Goal: Information Seeking & Learning: Learn about a topic

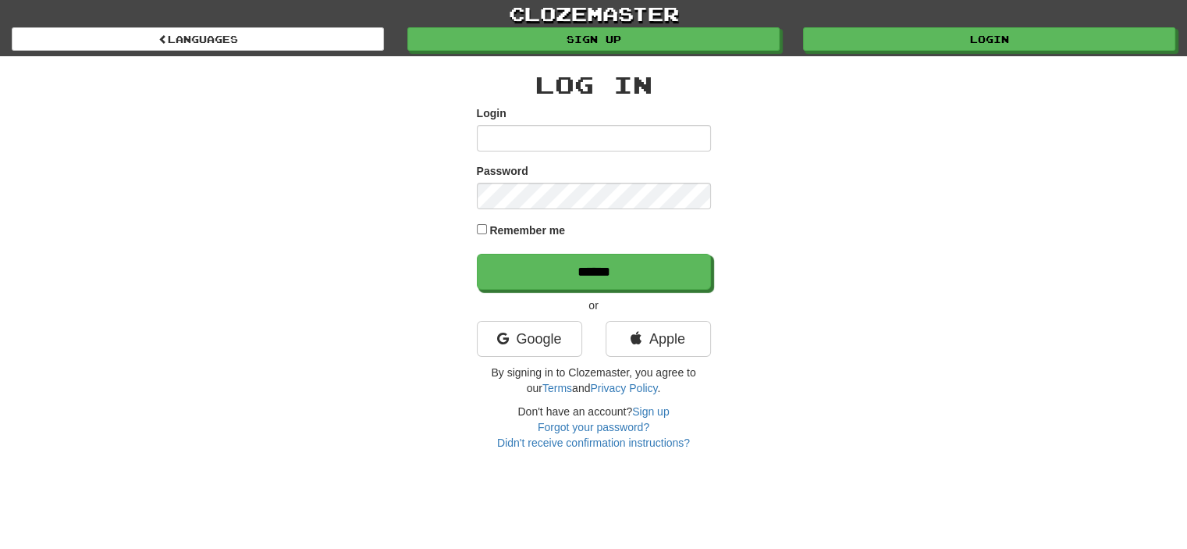
type input "**********"
click at [477, 254] on input "******" at bounding box center [594, 272] width 234 height 36
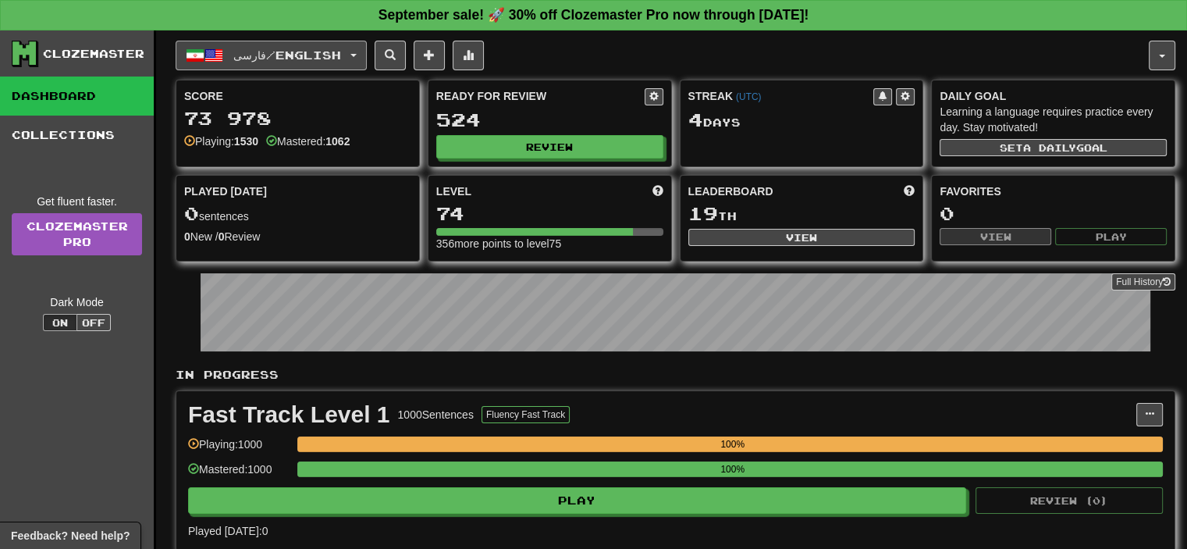
click at [305, 52] on span "فارسی / English" at bounding box center [287, 54] width 108 height 13
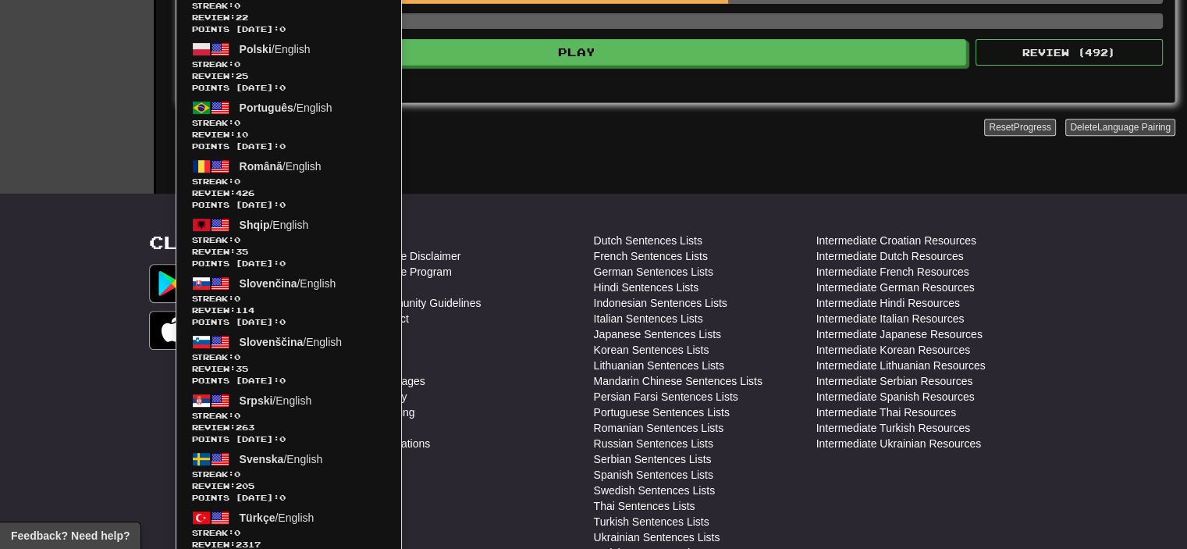
scroll to position [1031, 0]
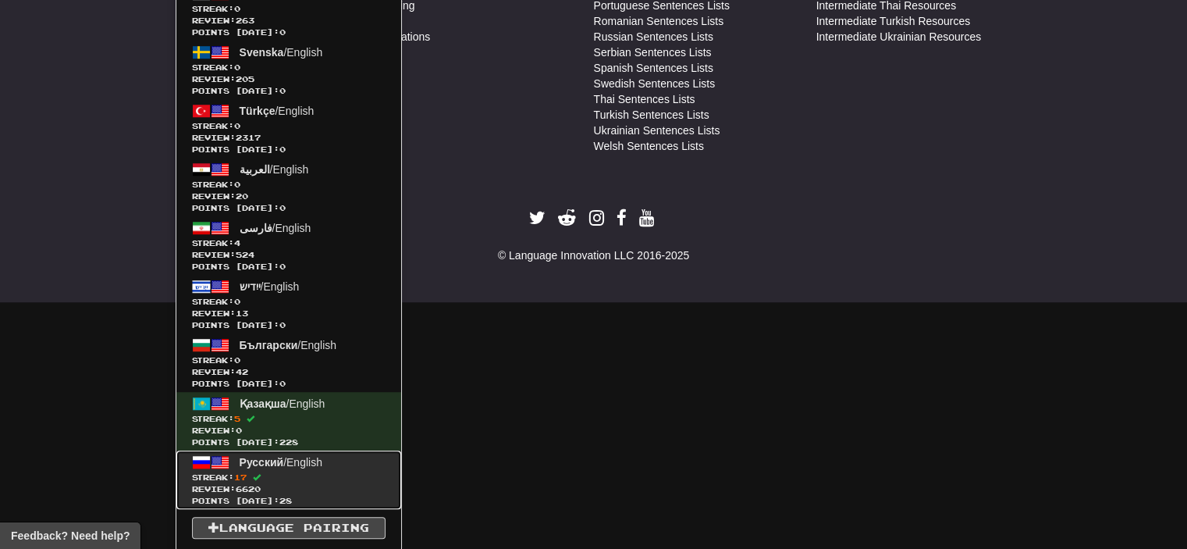
click at [269, 474] on span "Streak: 17" at bounding box center [289, 477] width 194 height 12
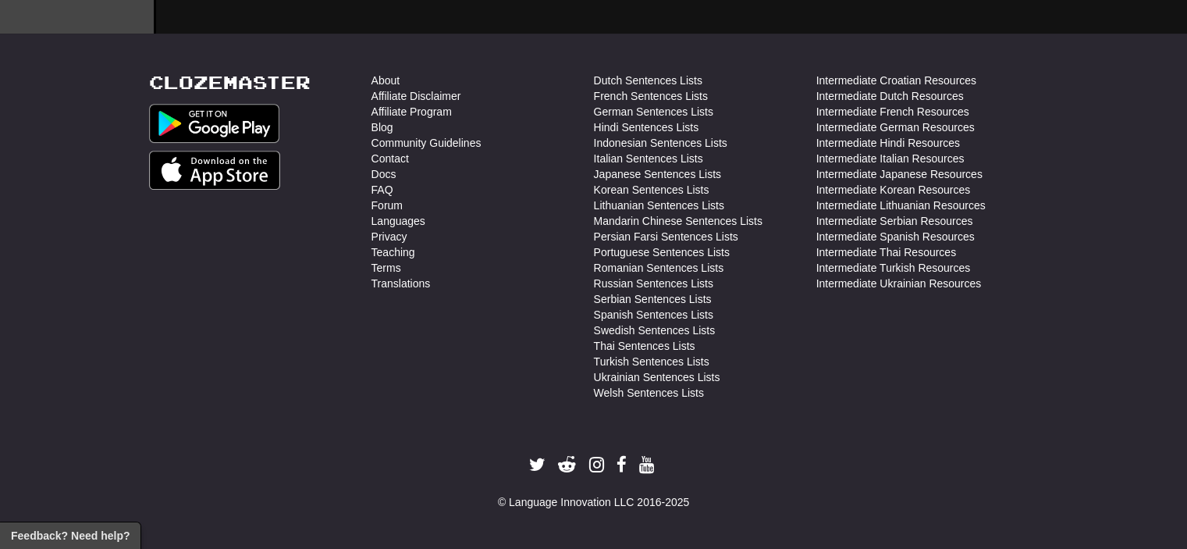
scroll to position [780, 0]
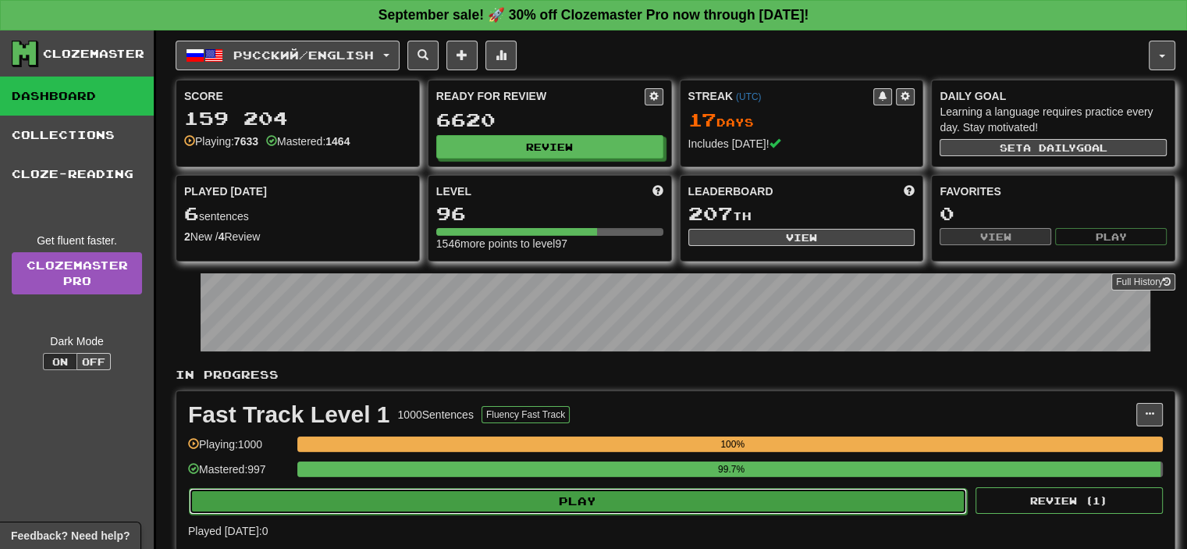
click at [537, 488] on button "Play" at bounding box center [578, 501] width 778 height 27
select select "**"
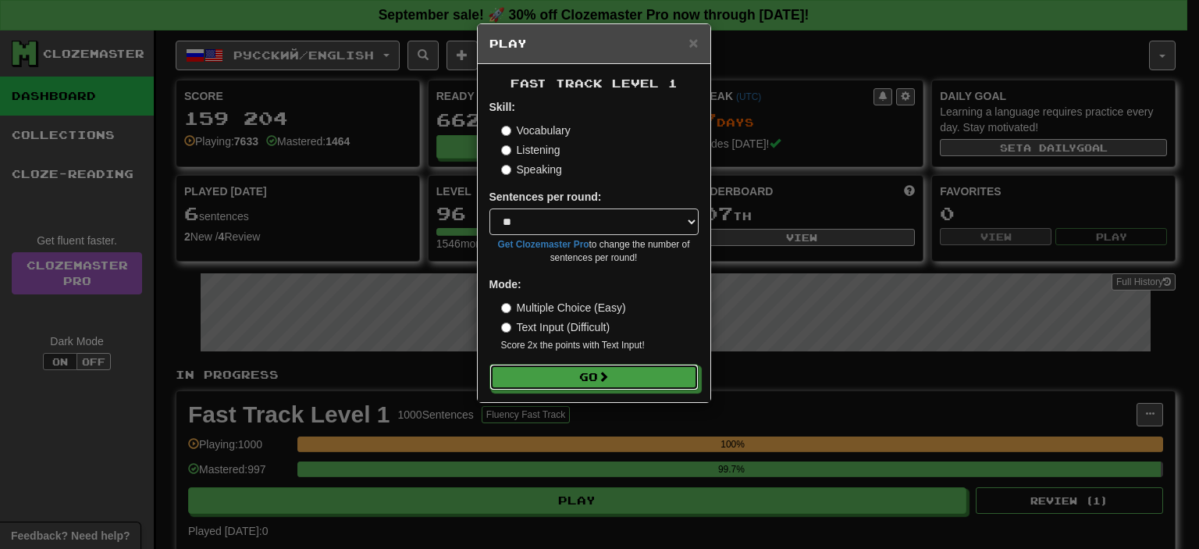
click at [578, 364] on button "Go" at bounding box center [593, 377] width 209 height 27
click at [579, 364] on button "Go" at bounding box center [594, 377] width 209 height 27
click at [578, 368] on button "Go" at bounding box center [594, 377] width 209 height 27
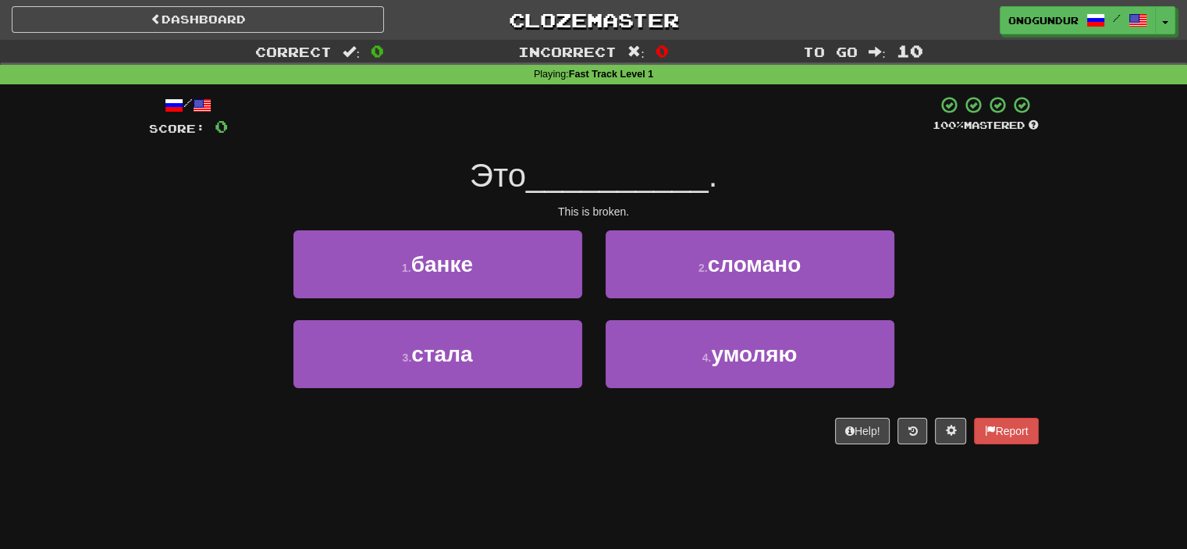
click at [561, 478] on div "Dashboard Clozemaster onogundur / Toggle Dropdown Dashboard Leaderboard Activit…" at bounding box center [593, 274] width 1187 height 549
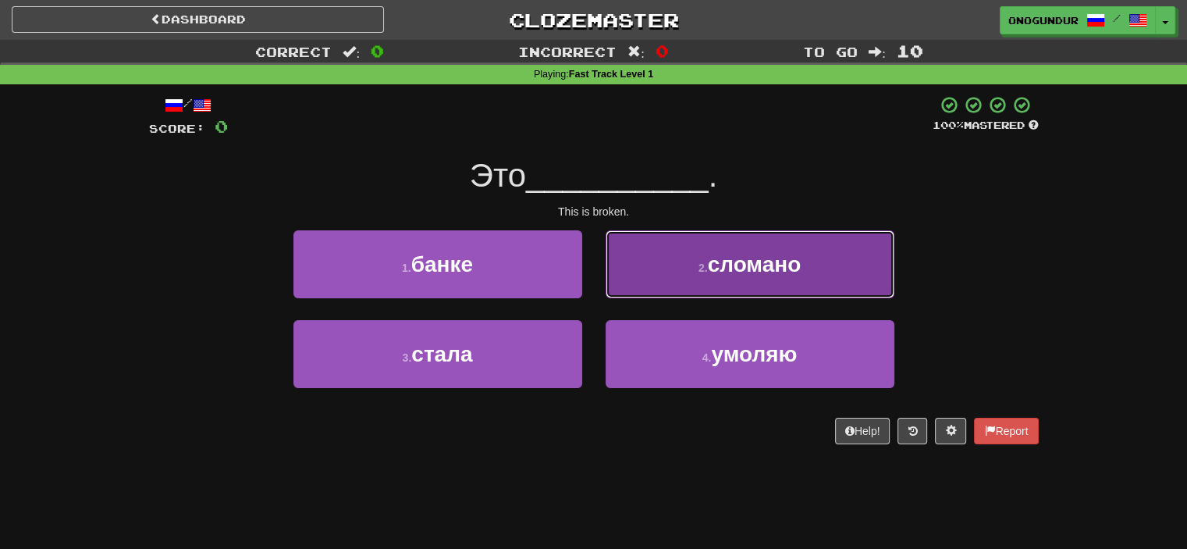
click at [741, 283] on button "2 . сломано" at bounding box center [750, 264] width 289 height 68
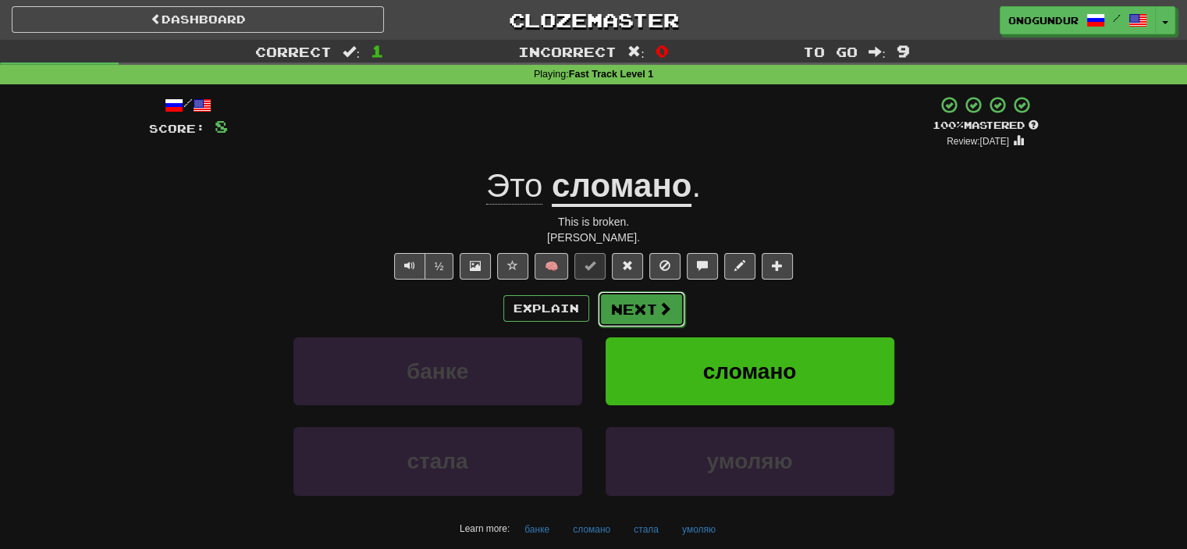
click at [634, 306] on button "Next" at bounding box center [641, 309] width 87 height 36
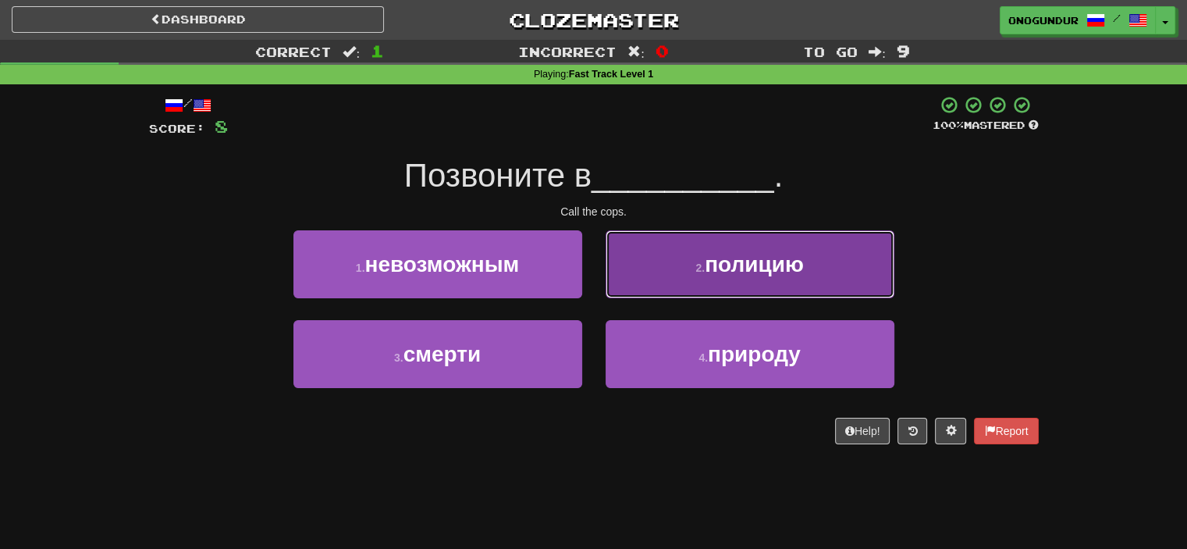
click at [679, 280] on button "2 . полицию" at bounding box center [750, 264] width 289 height 68
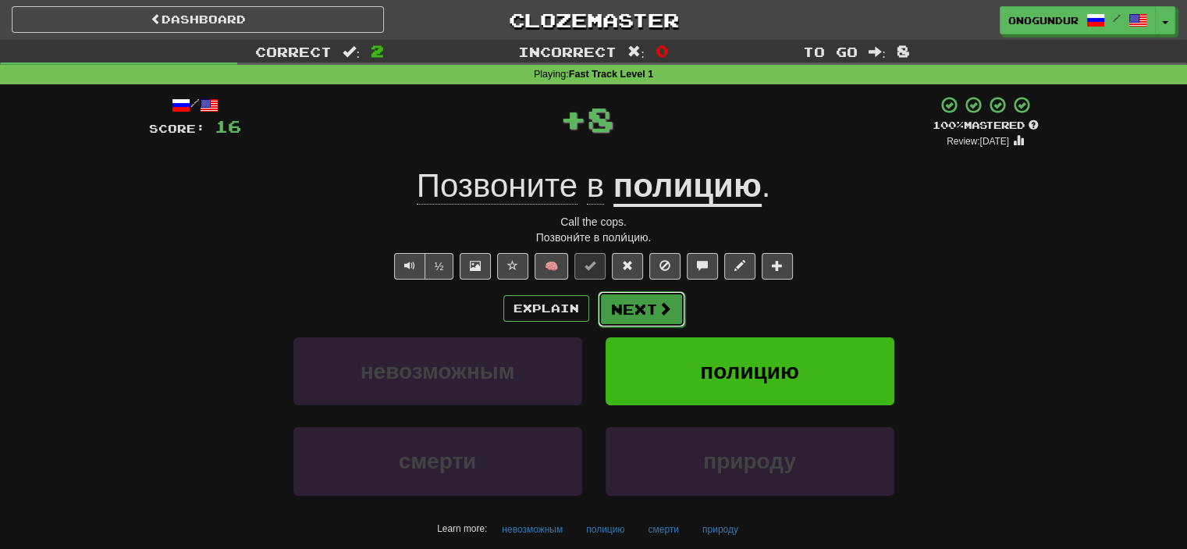
click at [638, 308] on button "Next" at bounding box center [641, 309] width 87 height 36
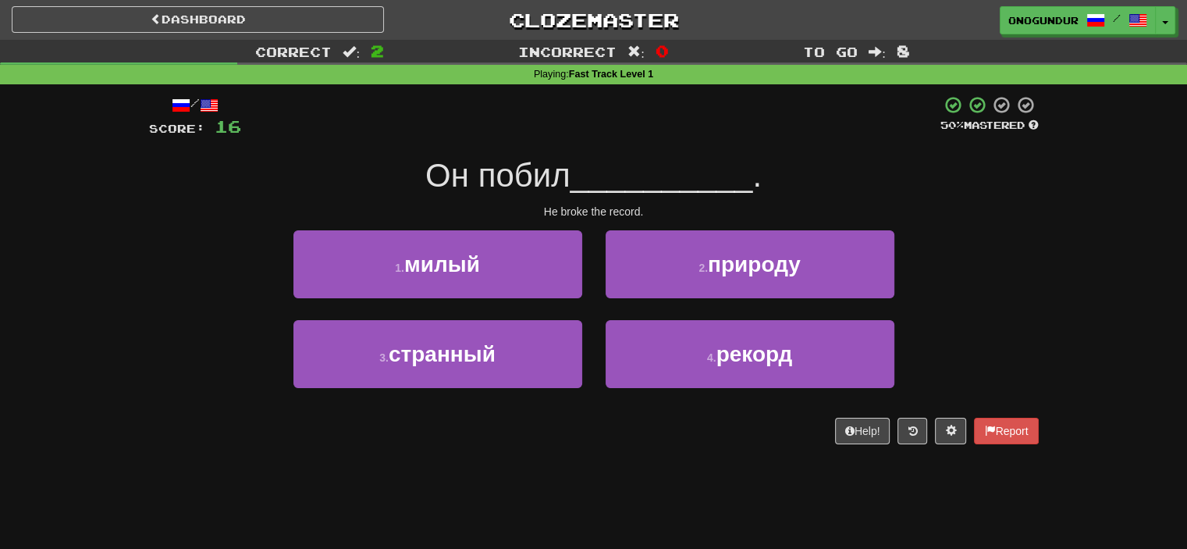
click at [626, 459] on div "/ Score: 16 50 % Mastered Он побил __________ . He broke the record. 1 . милый …" at bounding box center [594, 275] width 890 height 382
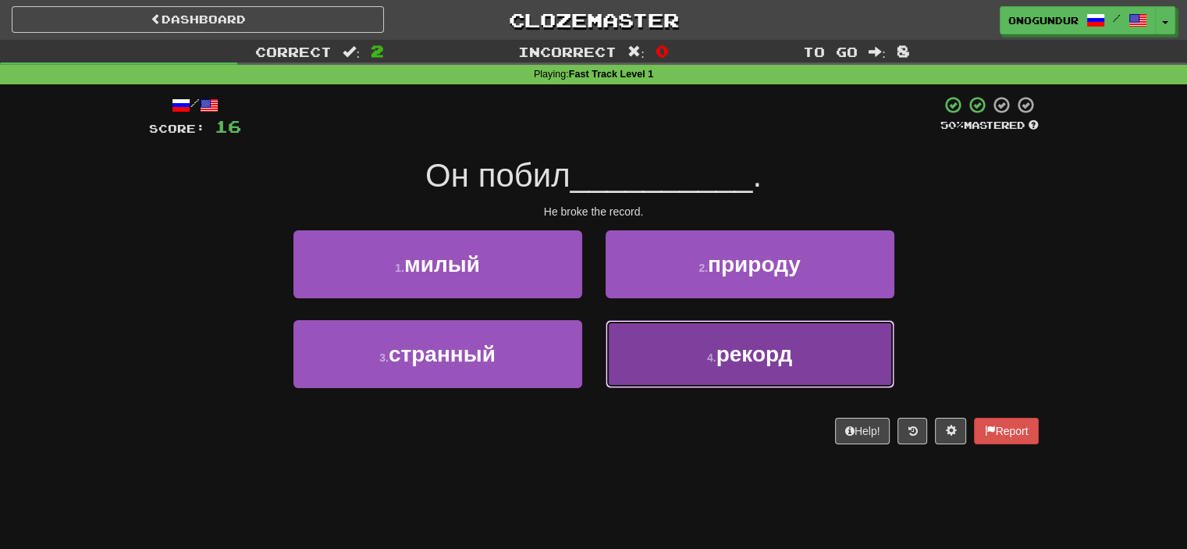
click at [681, 357] on button "4 . рекорд" at bounding box center [750, 354] width 289 height 68
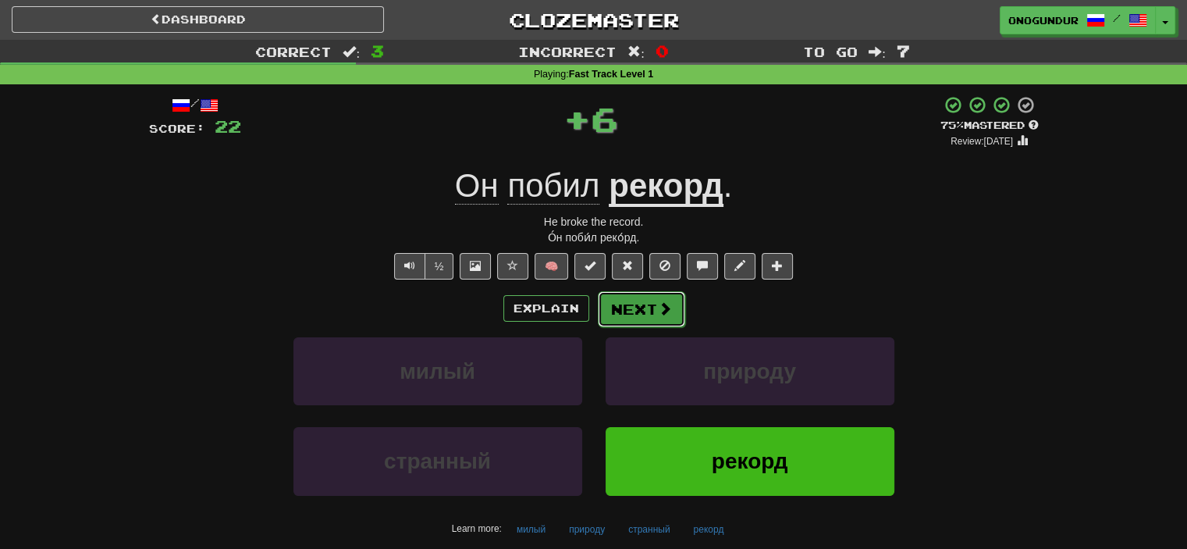
click at [643, 315] on button "Next" at bounding box center [641, 309] width 87 height 36
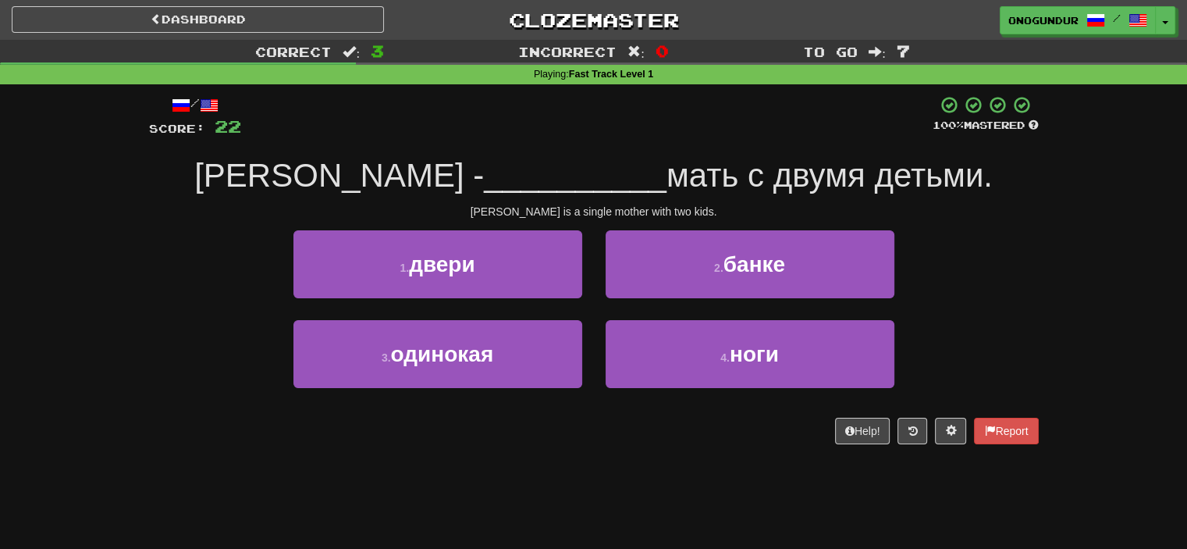
click at [673, 428] on div "Help! Report" at bounding box center [594, 431] width 890 height 27
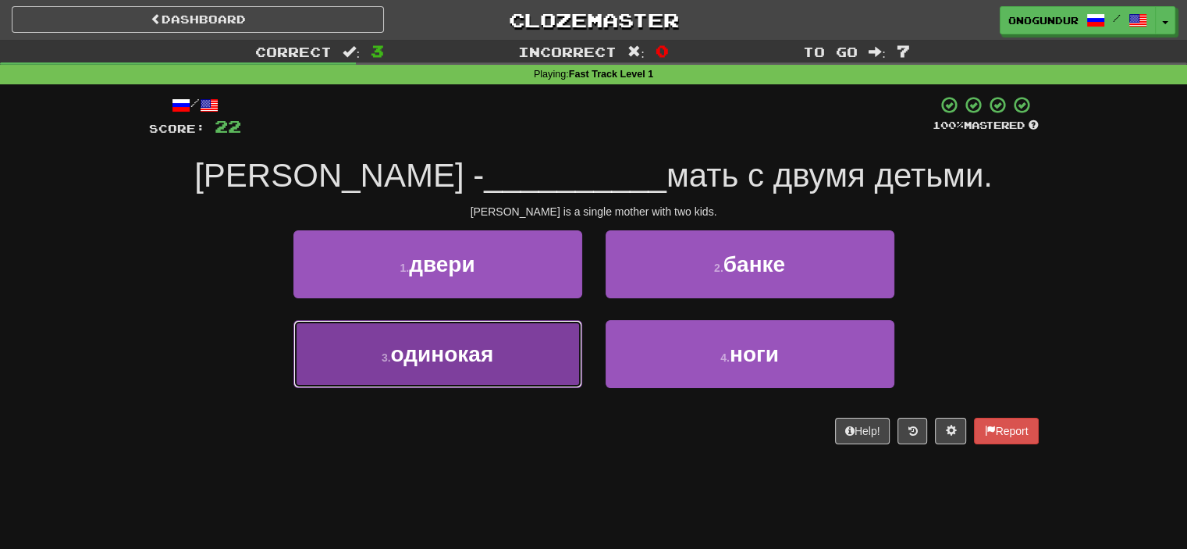
click at [556, 341] on button "3 . одинокая" at bounding box center [437, 354] width 289 height 68
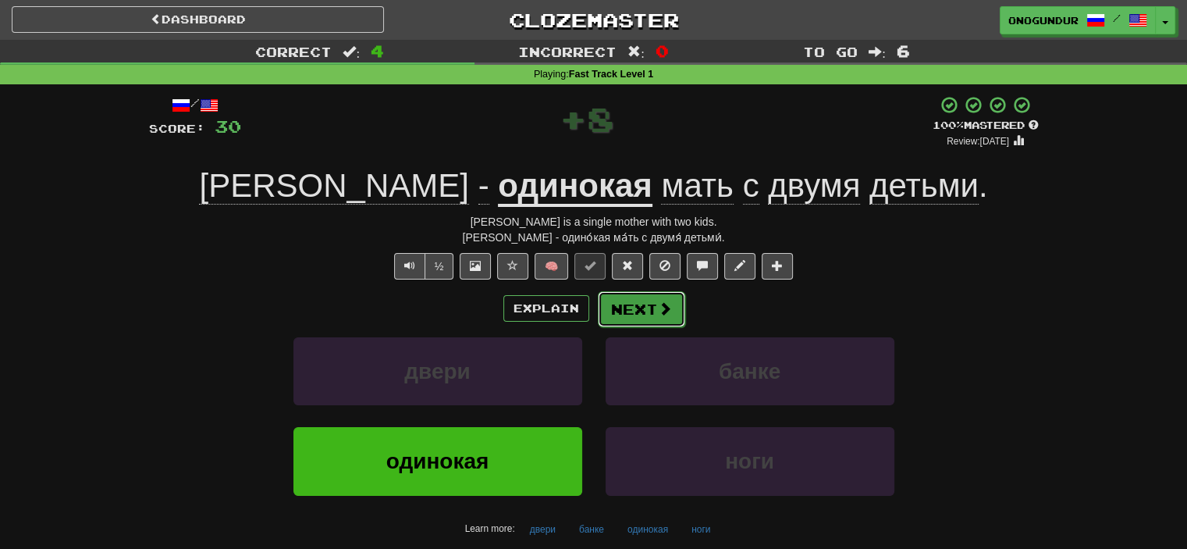
click at [642, 315] on button "Next" at bounding box center [641, 309] width 87 height 36
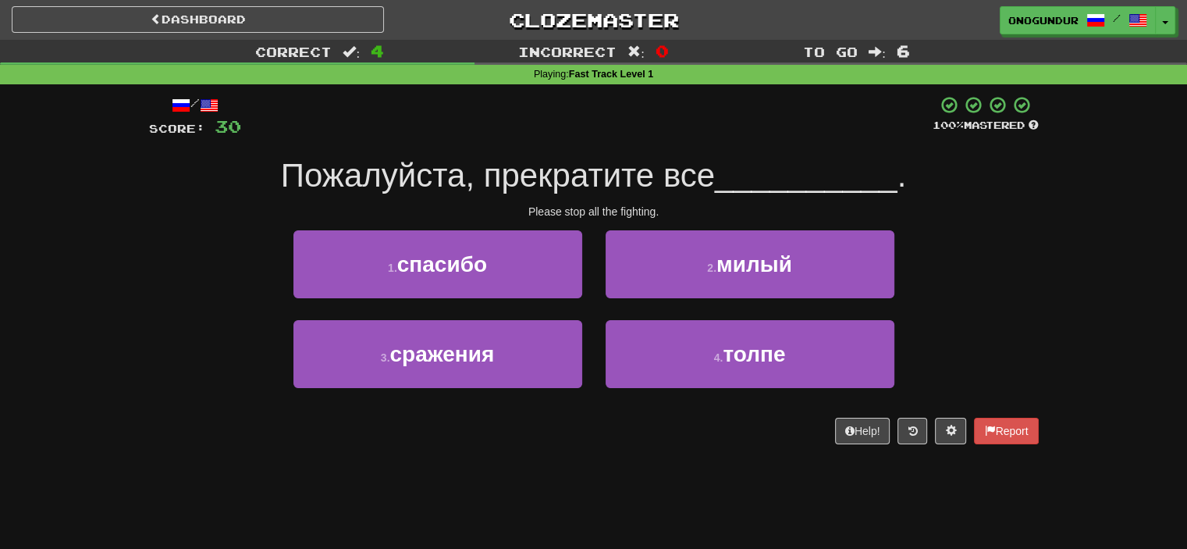
click at [603, 439] on div "Help! Report" at bounding box center [594, 431] width 890 height 27
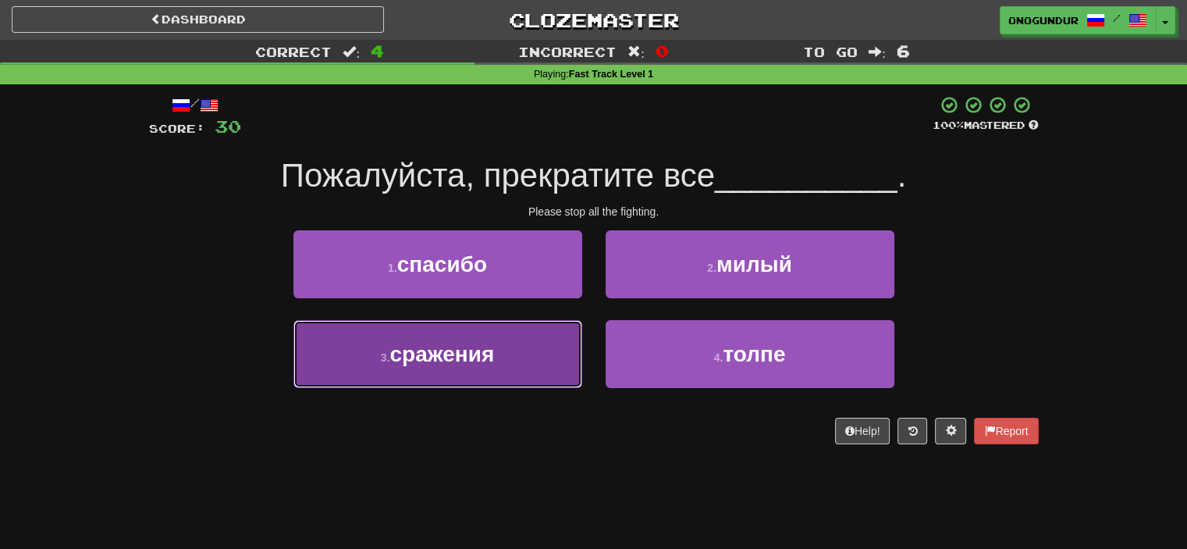
click at [561, 385] on button "3 . сражения" at bounding box center [437, 354] width 289 height 68
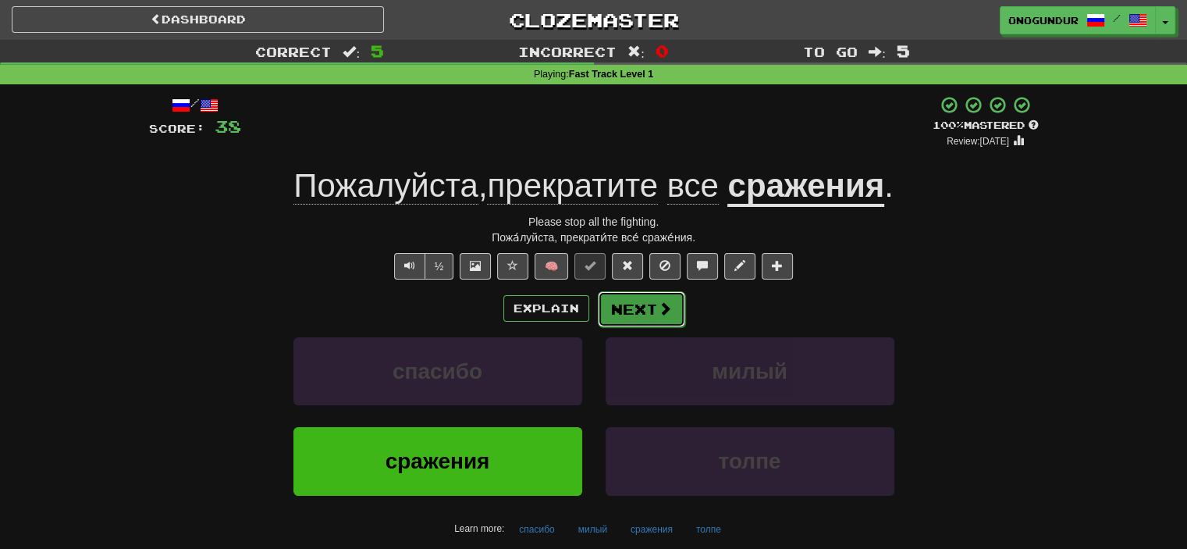
click at [633, 321] on button "Next" at bounding box center [641, 309] width 87 height 36
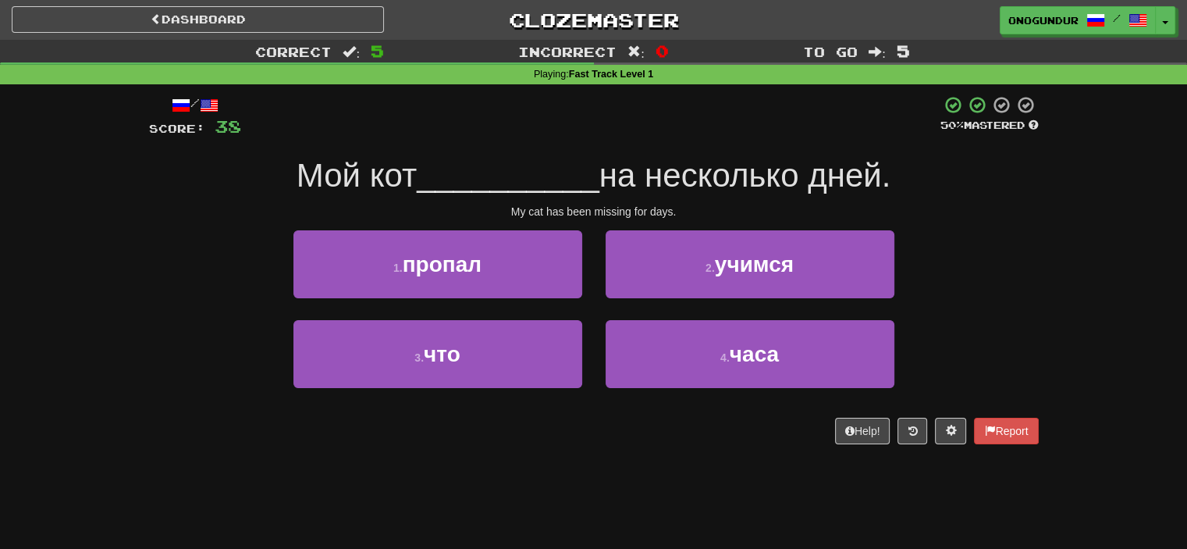
click at [1043, 338] on div "/ Score: 38 50 % Mastered Мой кот __________ на несколько дней. My cat has been…" at bounding box center [593, 275] width 913 height 382
click at [584, 485] on div "Dashboard Clozemaster onogundur / Toggle Dropdown Dashboard Leaderboard Activit…" at bounding box center [593, 274] width 1187 height 549
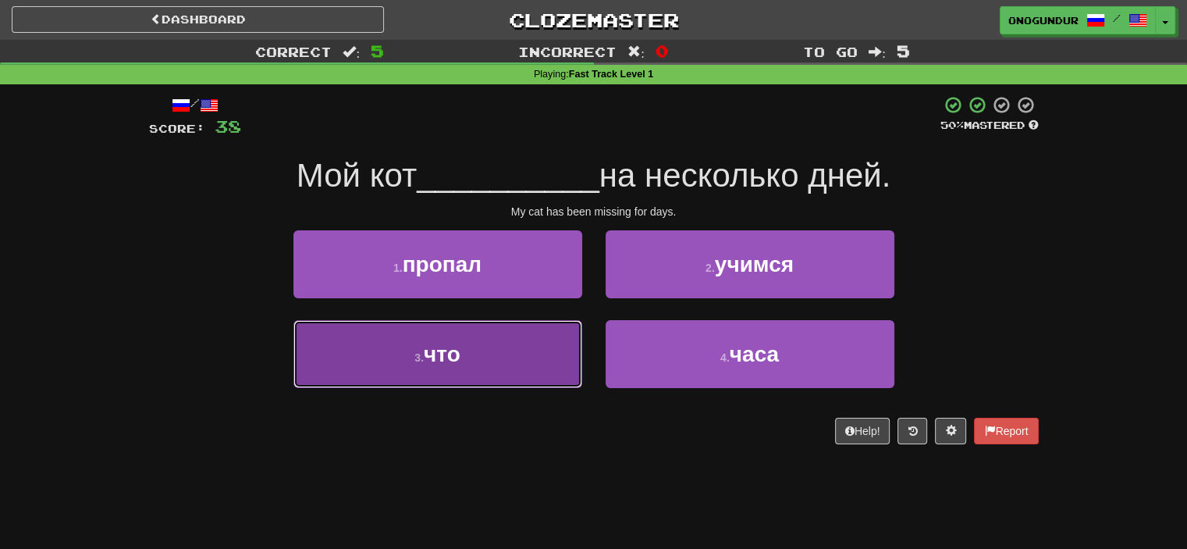
click at [547, 352] on button "3 . что" at bounding box center [437, 354] width 289 height 68
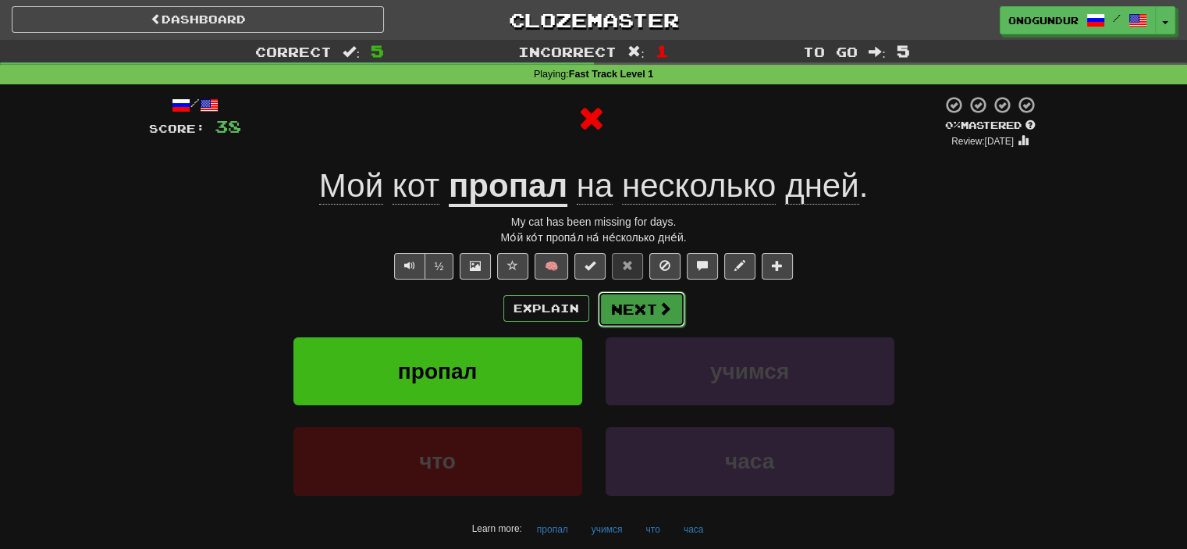
click at [624, 309] on button "Next" at bounding box center [641, 309] width 87 height 36
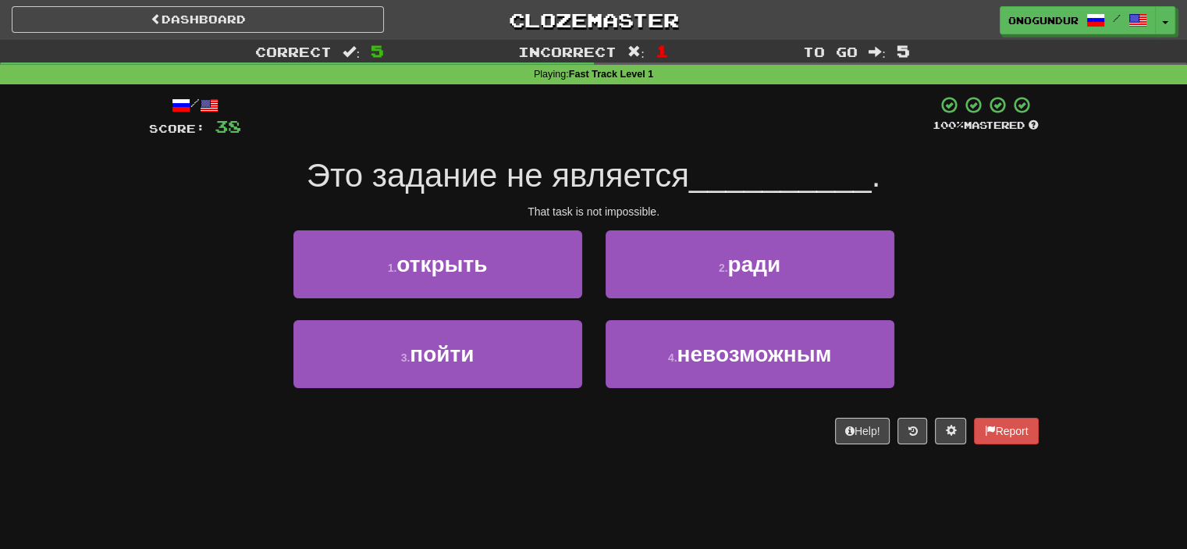
click at [612, 442] on div "/ Score: 38 100 % Mastered Это задание не является __________ . That task is no…" at bounding box center [594, 275] width 890 height 382
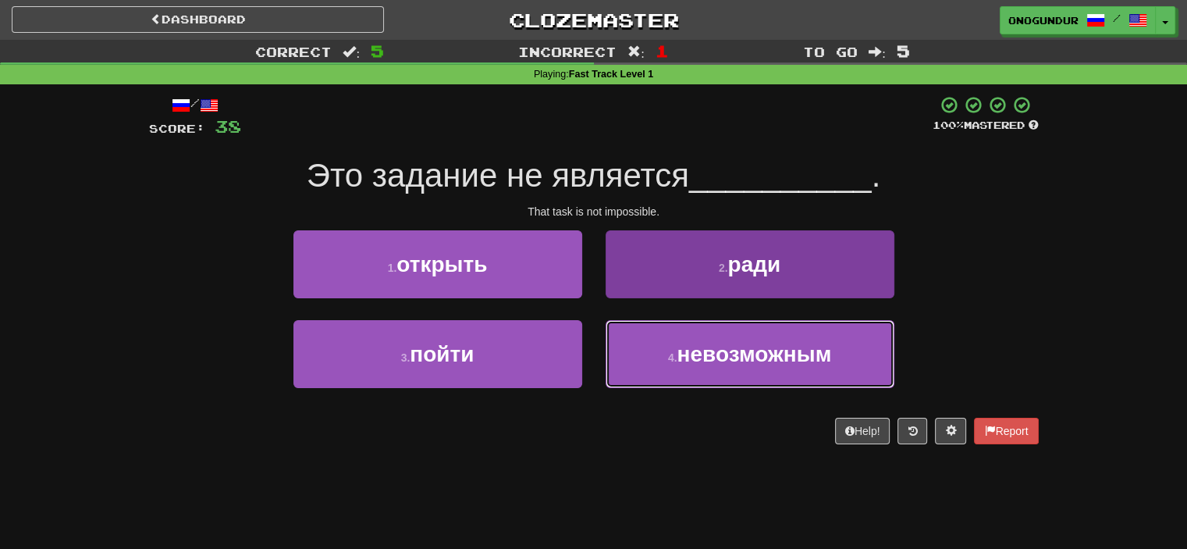
click at [620, 367] on button "4 . невозможным" at bounding box center [750, 354] width 289 height 68
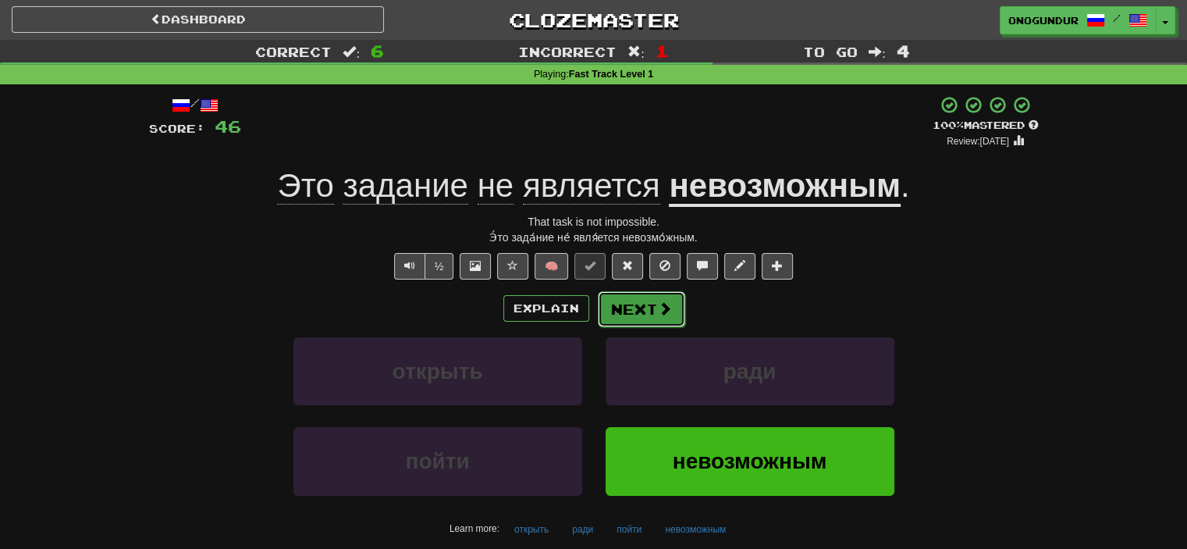
click at [644, 299] on button "Next" at bounding box center [641, 309] width 87 height 36
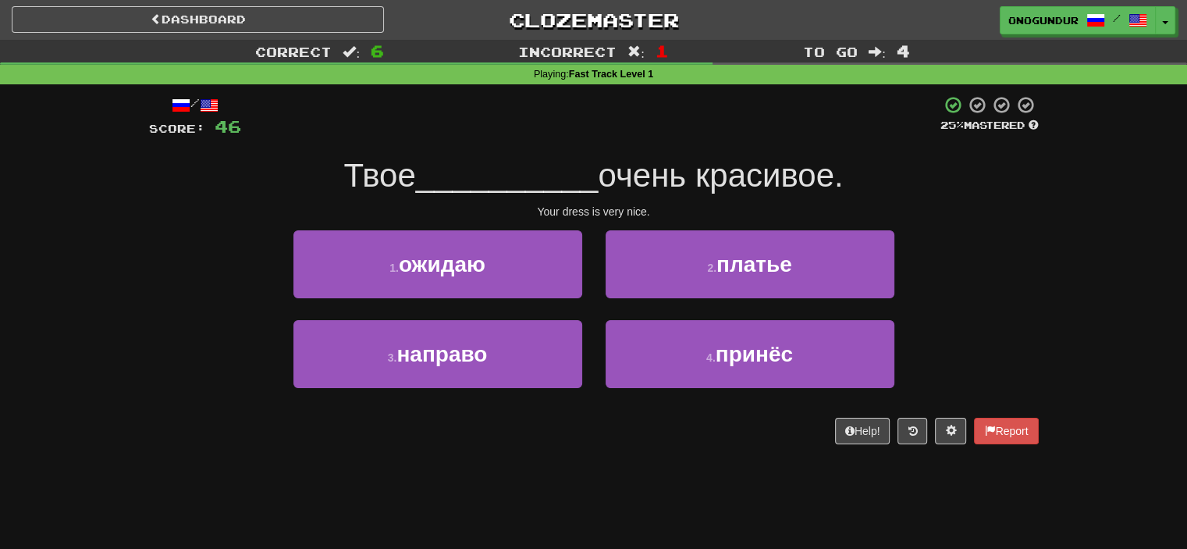
click at [659, 436] on div "Help! Report" at bounding box center [594, 431] width 890 height 27
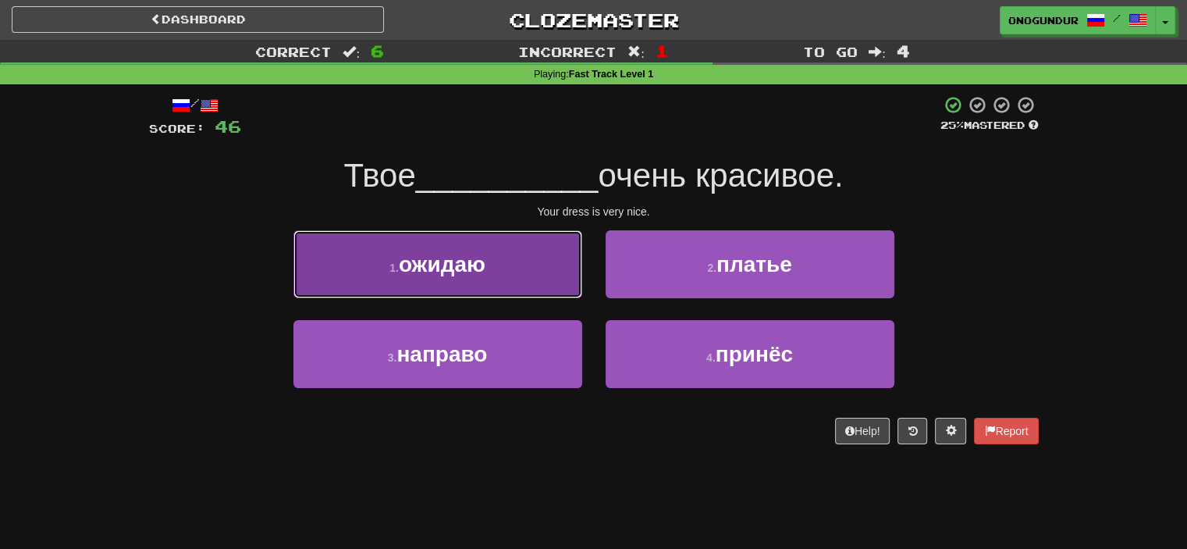
click at [530, 274] on button "1 . ожидаю" at bounding box center [437, 264] width 289 height 68
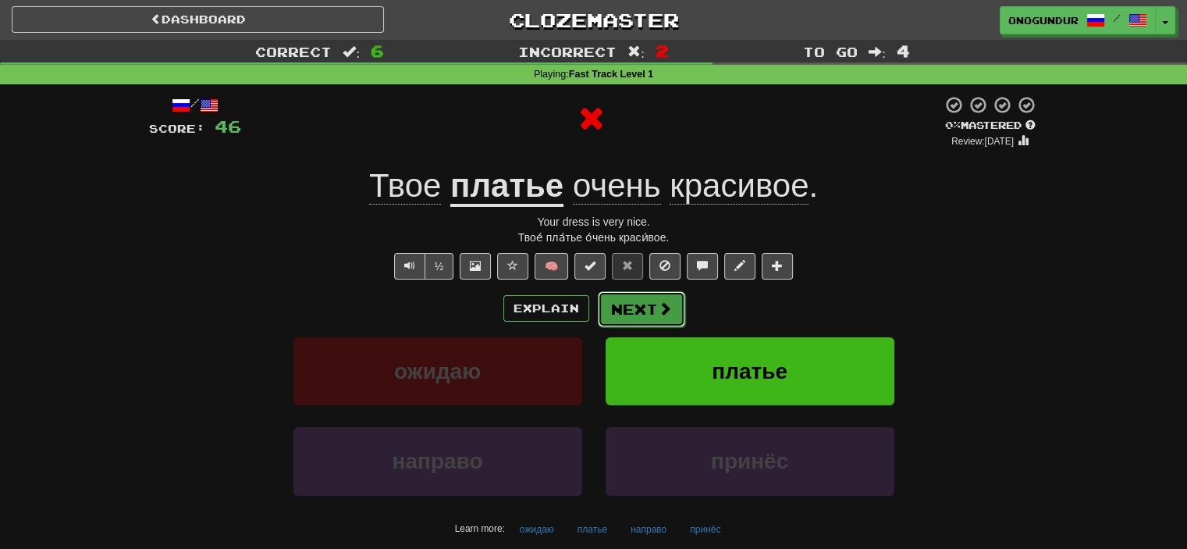
click at [624, 309] on button "Next" at bounding box center [641, 309] width 87 height 36
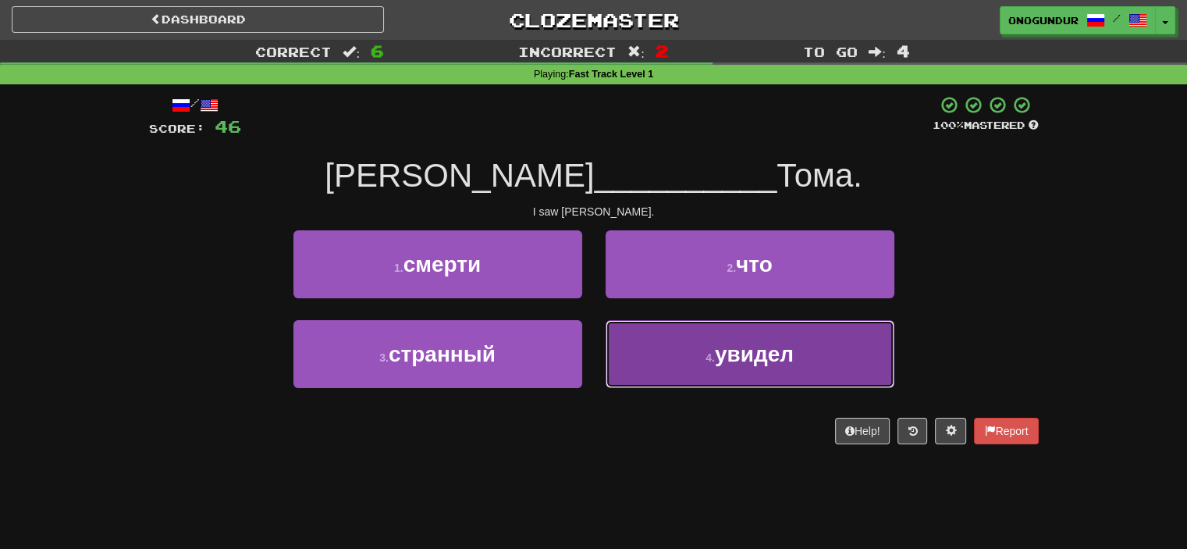
click at [654, 347] on button "4 . увидел" at bounding box center [750, 354] width 289 height 68
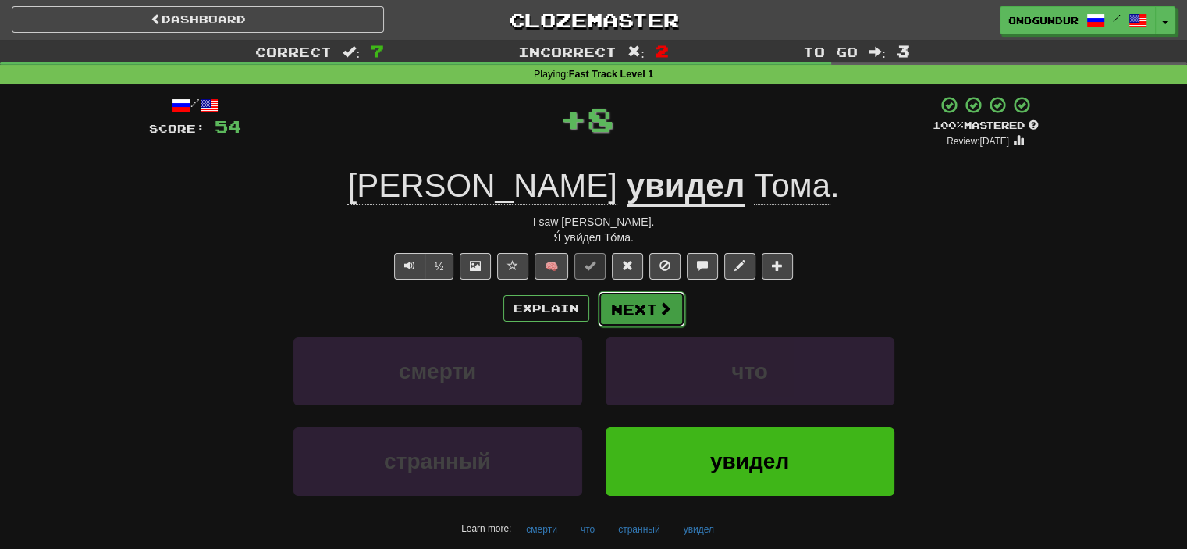
click at [633, 303] on button "Next" at bounding box center [641, 309] width 87 height 36
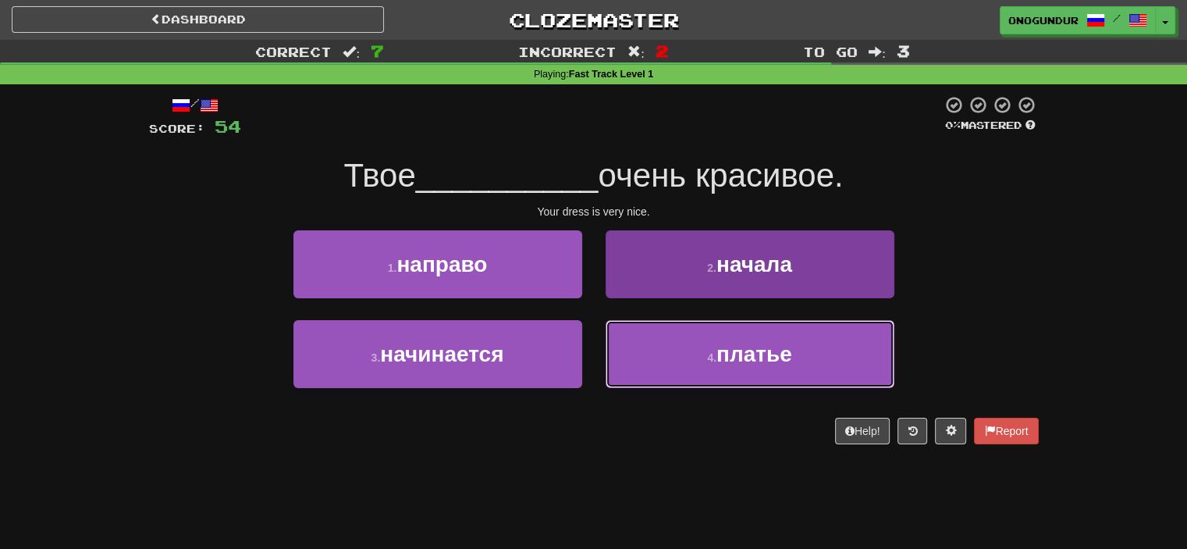
click at [684, 339] on button "4 . платье" at bounding box center [750, 354] width 289 height 68
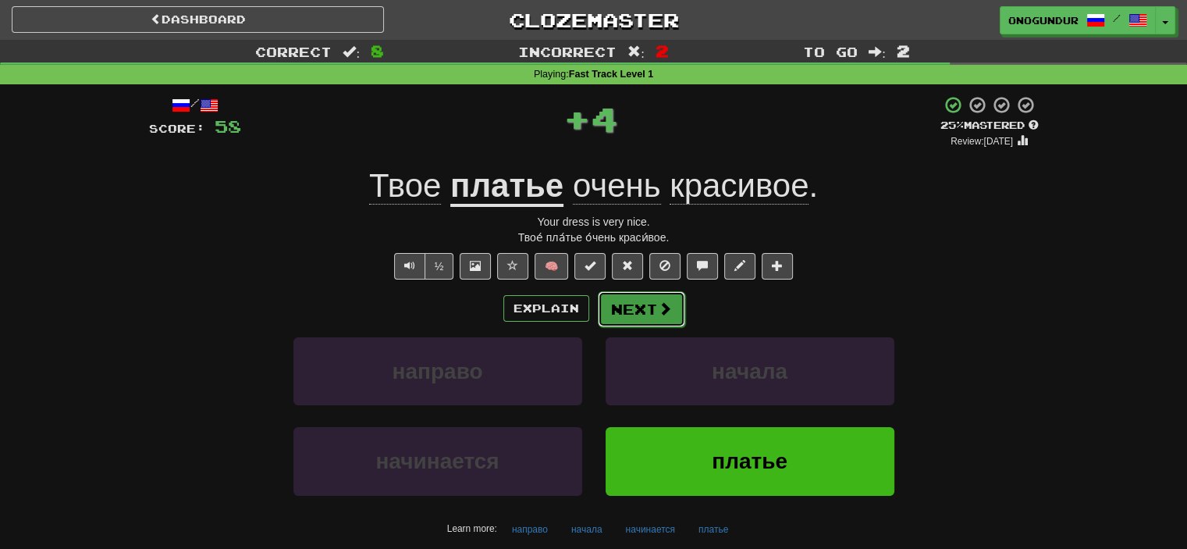
click at [660, 315] on span at bounding box center [665, 308] width 14 height 14
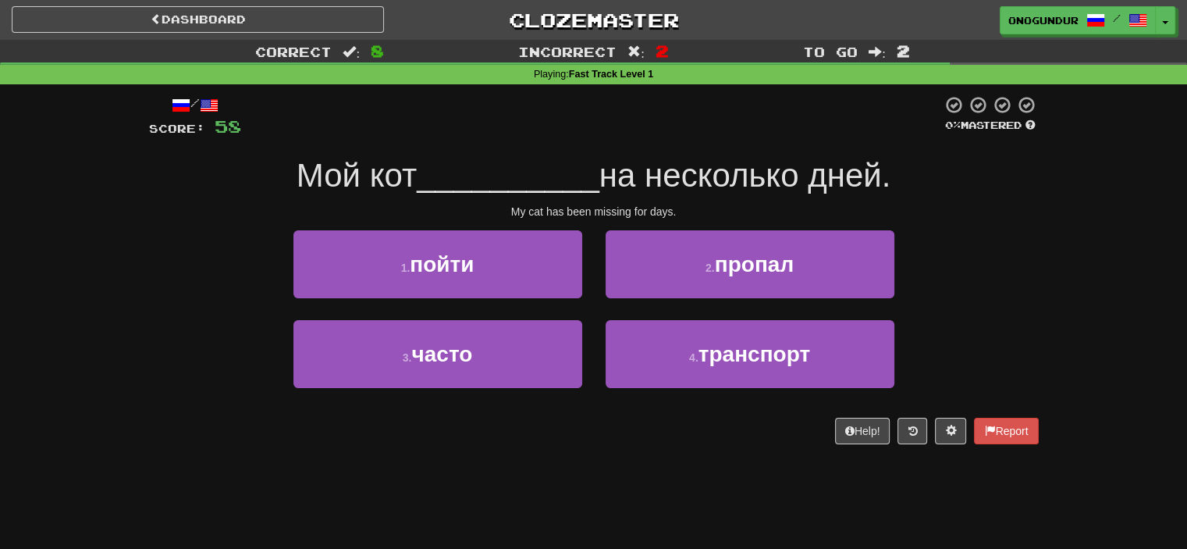
click at [617, 411] on div "/ Score: 58 0 % Mastered Мой кот __________ на несколько дней. My cat has been …" at bounding box center [594, 269] width 890 height 349
drag, startPoint x: 22, startPoint y: 261, endPoint x: 53, endPoint y: 95, distance: 169.1
click at [23, 258] on div "Correct : 8 Incorrect : 2 To go : 2 Playing : Fast Track Level 1 / Score: 58 0 …" at bounding box center [593, 253] width 1187 height 426
click at [956, 230] on div "1 . пойти 2 . пропал" at bounding box center [594, 275] width 937 height 90
click at [851, 249] on button "2 . пропал" at bounding box center [750, 264] width 289 height 68
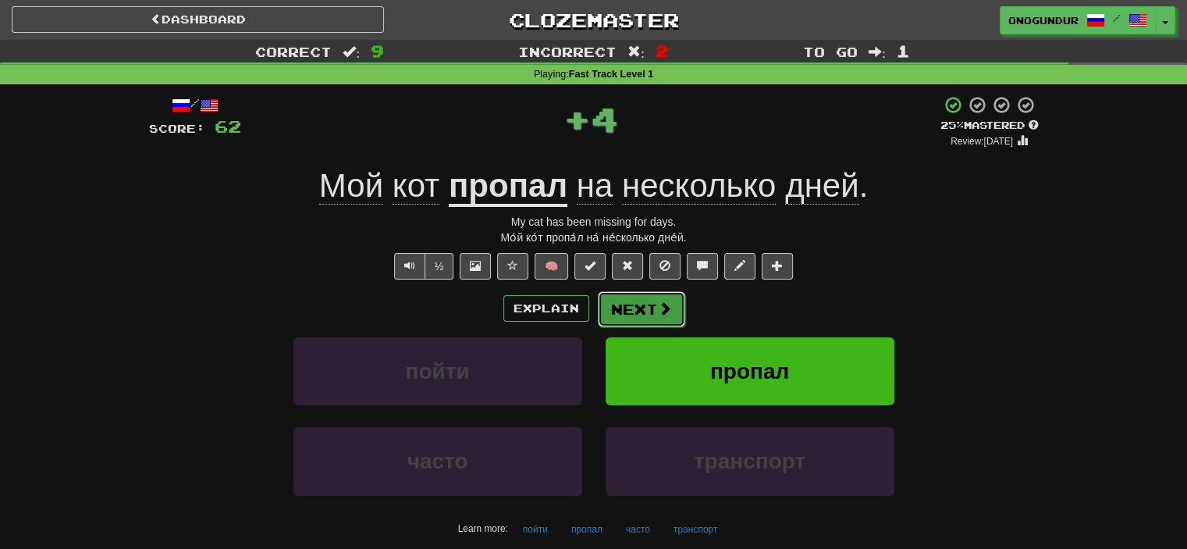
click at [647, 300] on button "Next" at bounding box center [641, 309] width 87 height 36
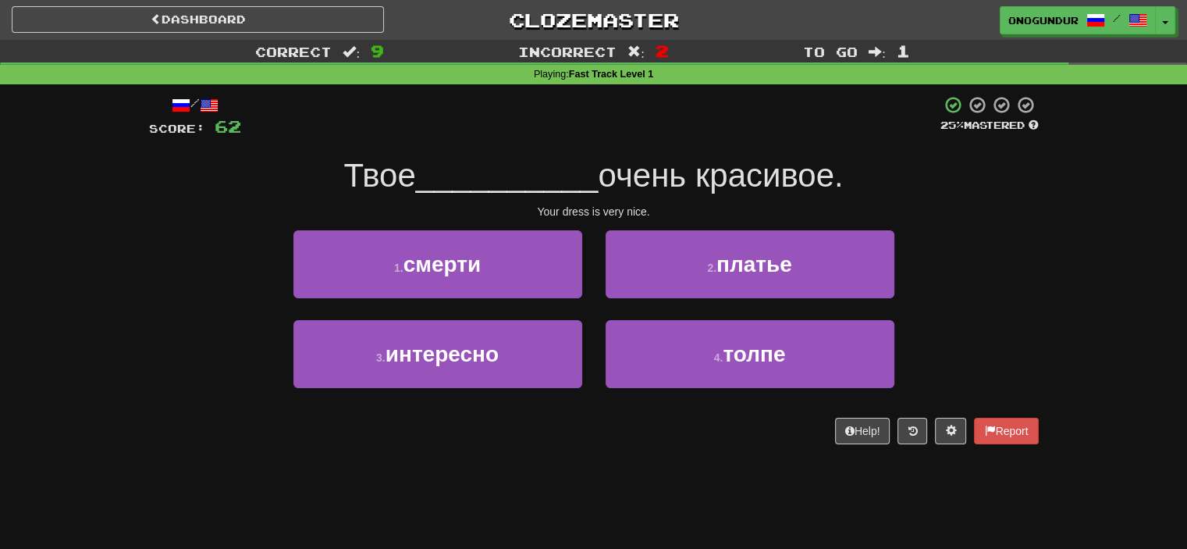
click at [603, 476] on div "Dashboard Clozemaster onogundur / Toggle Dropdown Dashboard Leaderboard Activit…" at bounding box center [593, 274] width 1187 height 549
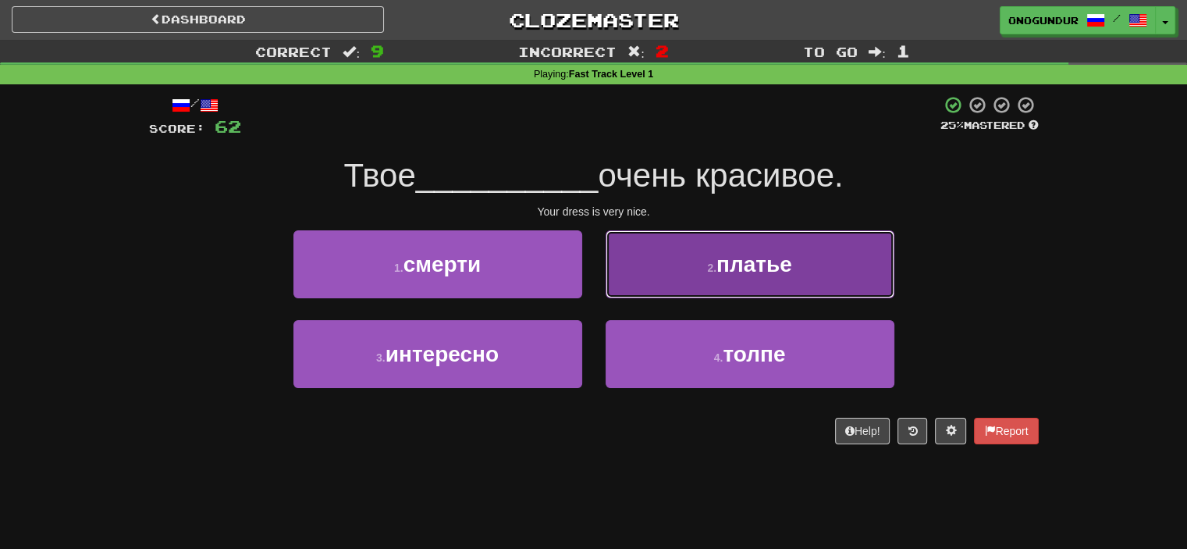
click at [693, 263] on button "2 . платье" at bounding box center [750, 264] width 289 height 68
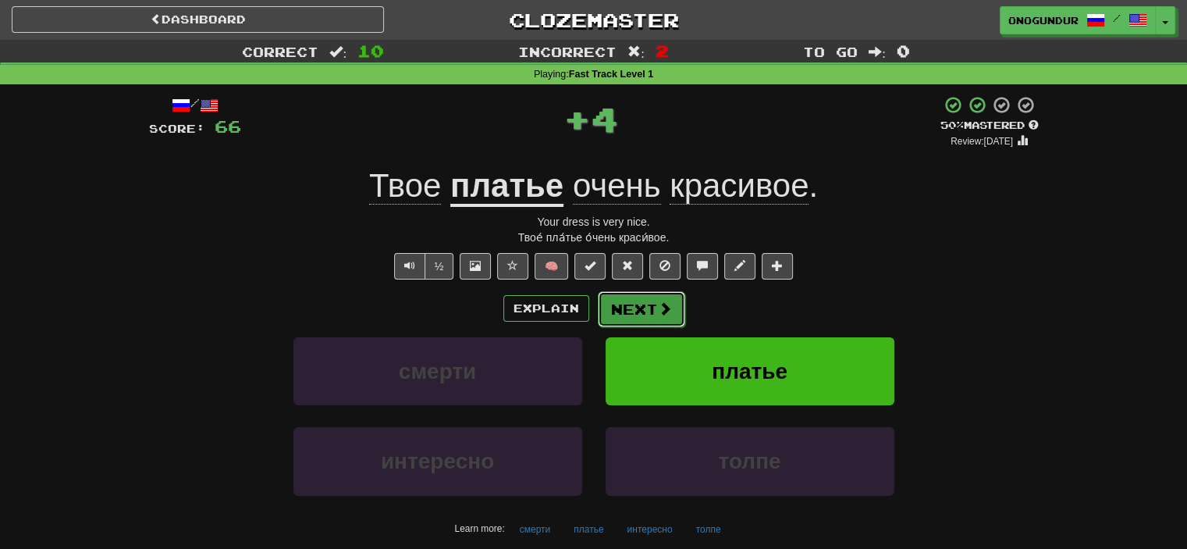
click at [640, 298] on button "Next" at bounding box center [641, 309] width 87 height 36
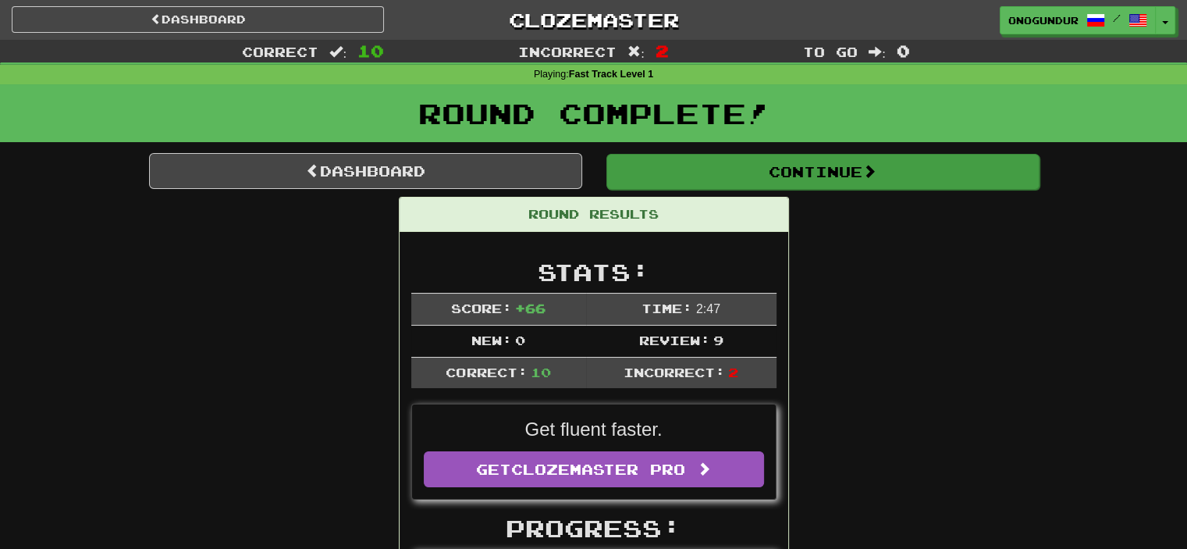
drag, startPoint x: 948, startPoint y: 304, endPoint x: 829, endPoint y: 168, distance: 180.8
click at [824, 162] on button "Continue" at bounding box center [822, 172] width 433 height 36
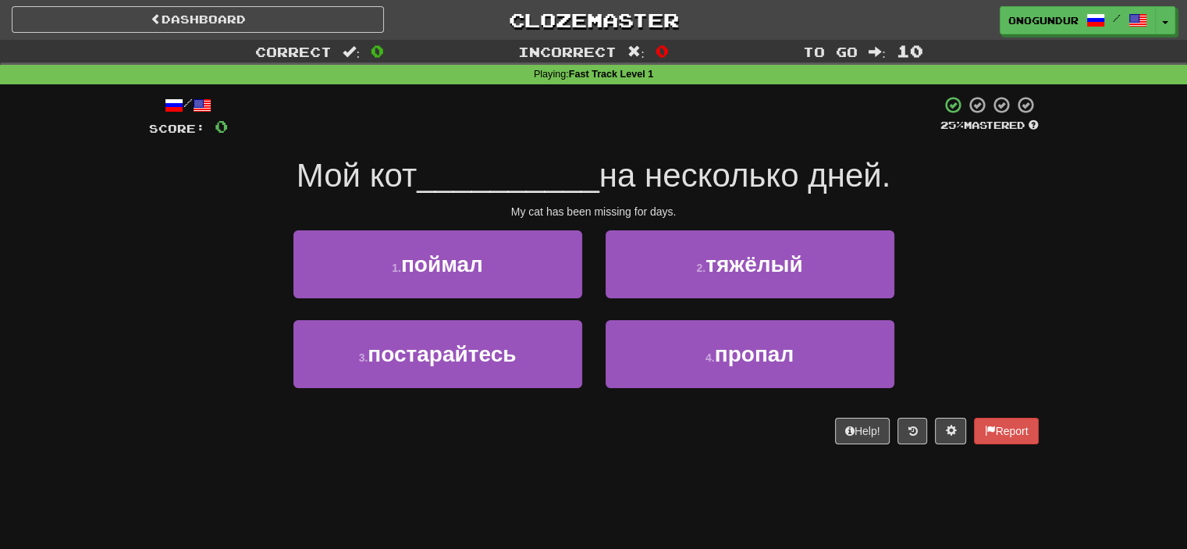
click at [627, 418] on div "Help! Report" at bounding box center [594, 431] width 890 height 27
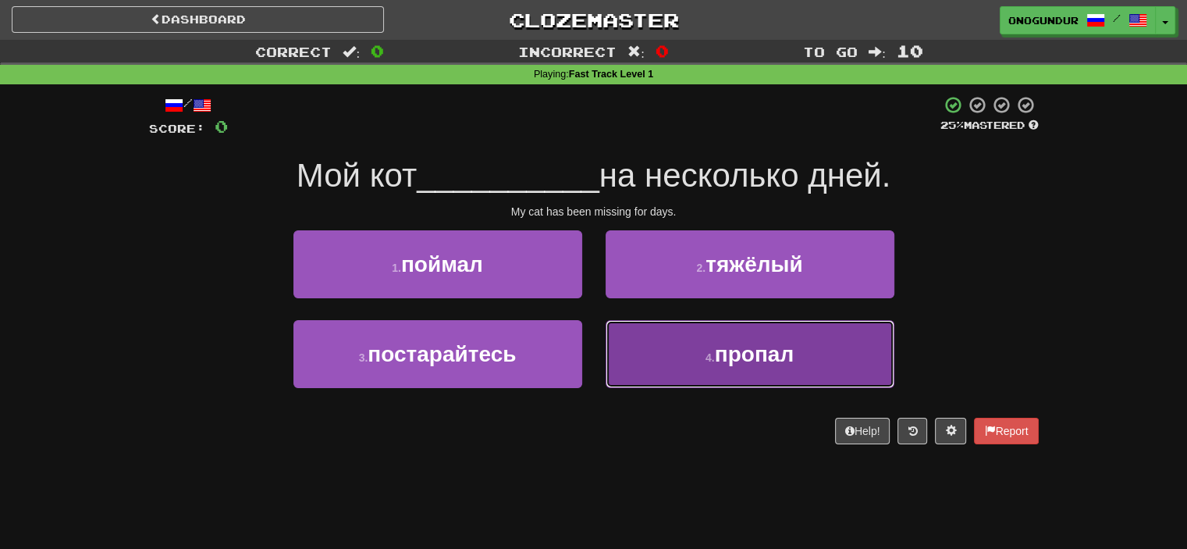
click at [665, 345] on button "4 . пропал" at bounding box center [750, 354] width 289 height 68
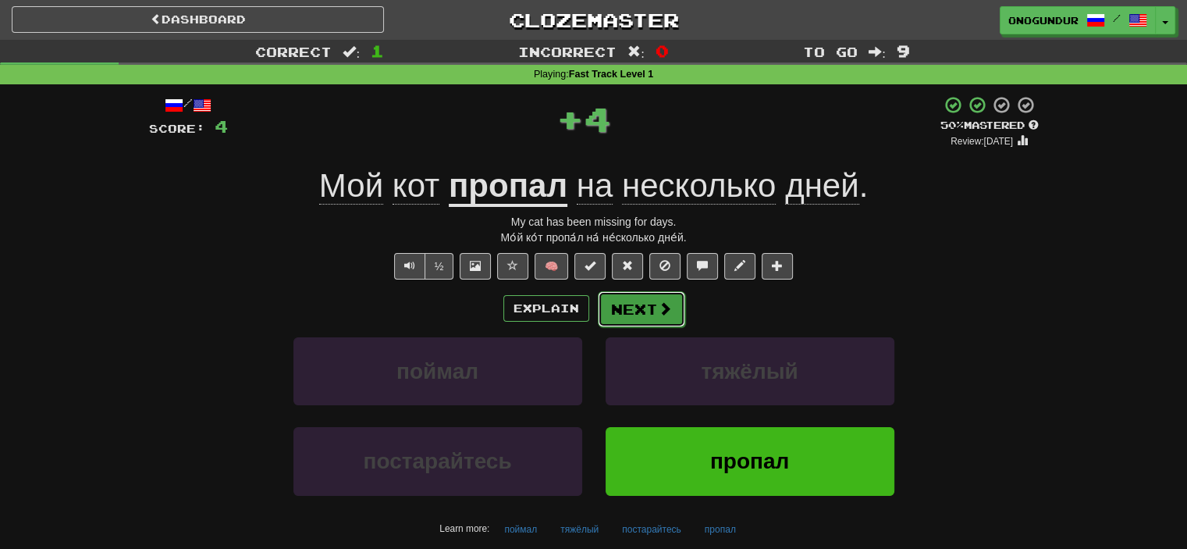
click at [645, 302] on button "Next" at bounding box center [641, 309] width 87 height 36
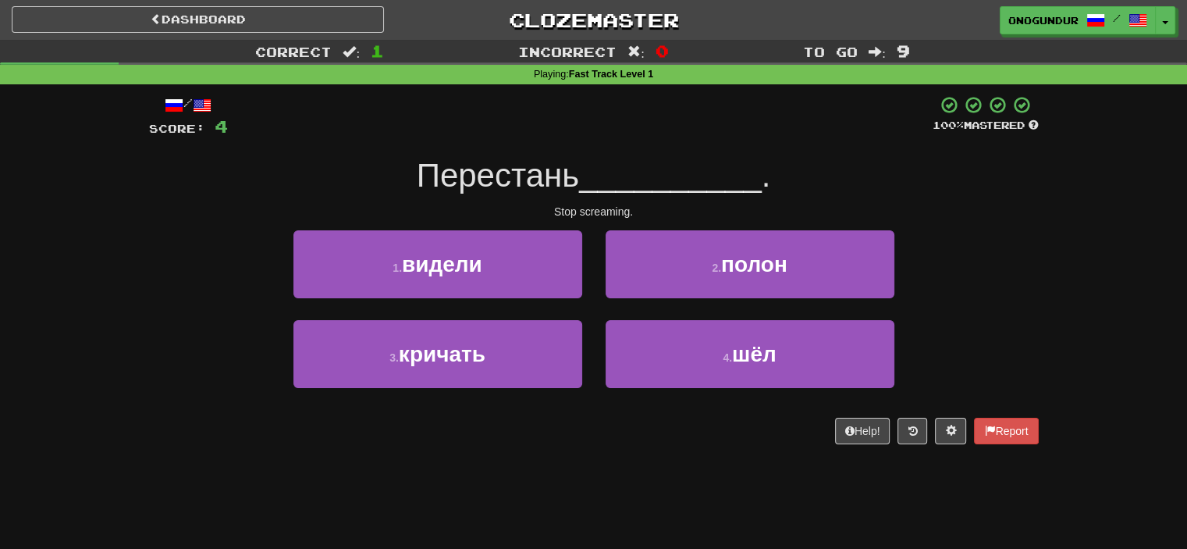
click at [627, 476] on div "Dashboard Clozemaster onogundur / Toggle Dropdown Dashboard Leaderboard Activit…" at bounding box center [593, 274] width 1187 height 549
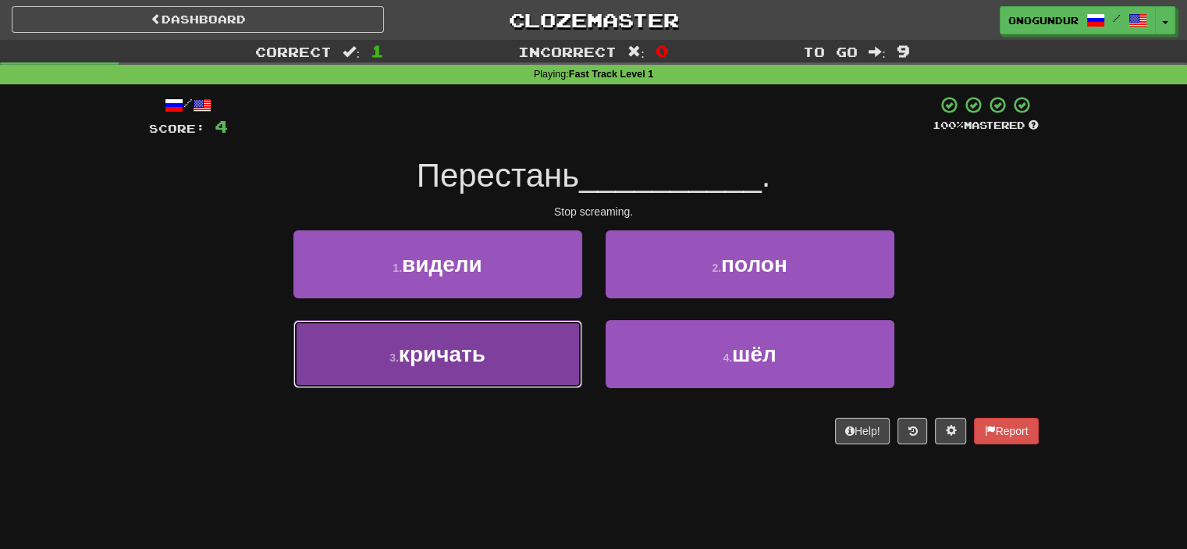
click at [541, 357] on button "3 . кричать" at bounding box center [437, 354] width 289 height 68
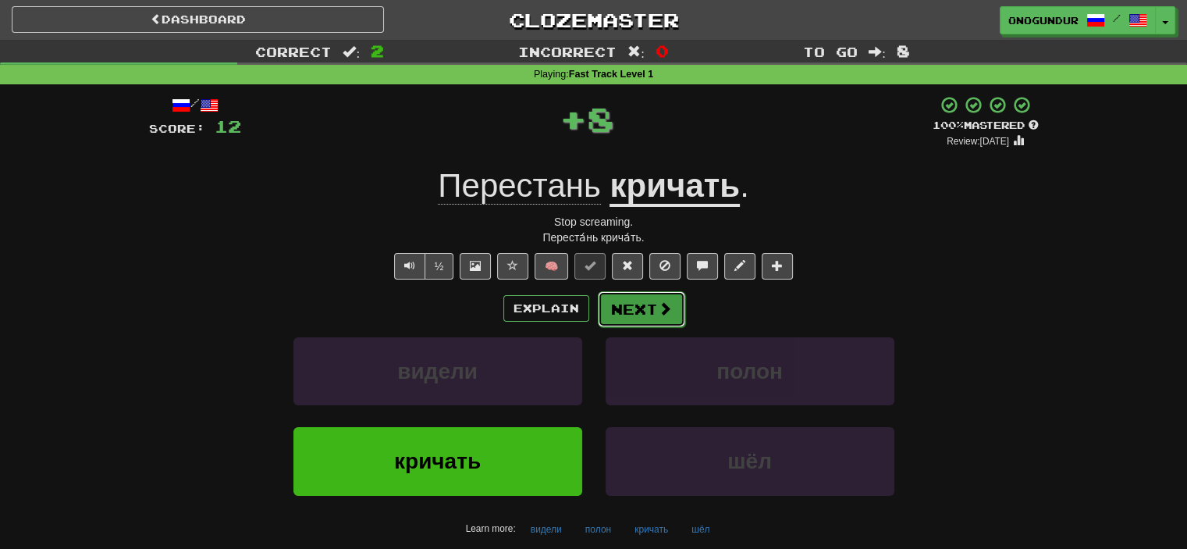
click at [614, 310] on button "Next" at bounding box center [641, 309] width 87 height 36
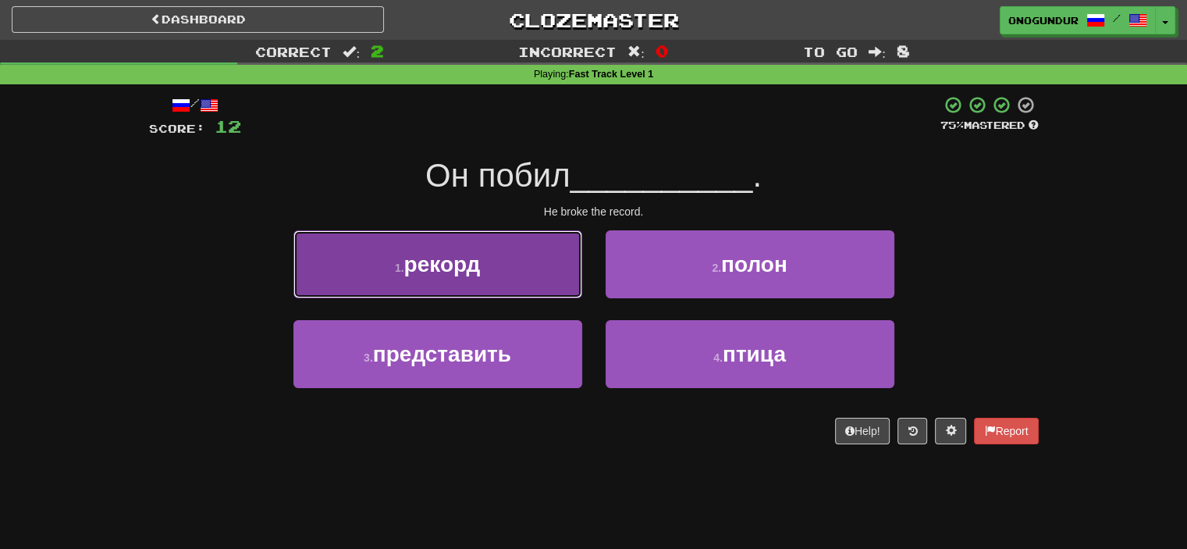
click at [534, 271] on button "1 . рекорд" at bounding box center [437, 264] width 289 height 68
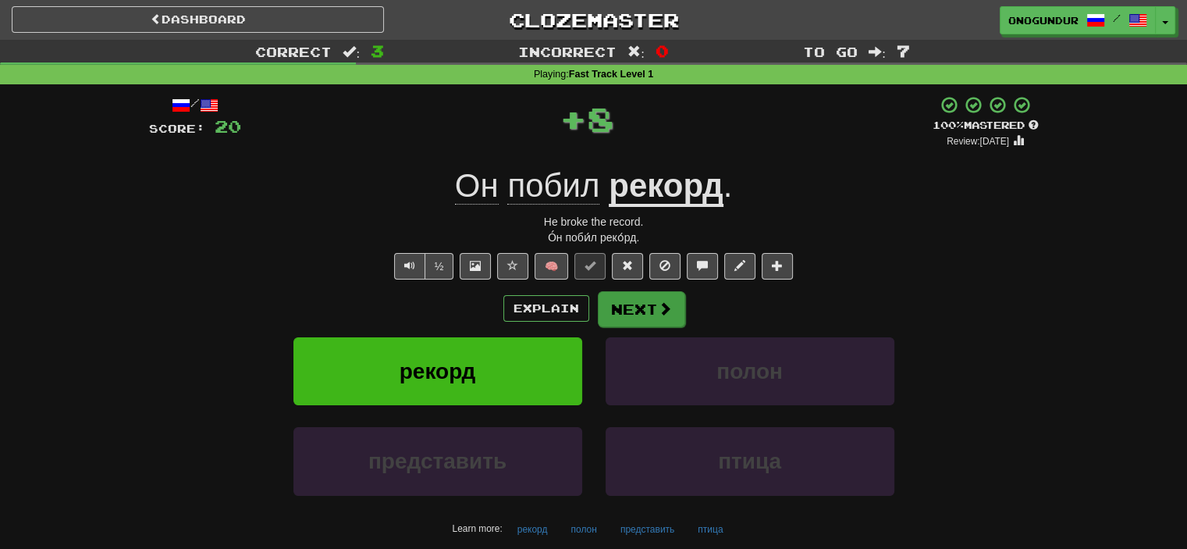
click at [598, 290] on div "/ Score: 20 + 8 100 % Mastered Review: 2026-03-19 Он побил рекорд . He broke th…" at bounding box center [594, 334] width 890 height 479
click at [613, 305] on button "Next" at bounding box center [641, 309] width 87 height 36
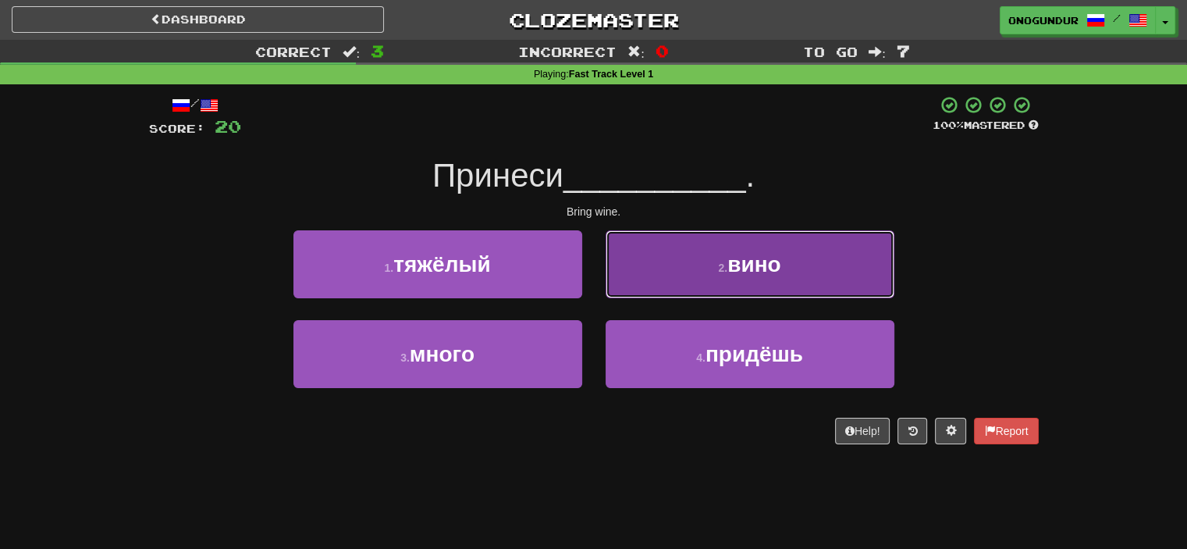
click at [721, 272] on small "2 ." at bounding box center [722, 267] width 9 height 12
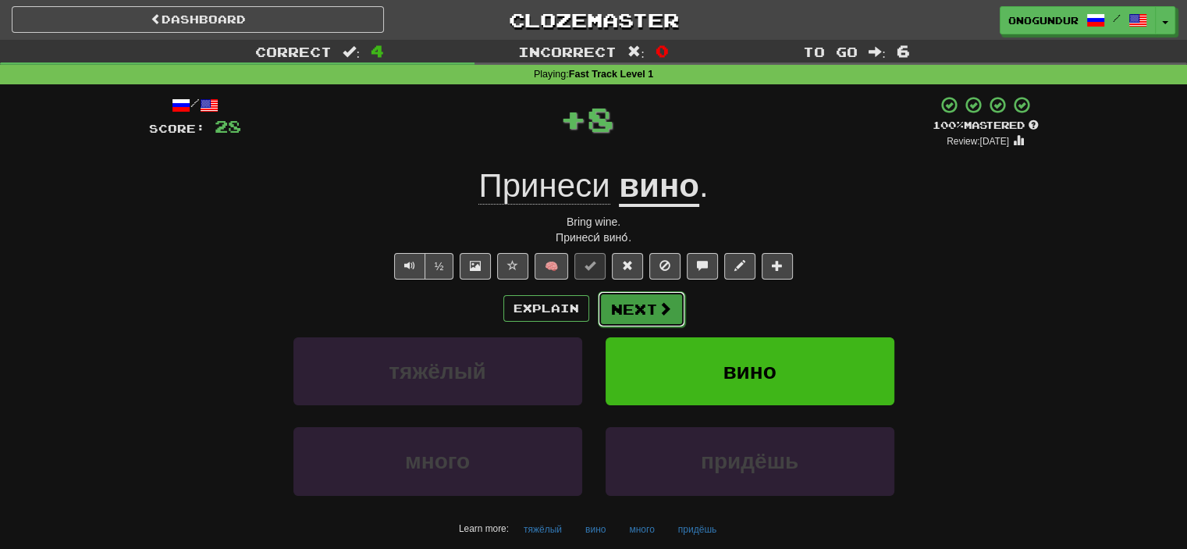
click at [680, 305] on button "Next" at bounding box center [641, 309] width 87 height 36
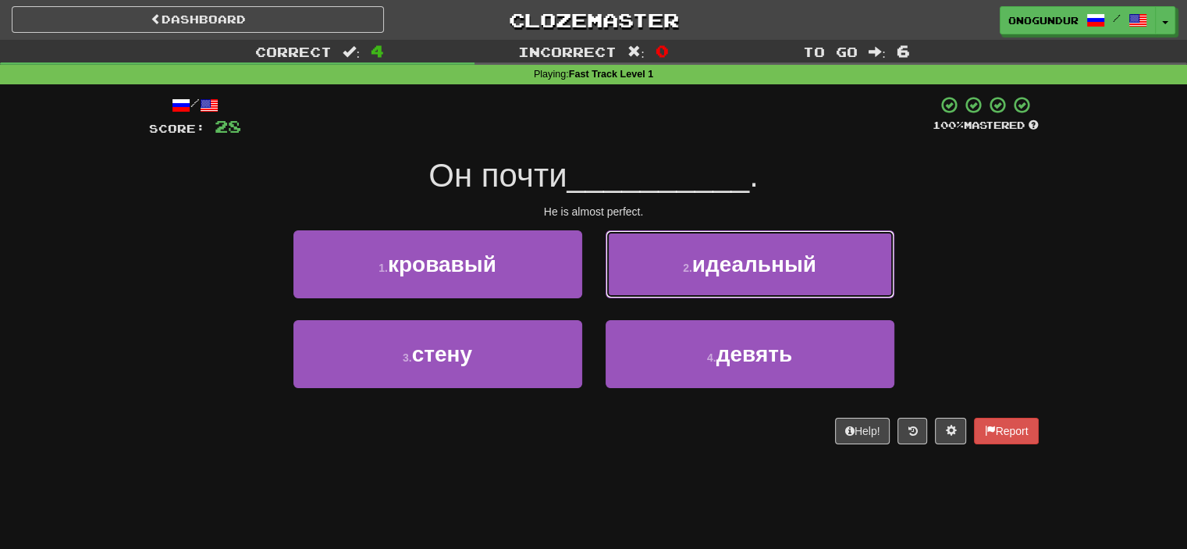
drag, startPoint x: 667, startPoint y: 272, endPoint x: 652, endPoint y: 280, distance: 17.1
click at [667, 272] on button "2 . идеальный" at bounding box center [750, 264] width 289 height 68
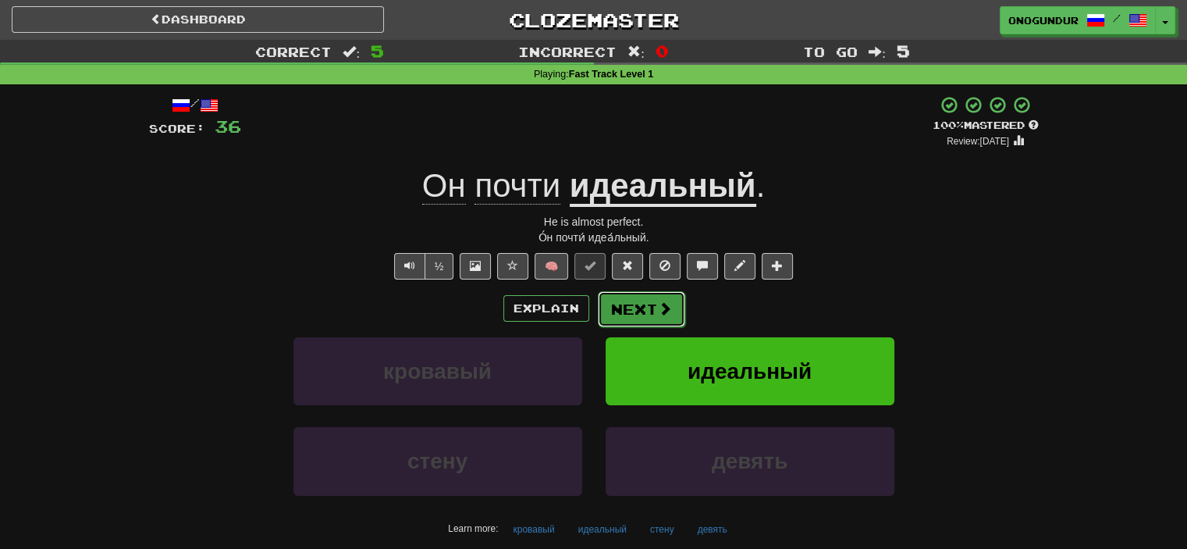
click at [652, 323] on button "Next" at bounding box center [641, 309] width 87 height 36
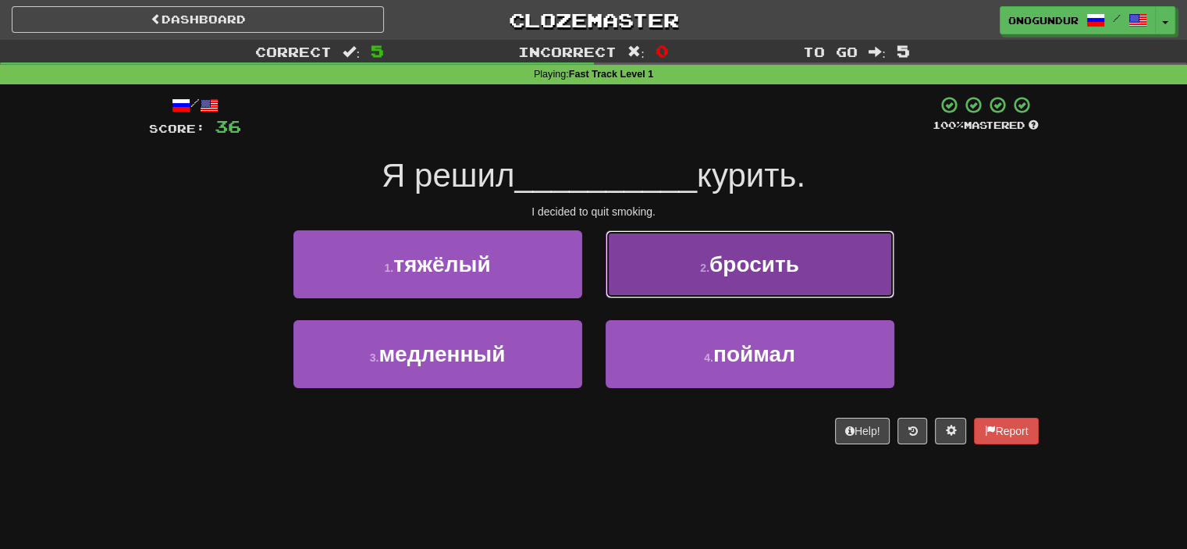
click at [685, 269] on button "2 . бросить" at bounding box center [750, 264] width 289 height 68
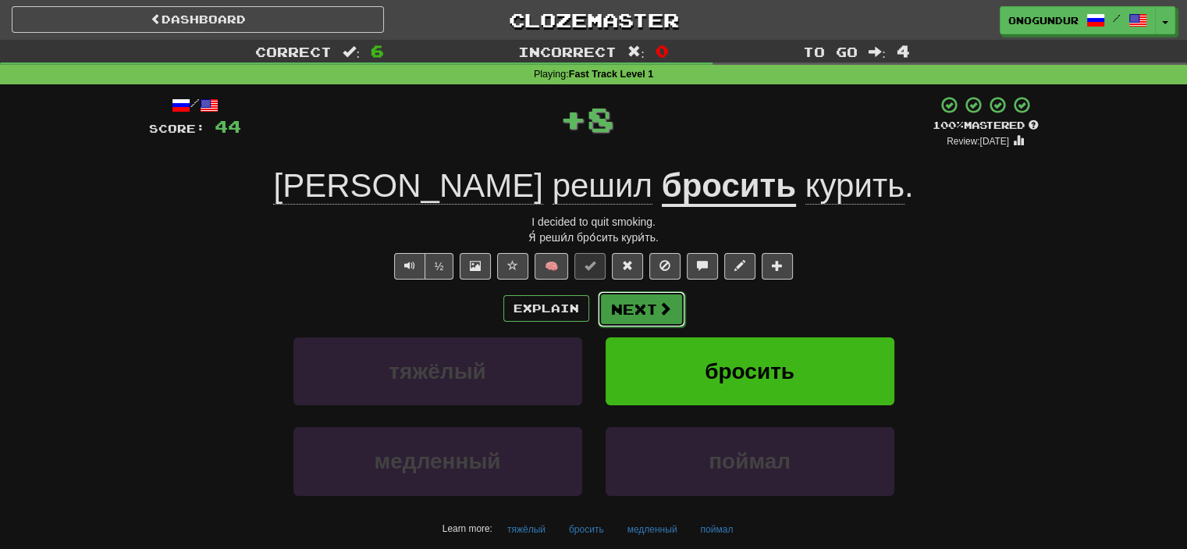
click at [660, 308] on span at bounding box center [665, 308] width 14 height 14
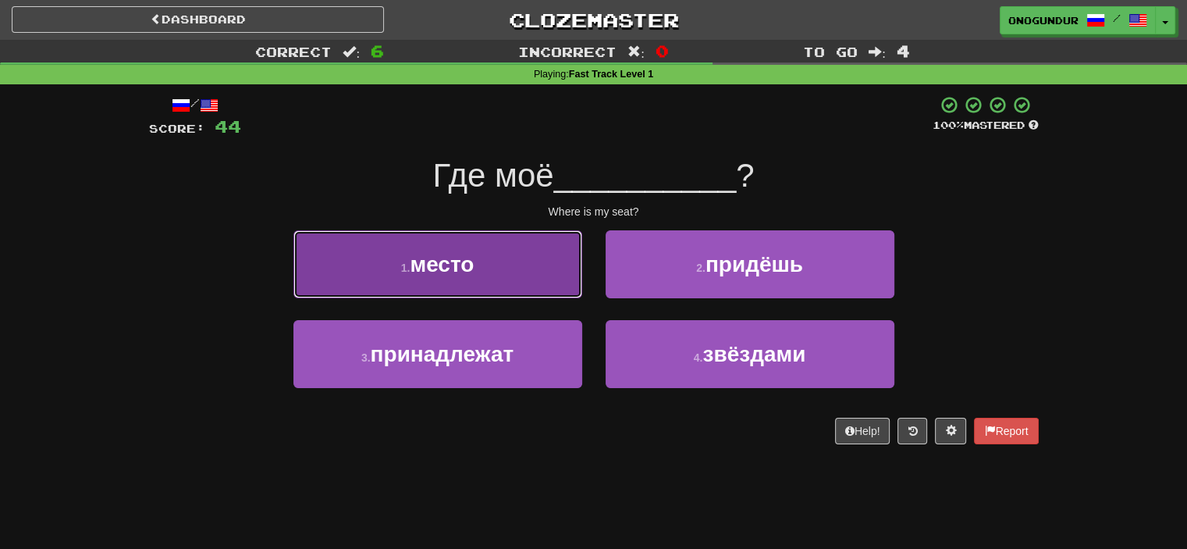
click at [551, 287] on button "1 . место" at bounding box center [437, 264] width 289 height 68
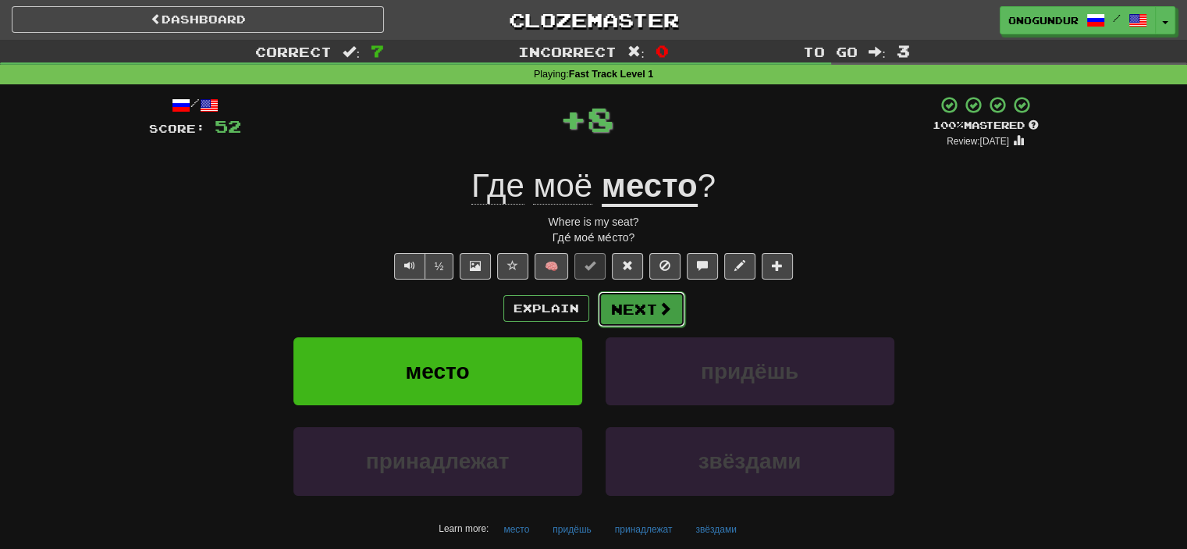
click at [642, 322] on button "Next" at bounding box center [641, 309] width 87 height 36
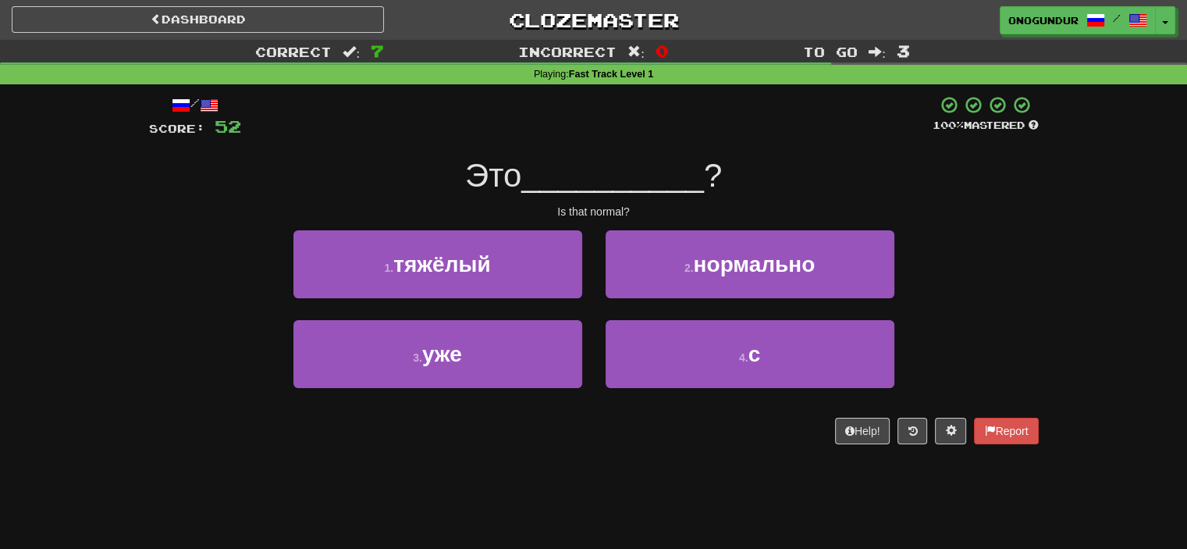
click at [612, 458] on div "/ Score: 52 100 % Mastered Это __________ ? Is that normal? 1 . тяжёлый 2 . нор…" at bounding box center [594, 275] width 890 height 382
click at [649, 274] on button "2 . нормально" at bounding box center [750, 264] width 289 height 68
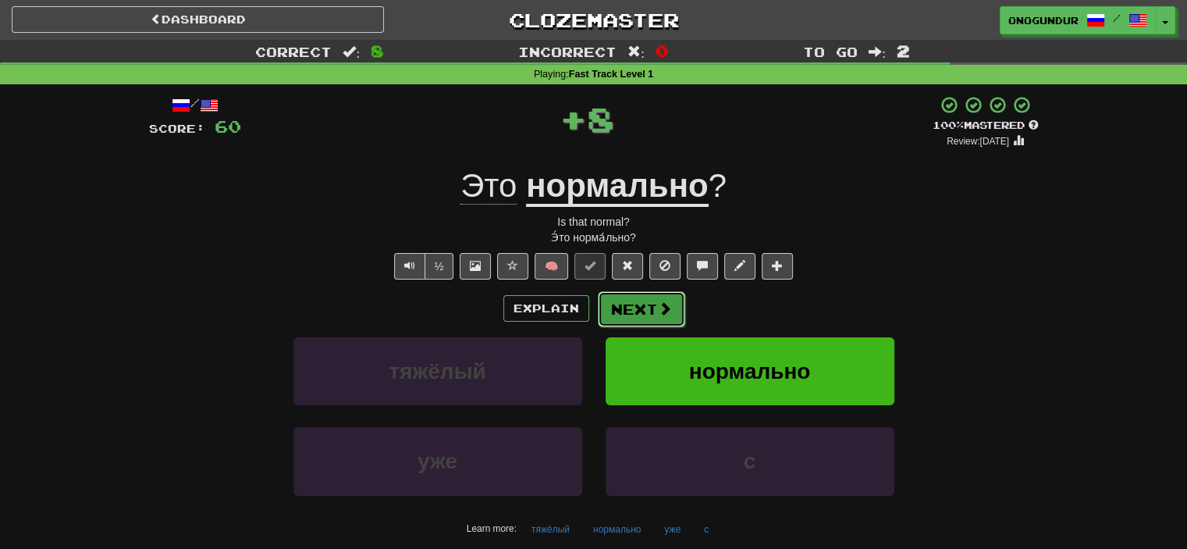
click at [633, 315] on button "Next" at bounding box center [641, 309] width 87 height 36
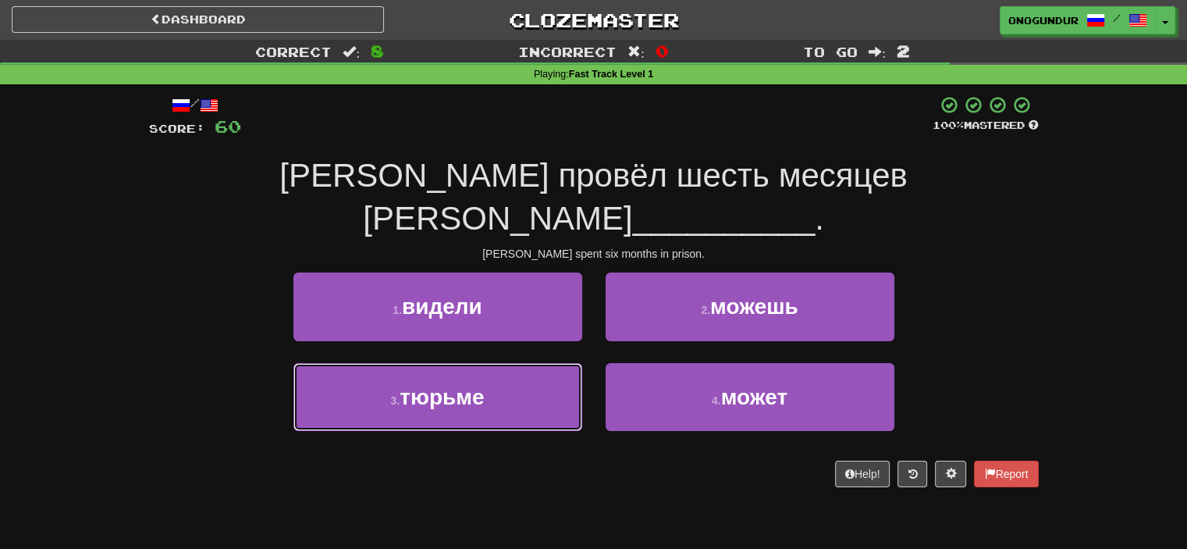
drag, startPoint x: 563, startPoint y: 352, endPoint x: 592, endPoint y: 330, distance: 36.2
click at [563, 363] on button "3 . тюрьме" at bounding box center [437, 397] width 289 height 68
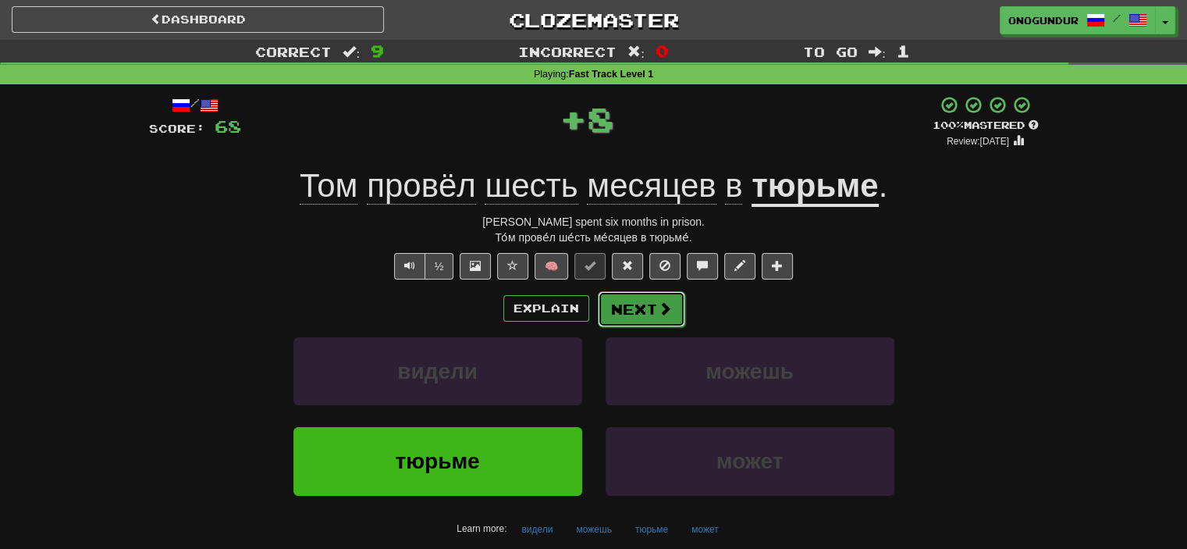
click at [621, 311] on button "Next" at bounding box center [641, 309] width 87 height 36
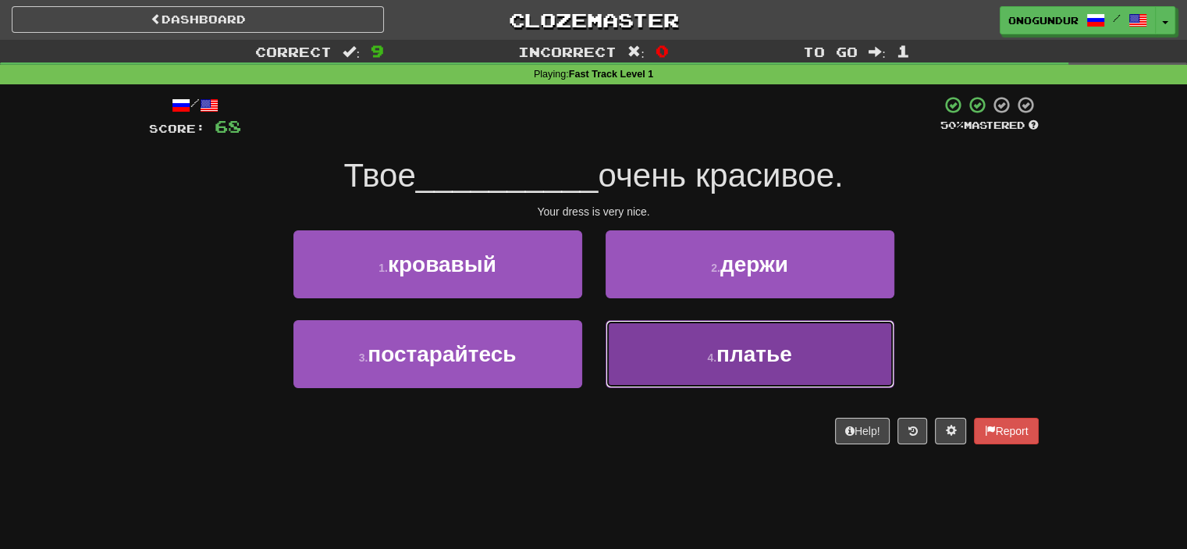
click at [691, 371] on button "4 . платье" at bounding box center [750, 354] width 289 height 68
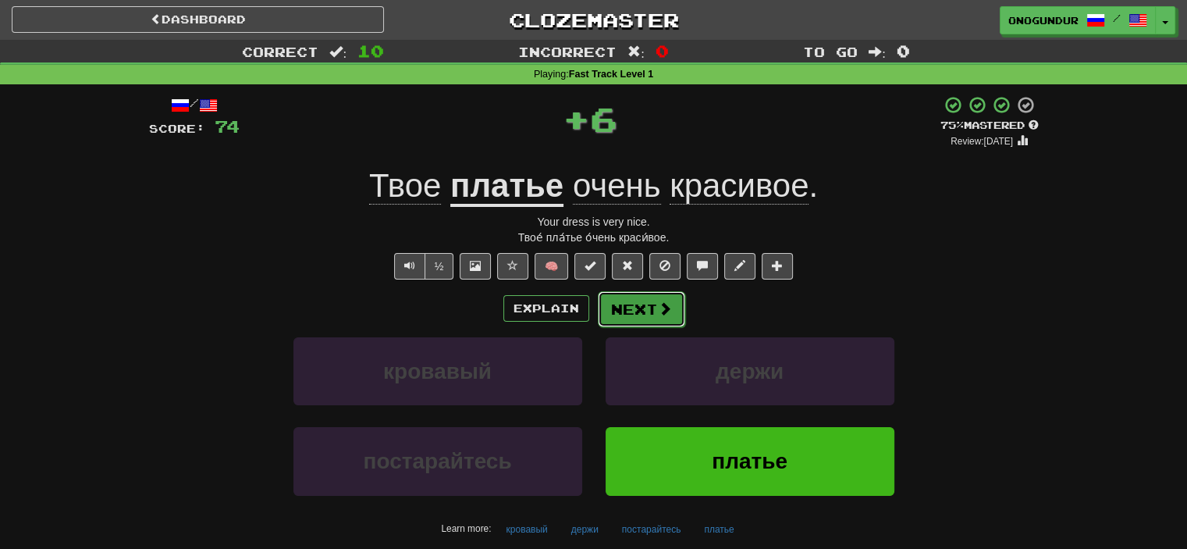
click at [640, 315] on button "Next" at bounding box center [641, 309] width 87 height 36
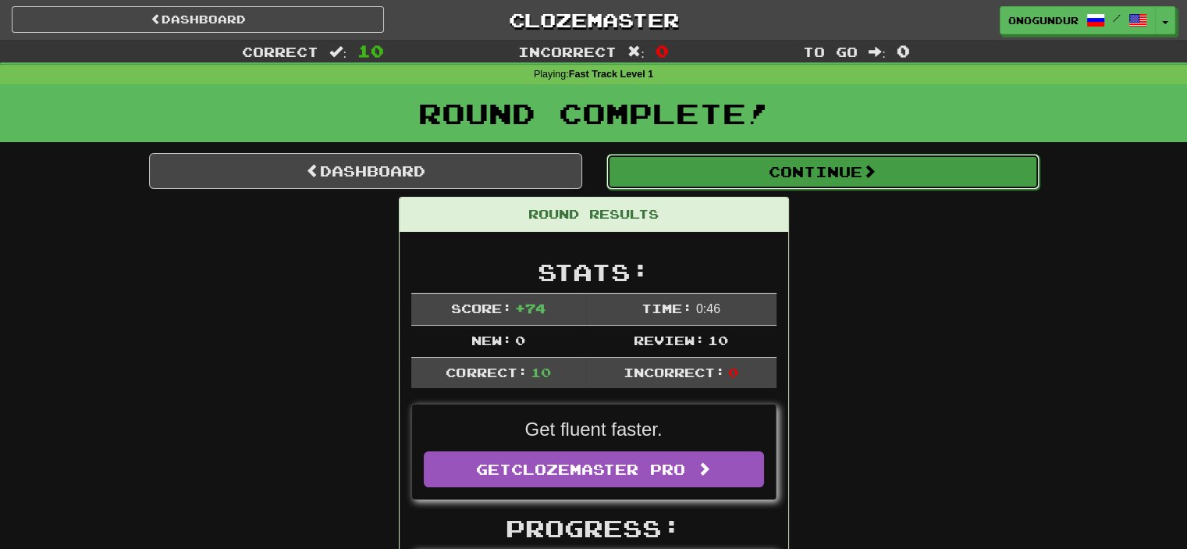
click at [799, 180] on button "Continue" at bounding box center [822, 172] width 433 height 36
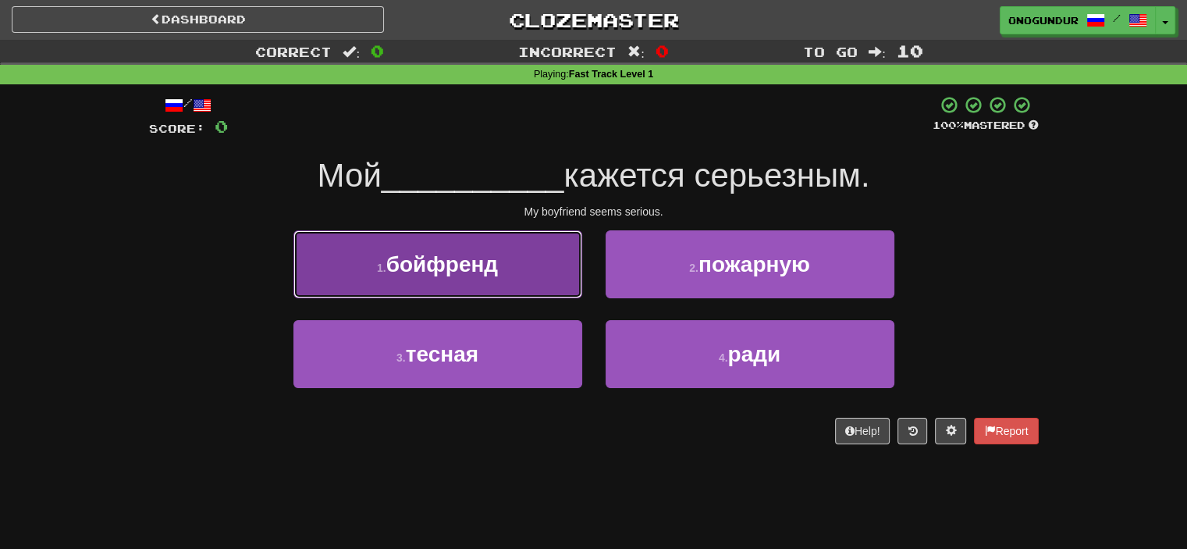
click at [528, 288] on button "1 . бойфренд" at bounding box center [437, 264] width 289 height 68
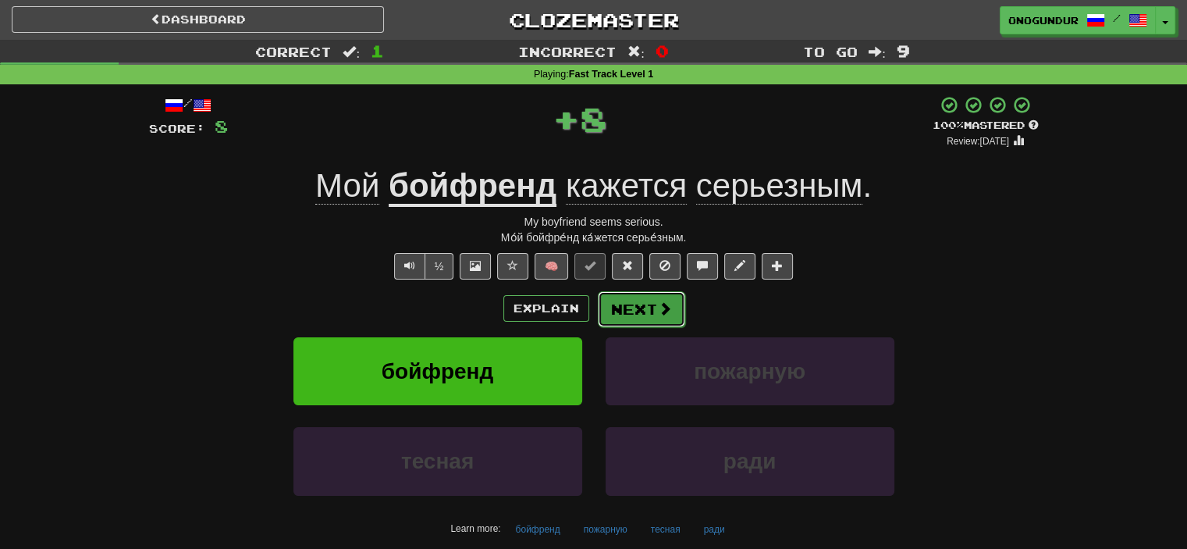
click at [637, 298] on button "Next" at bounding box center [641, 309] width 87 height 36
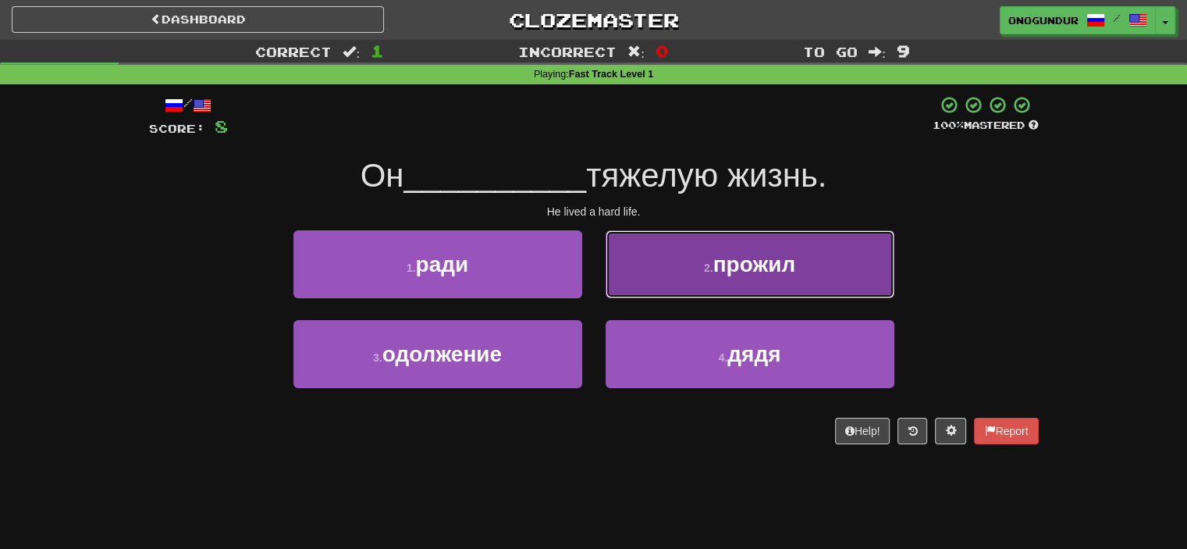
click at [745, 256] on span "прожил" at bounding box center [754, 264] width 83 height 24
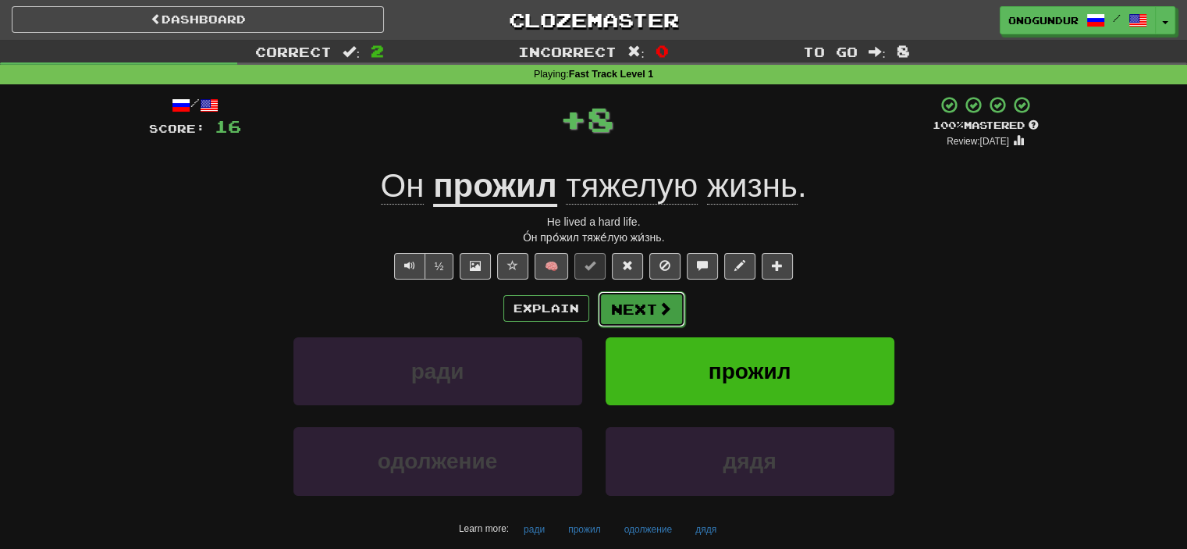
click at [615, 308] on button "Next" at bounding box center [641, 309] width 87 height 36
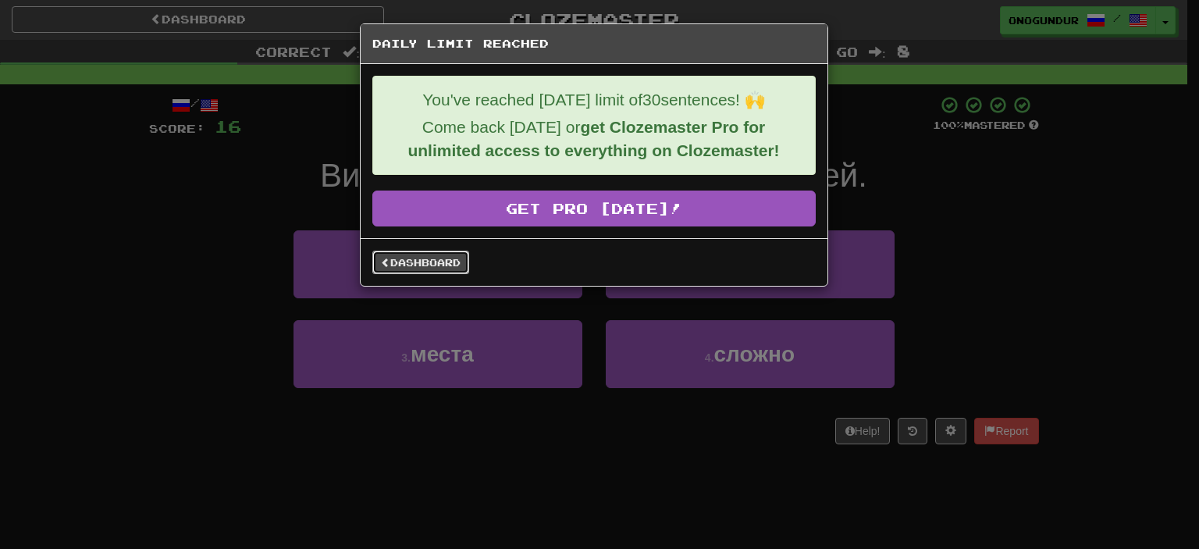
click at [420, 264] on link "Dashboard" at bounding box center [420, 262] width 97 height 23
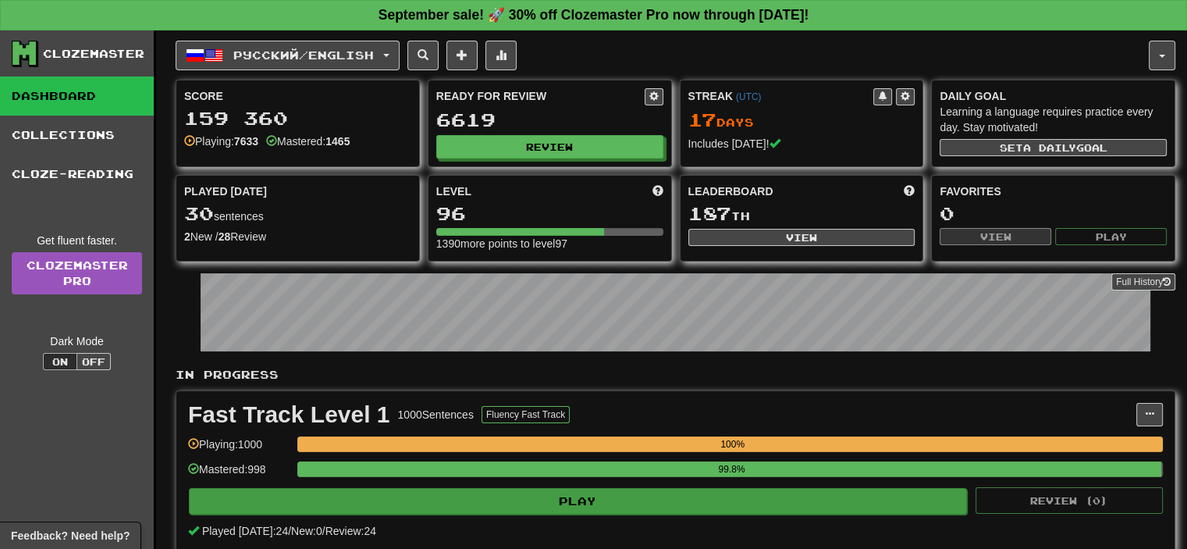
drag, startPoint x: 606, startPoint y: 483, endPoint x: 606, endPoint y: 501, distance: 18.0
click at [606, 488] on div "Fast Track Level 1 1000 Sentences Fluency Fast Track Manage Sentences Unpin fro…" at bounding box center [675, 470] width 998 height 159
click at [606, 502] on button "Play" at bounding box center [578, 501] width 778 height 27
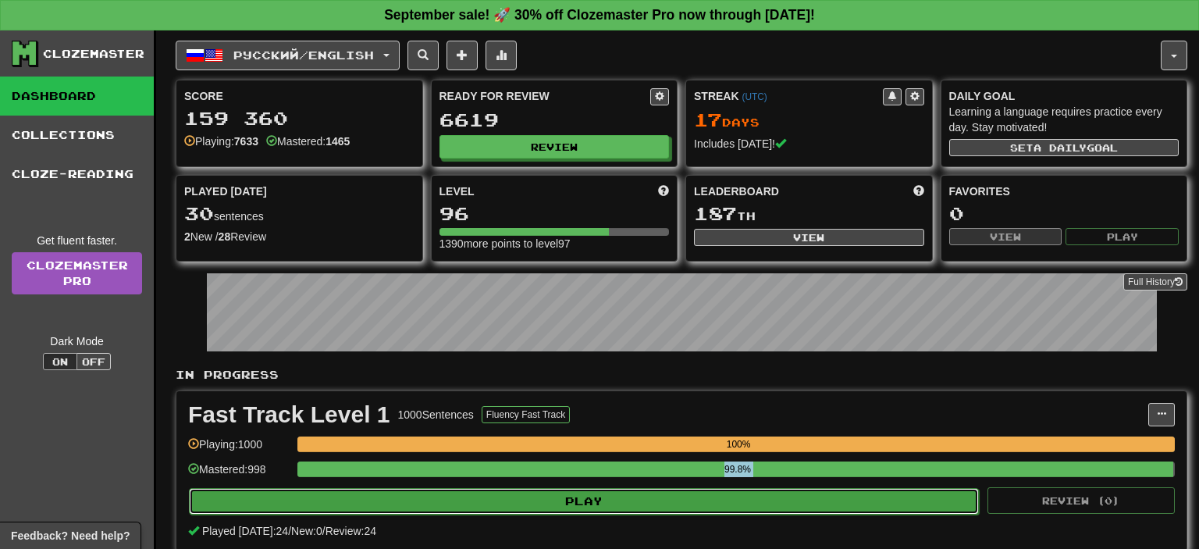
select select "**"
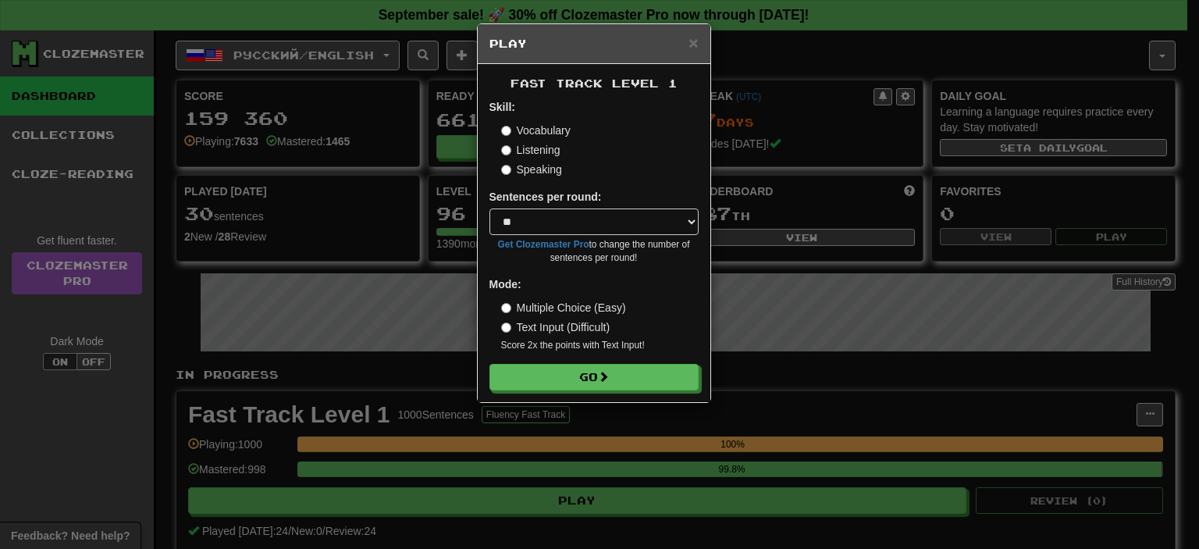
click at [644, 358] on form "Skill: Vocabulary Listening Speaking Sentences per round: * ** ** ** ** ** *** …" at bounding box center [593, 244] width 209 height 291
click at [638, 365] on button "Go" at bounding box center [594, 377] width 209 height 27
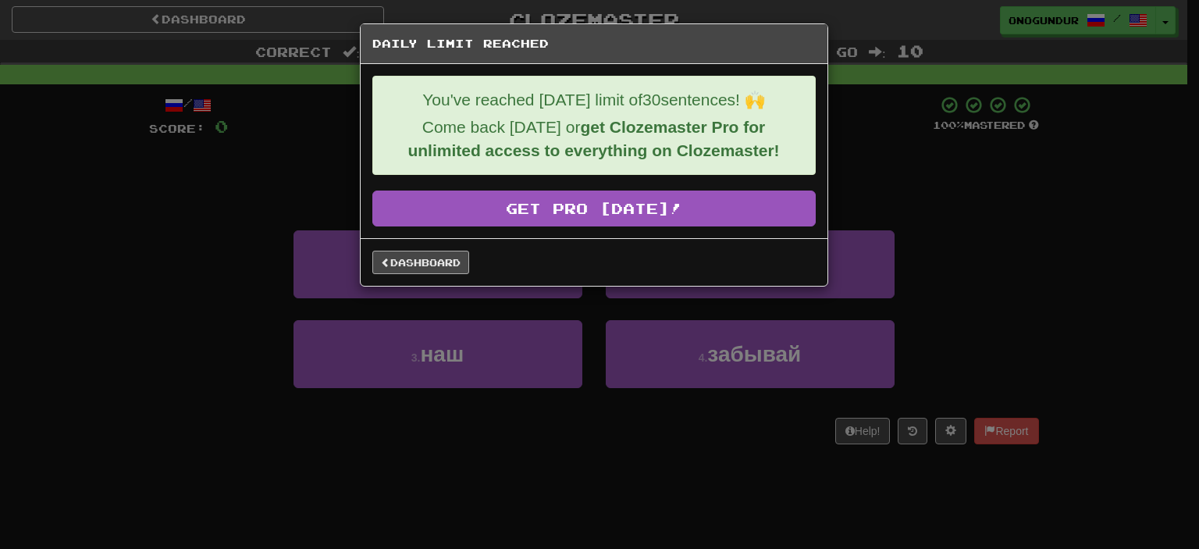
click at [418, 248] on div "Dashboard" at bounding box center [594, 262] width 467 height 48
click at [413, 254] on link "Dashboard" at bounding box center [420, 262] width 97 height 23
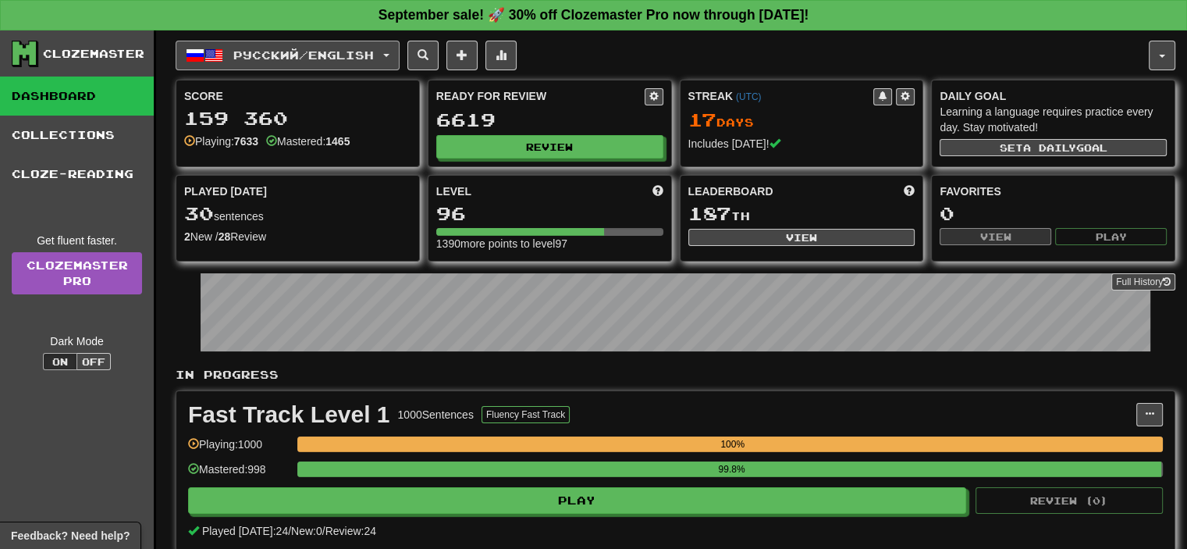
drag, startPoint x: 343, startPoint y: 52, endPoint x: 343, endPoint y: 65, distance: 12.5
click at [343, 52] on span "Русский / English" at bounding box center [303, 54] width 140 height 13
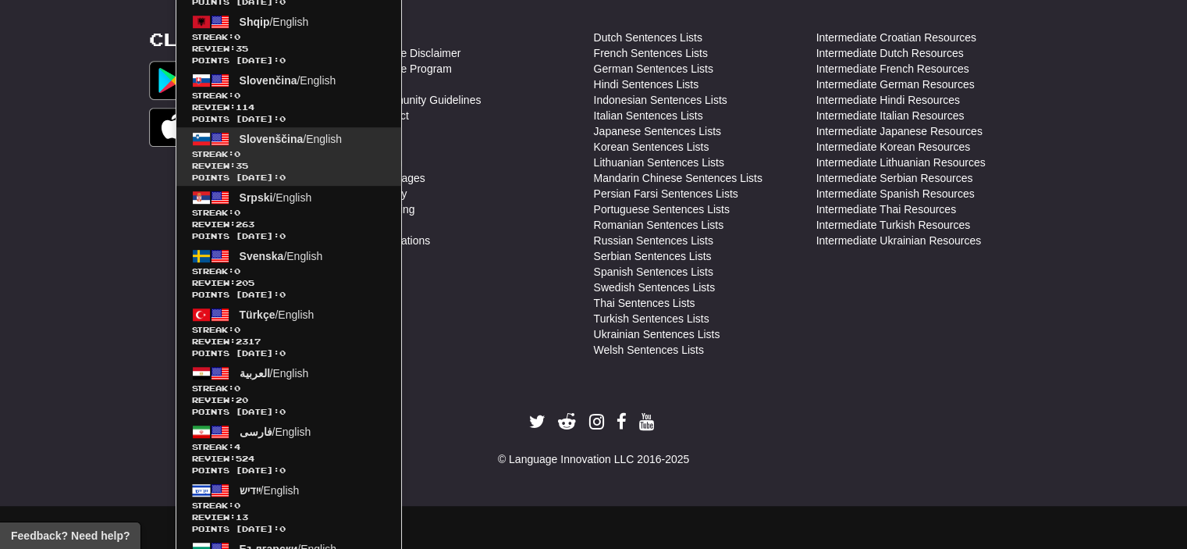
scroll to position [1031, 0]
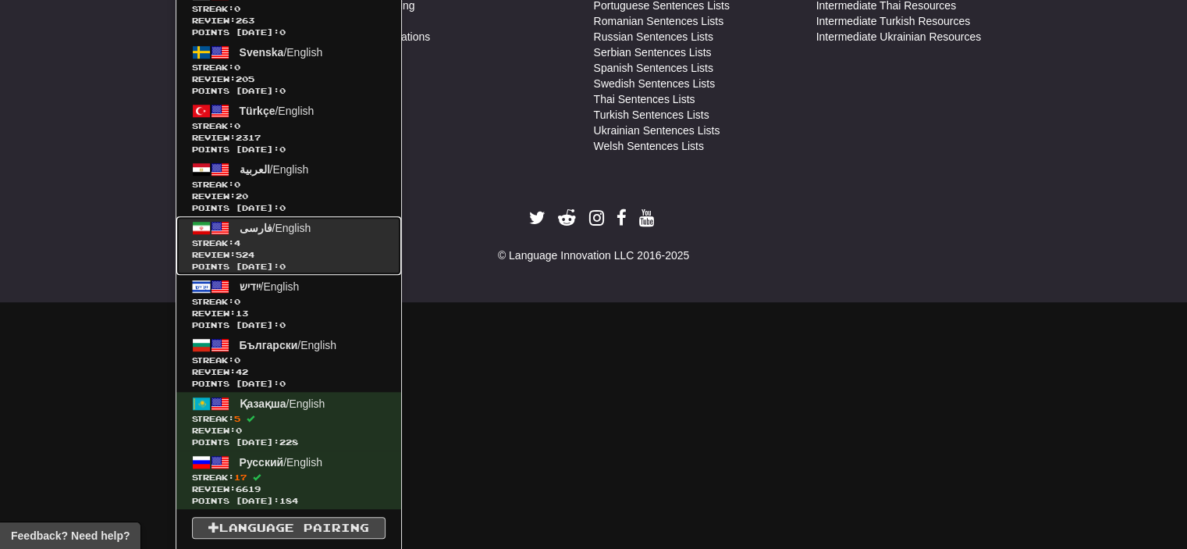
click at [287, 251] on span "Review: 524" at bounding box center [289, 255] width 194 height 12
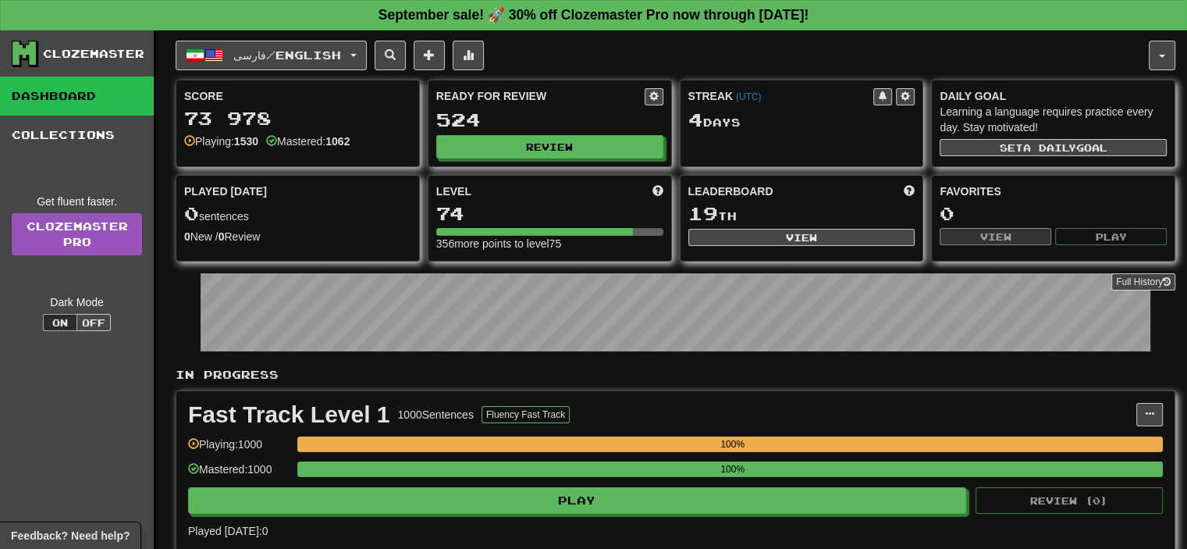
click at [608, 52] on div "فارسی / English Azərbaycanca / English Streak: 5 Review: 3362 Points today: 284…" at bounding box center [662, 56] width 973 height 30
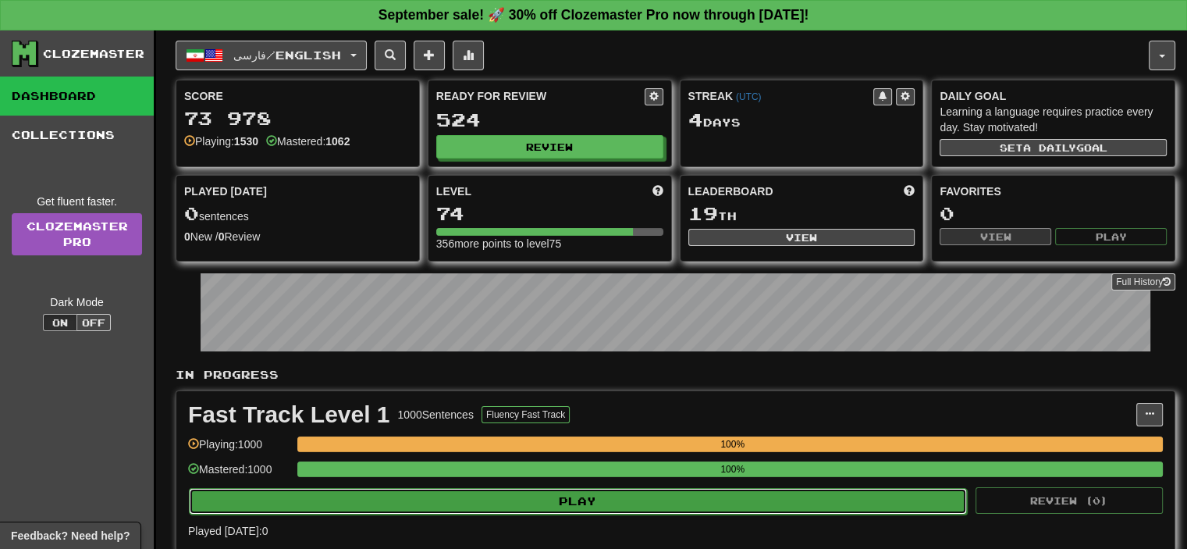
click at [528, 492] on button "Play" at bounding box center [578, 501] width 778 height 27
select select "**"
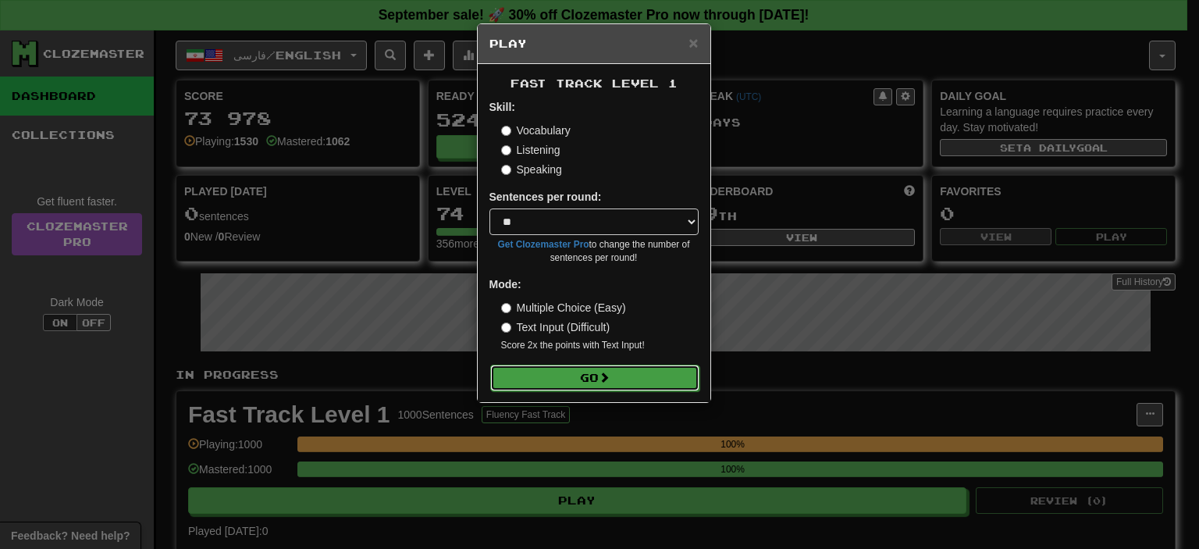
click at [584, 386] on button "Go" at bounding box center [594, 377] width 209 height 27
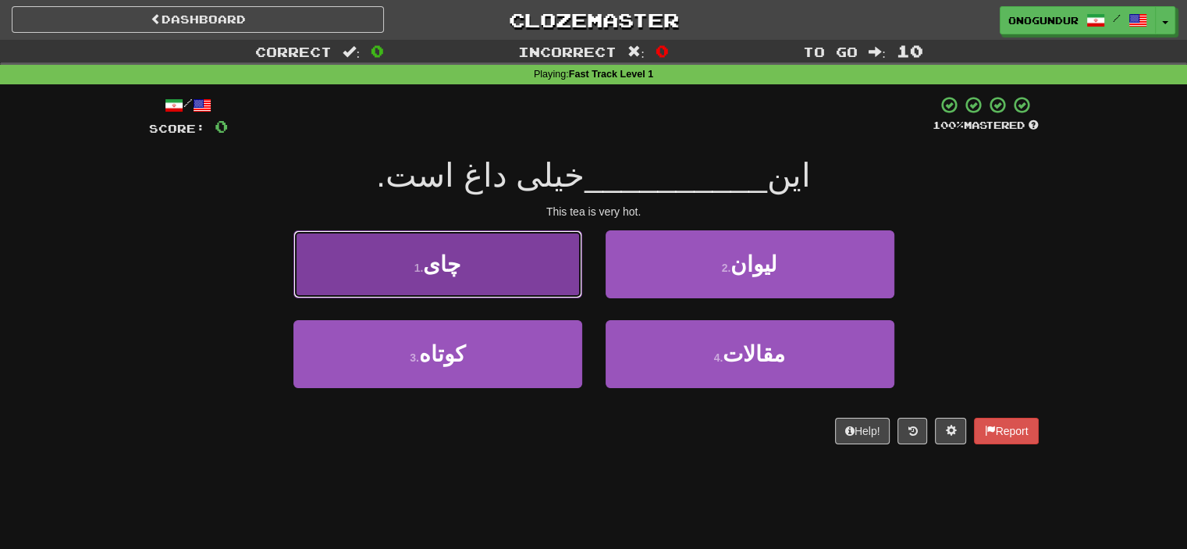
click at [524, 276] on button "1 . چای" at bounding box center [437, 264] width 289 height 68
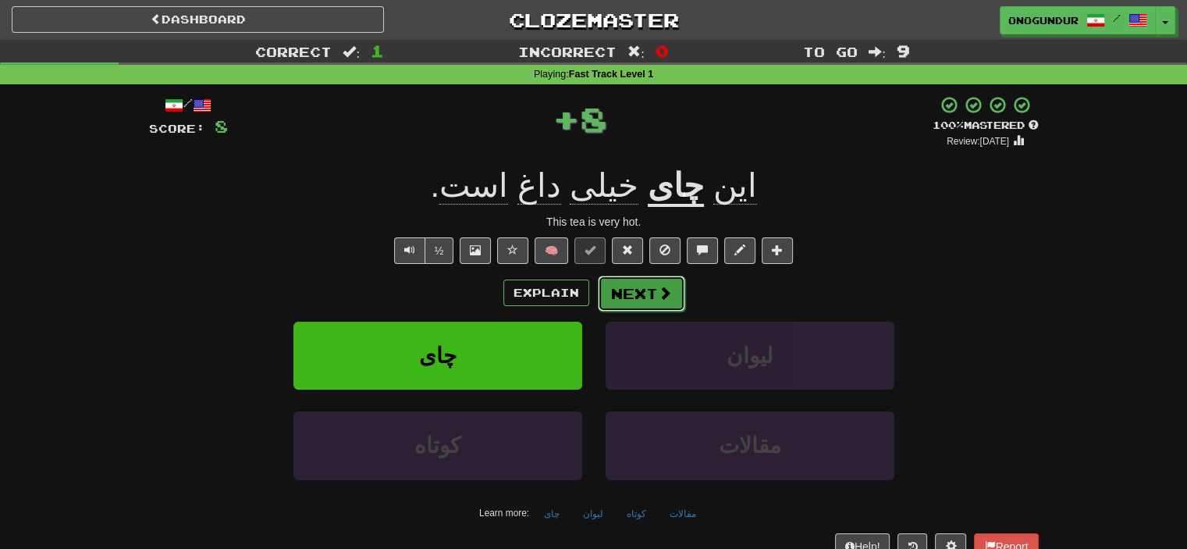
click at [623, 299] on button "Next" at bounding box center [641, 294] width 87 height 36
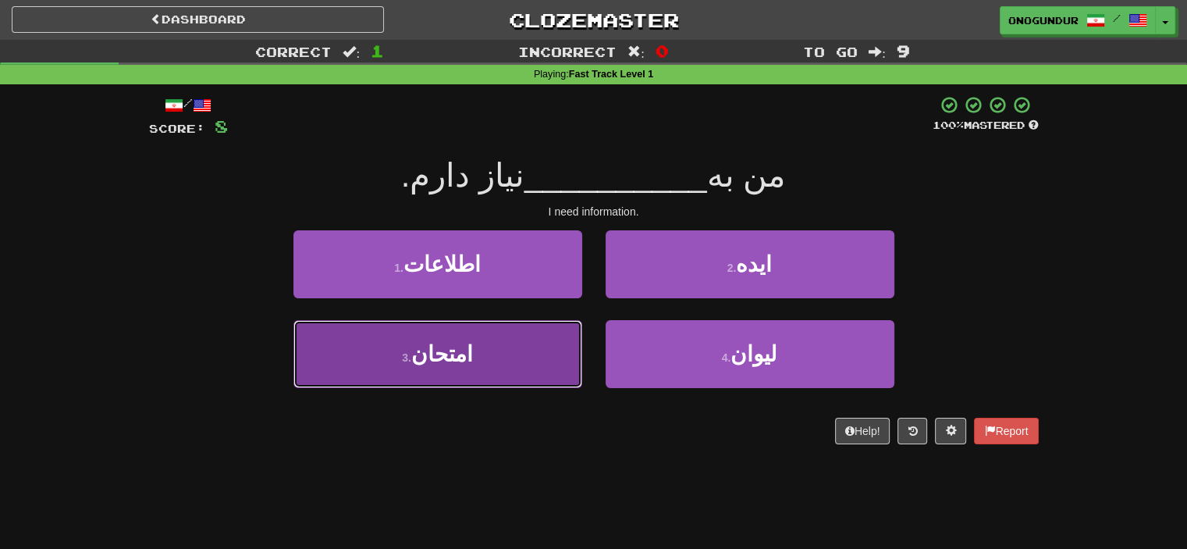
click at [503, 365] on button "3 . امتحان" at bounding box center [437, 354] width 289 height 68
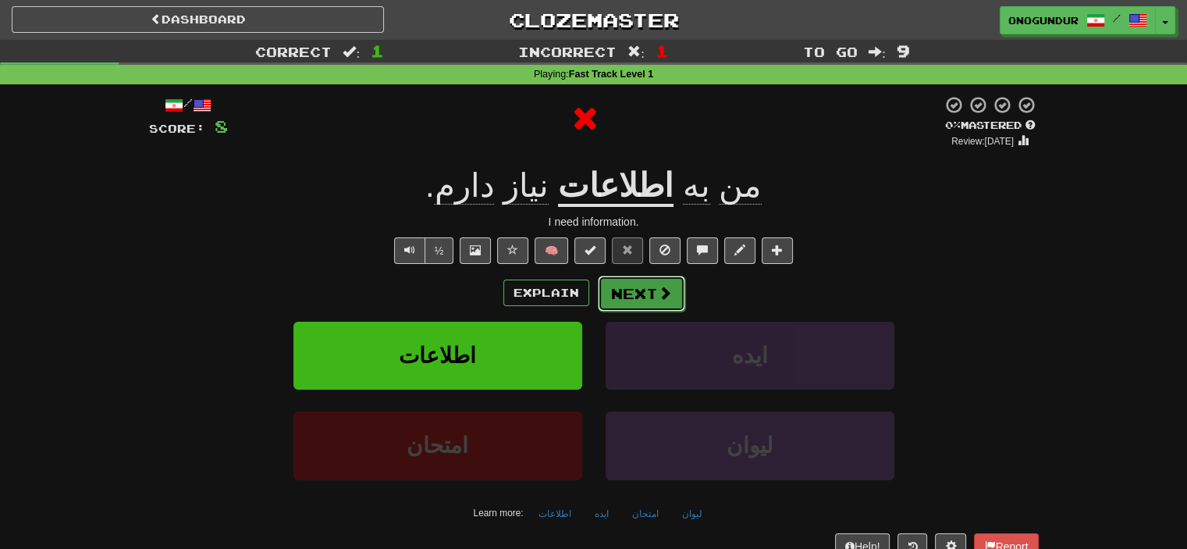
click at [623, 309] on button "Next" at bounding box center [641, 294] width 87 height 36
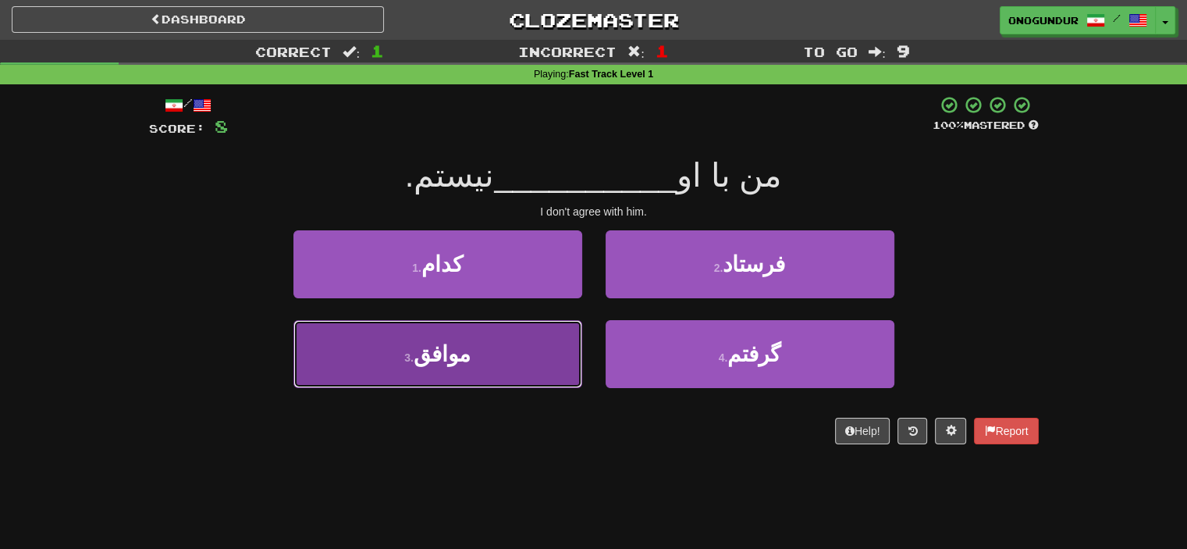
click at [511, 339] on button "3 . موافق" at bounding box center [437, 354] width 289 height 68
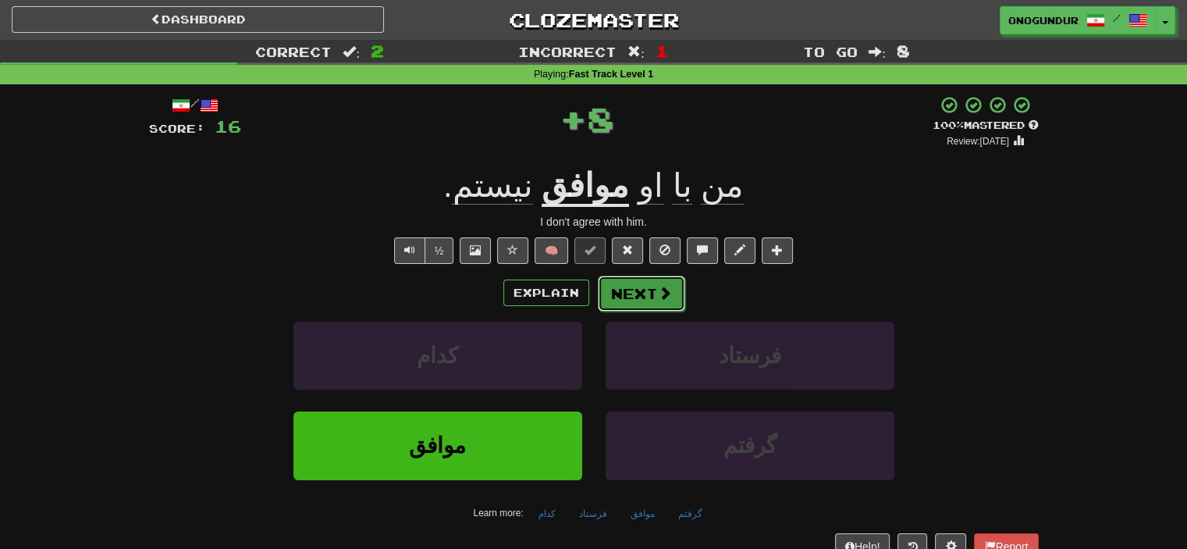
click at [618, 284] on button "Next" at bounding box center [641, 294] width 87 height 36
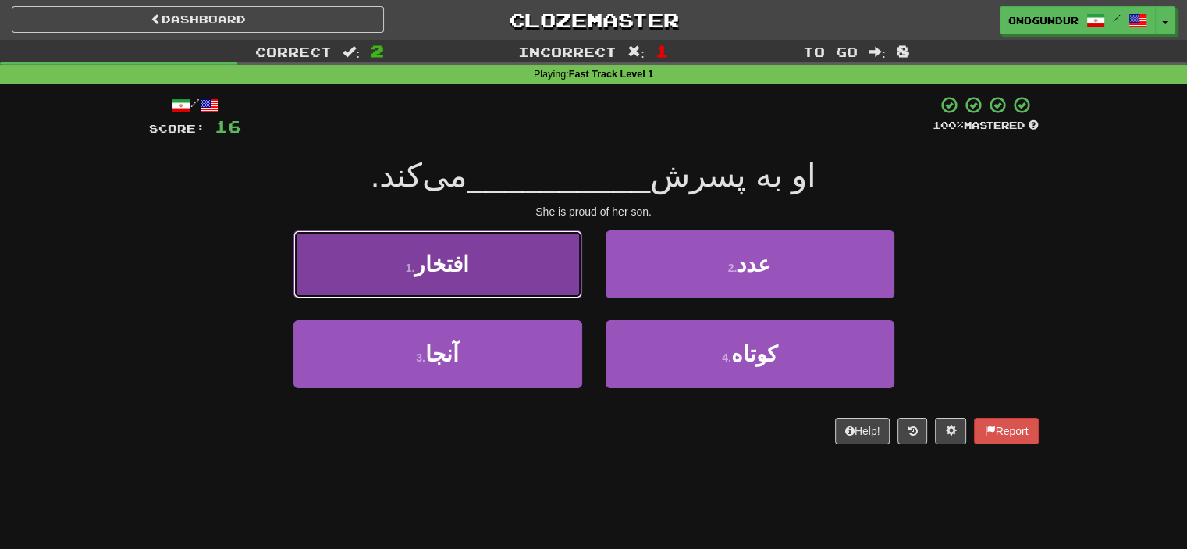
click at [482, 254] on button "1 . افتخار" at bounding box center [437, 264] width 289 height 68
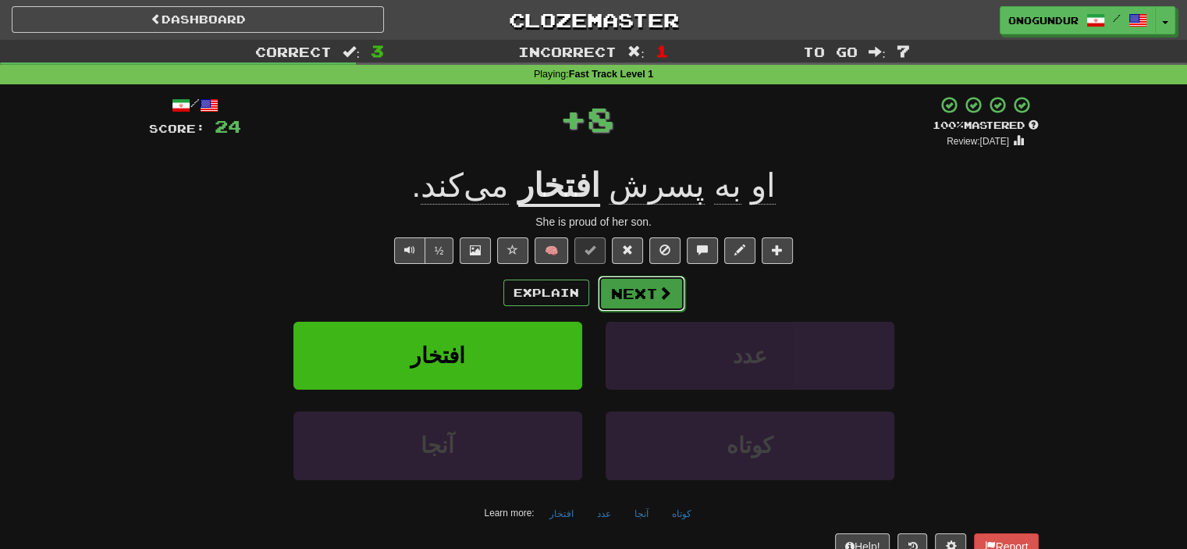
click at [664, 293] on span at bounding box center [665, 293] width 14 height 14
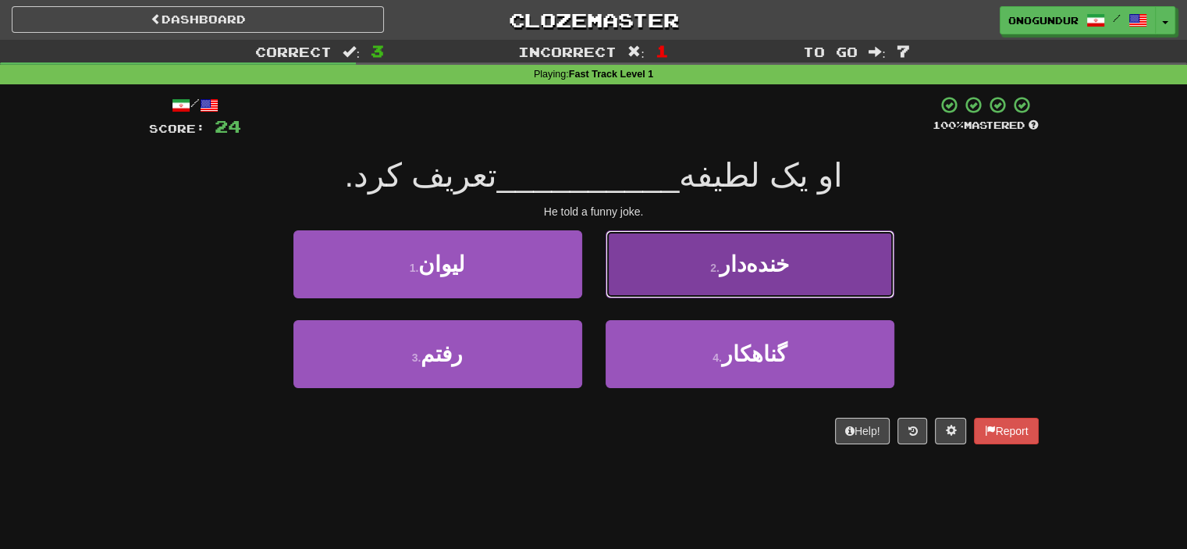
click at [742, 244] on button "2 . خنده‌دار" at bounding box center [750, 264] width 289 height 68
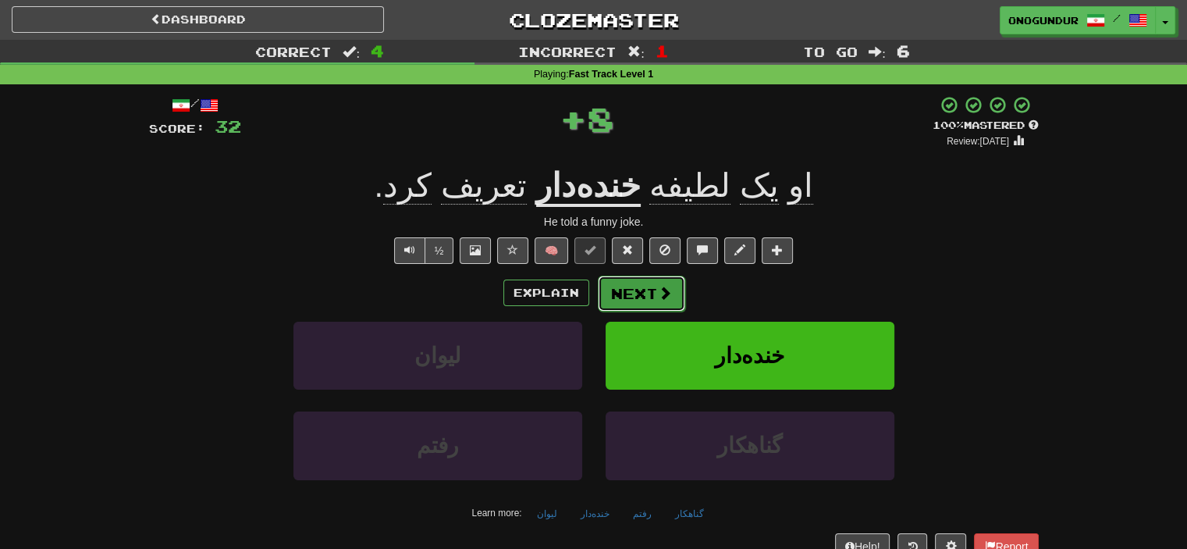
click at [627, 286] on button "Next" at bounding box center [641, 294] width 87 height 36
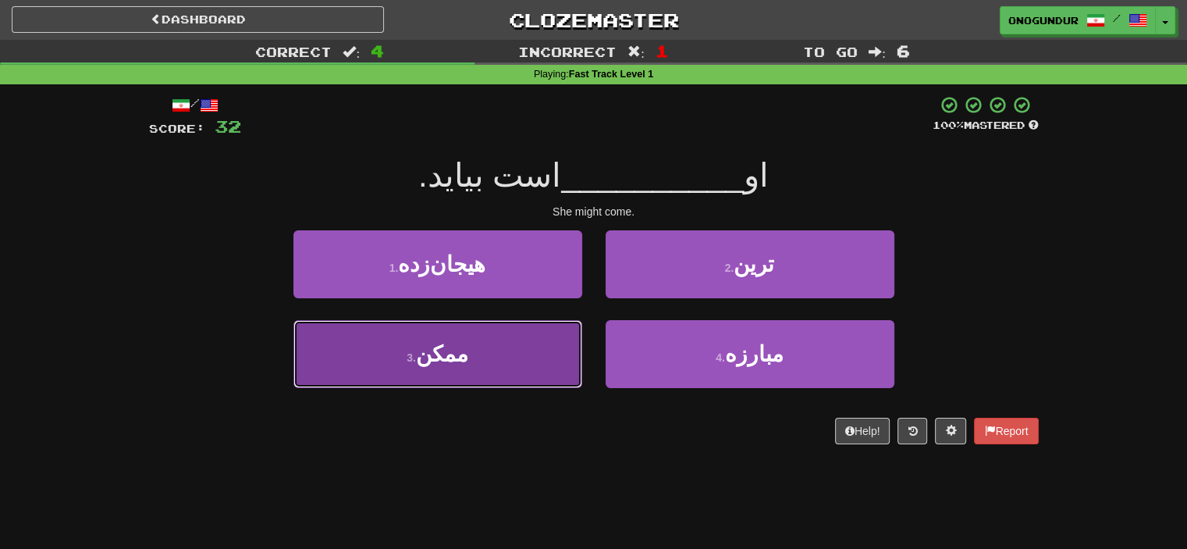
click at [506, 337] on button "3 . ممکن" at bounding box center [437, 354] width 289 height 68
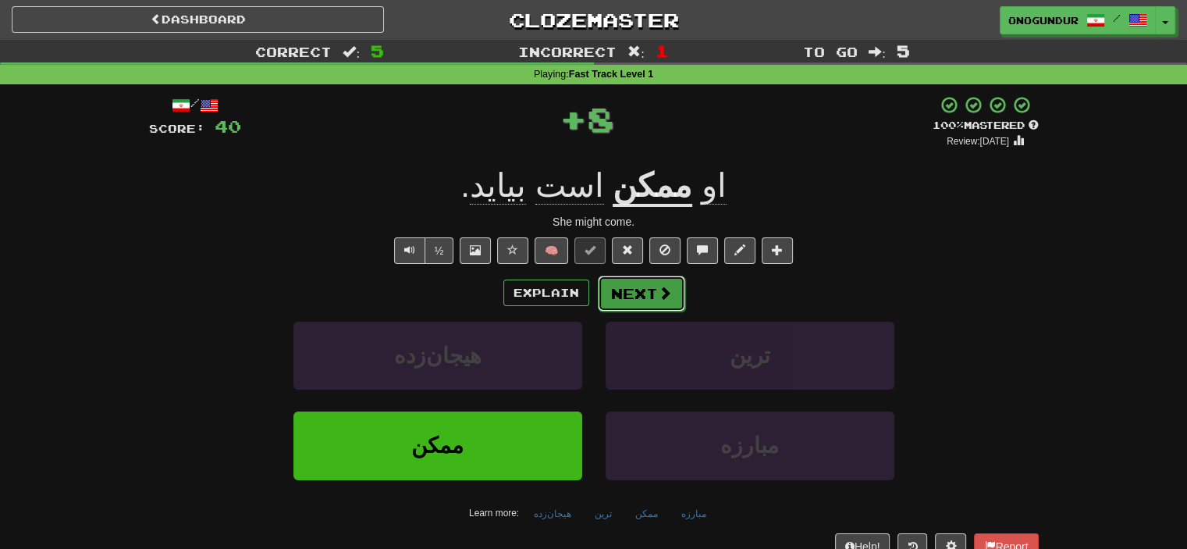
click at [653, 301] on button "Next" at bounding box center [641, 294] width 87 height 36
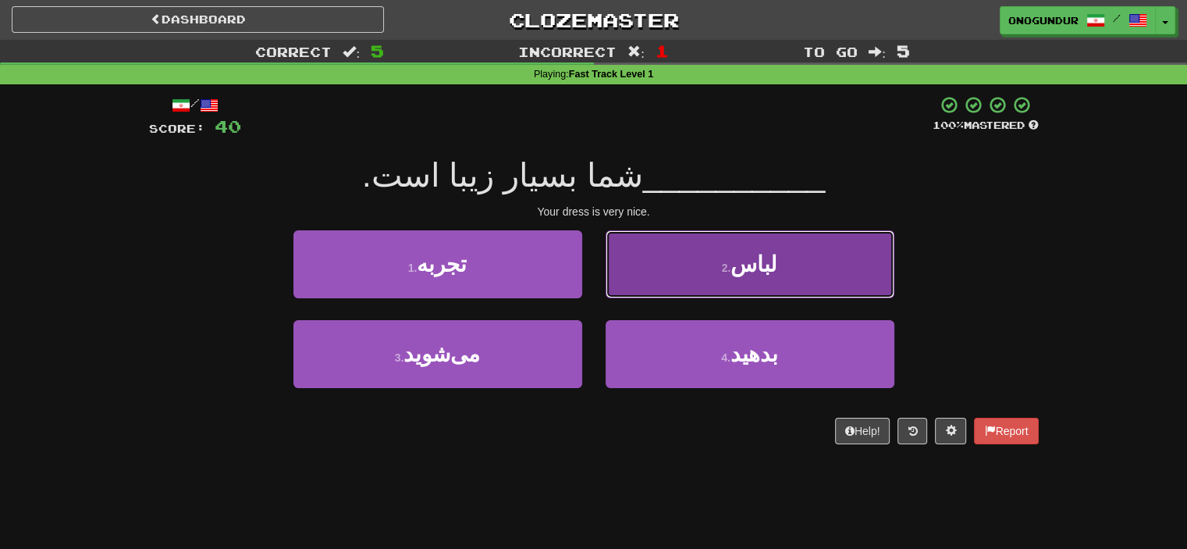
click at [747, 265] on span "لباس" at bounding box center [754, 264] width 47 height 24
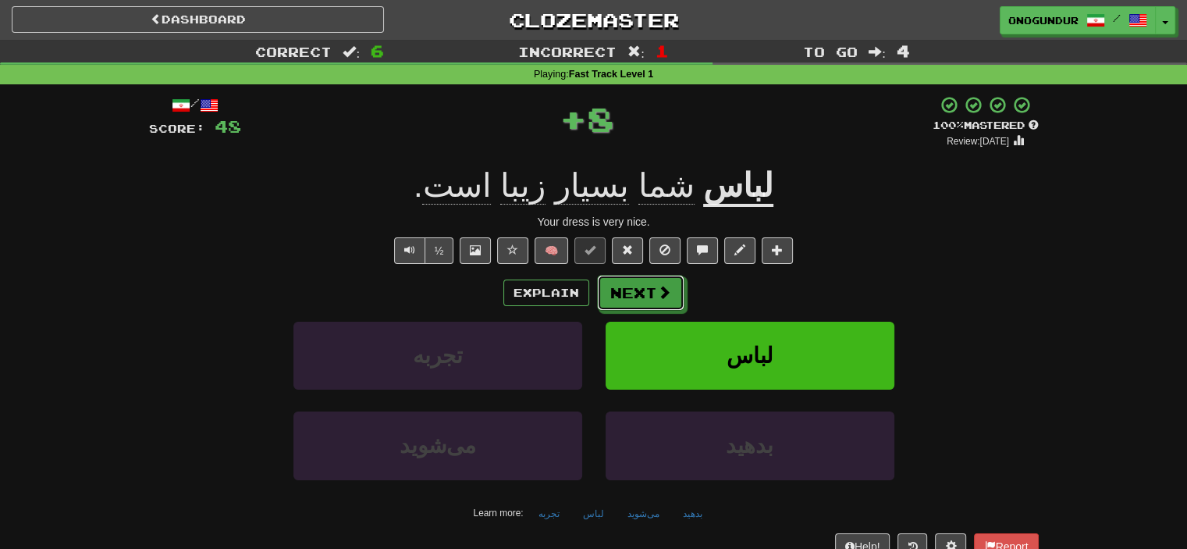
click at [631, 290] on button "Next" at bounding box center [640, 293] width 87 height 36
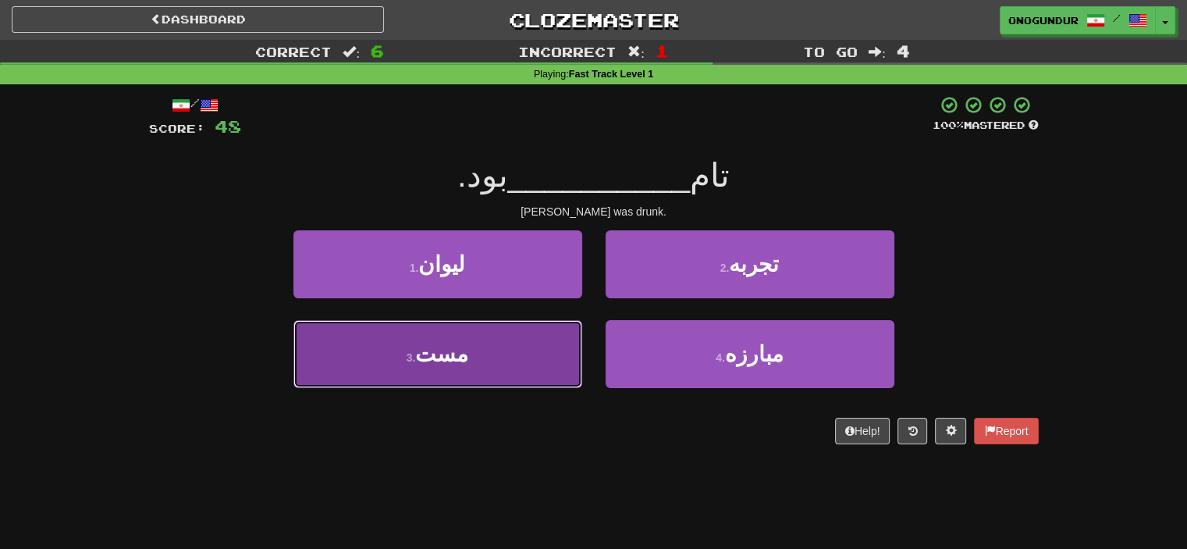
click at [432, 365] on button "3 . مست" at bounding box center [437, 354] width 289 height 68
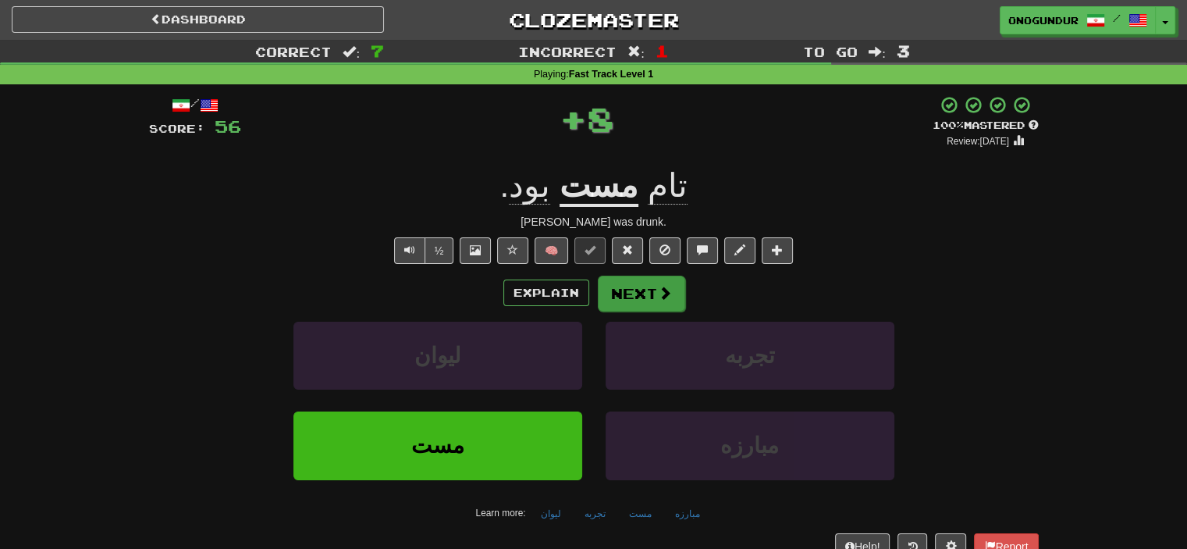
click at [682, 291] on div "Explain Next" at bounding box center [594, 293] width 890 height 36
click at [642, 293] on button "Next" at bounding box center [641, 294] width 87 height 36
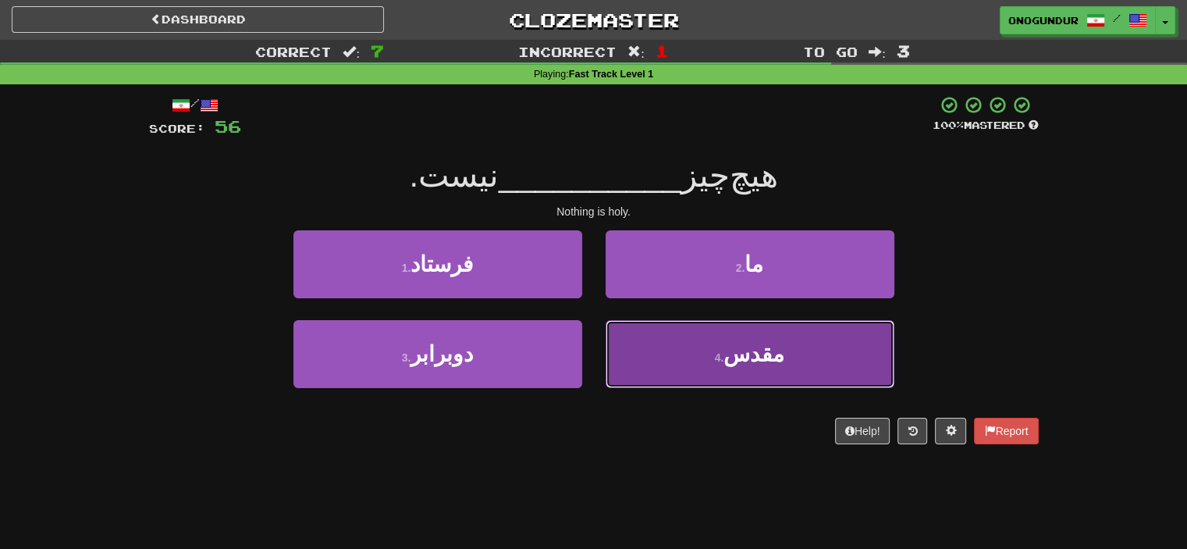
click at [765, 347] on span "مقدس" at bounding box center [753, 354] width 61 height 24
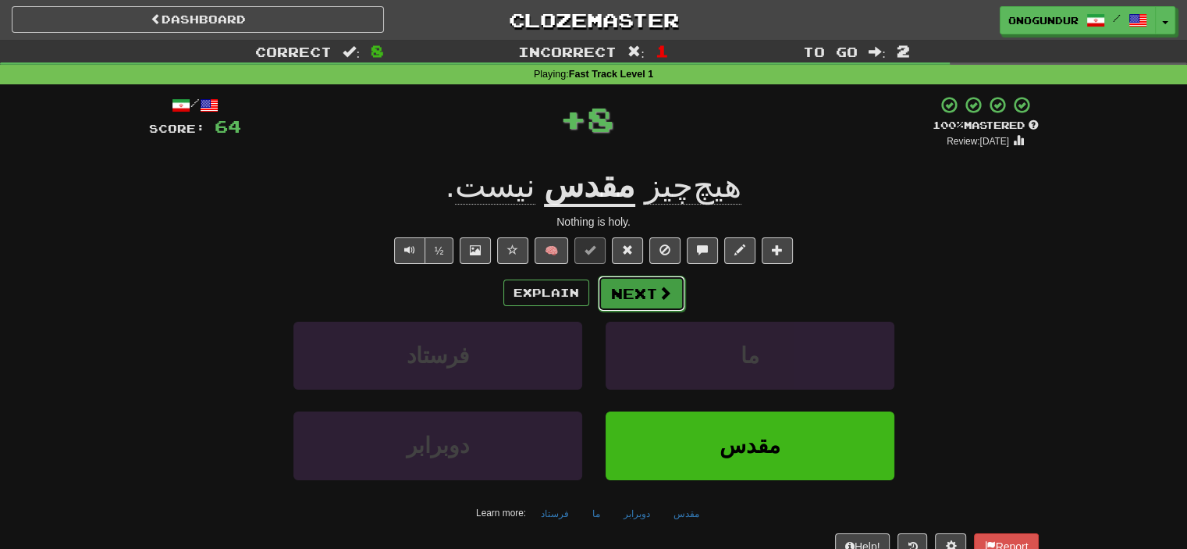
click at [657, 283] on button "Next" at bounding box center [641, 294] width 87 height 36
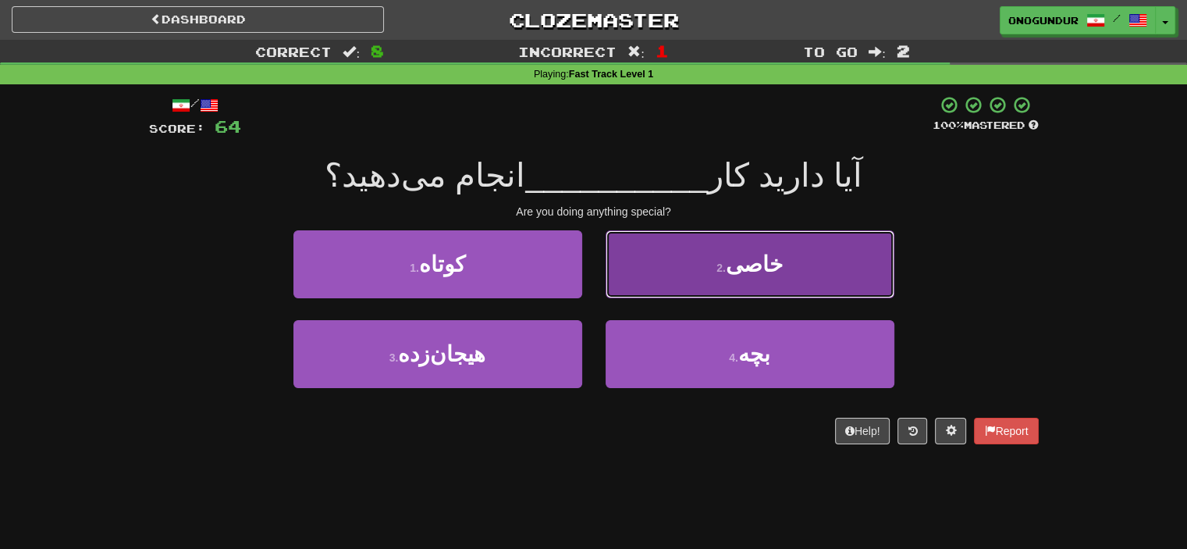
click at [699, 260] on button "2 . خاصی" at bounding box center [750, 264] width 289 height 68
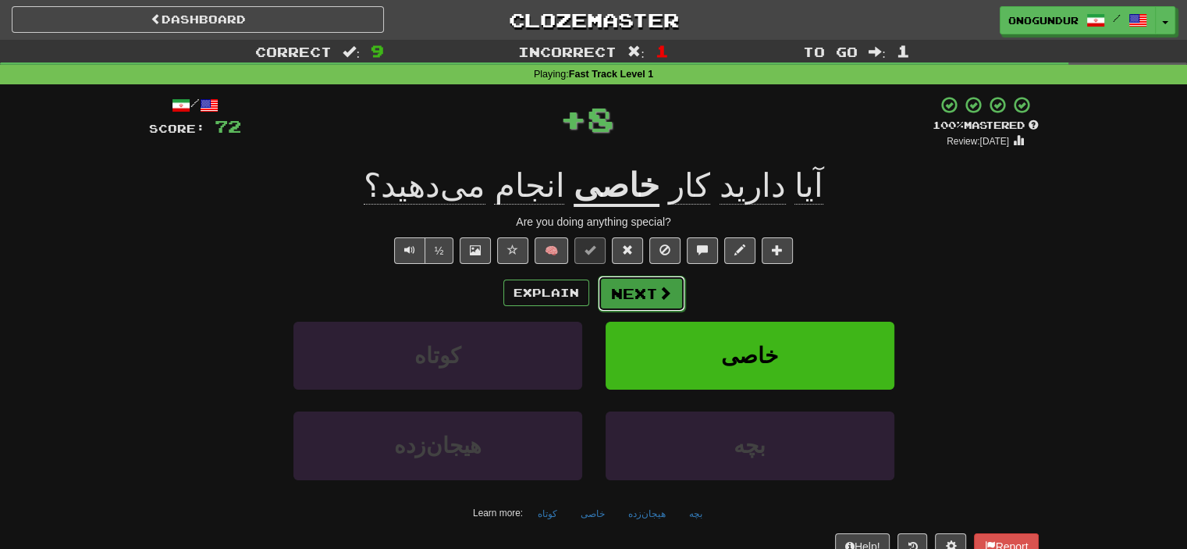
click at [648, 294] on button "Next" at bounding box center [641, 294] width 87 height 36
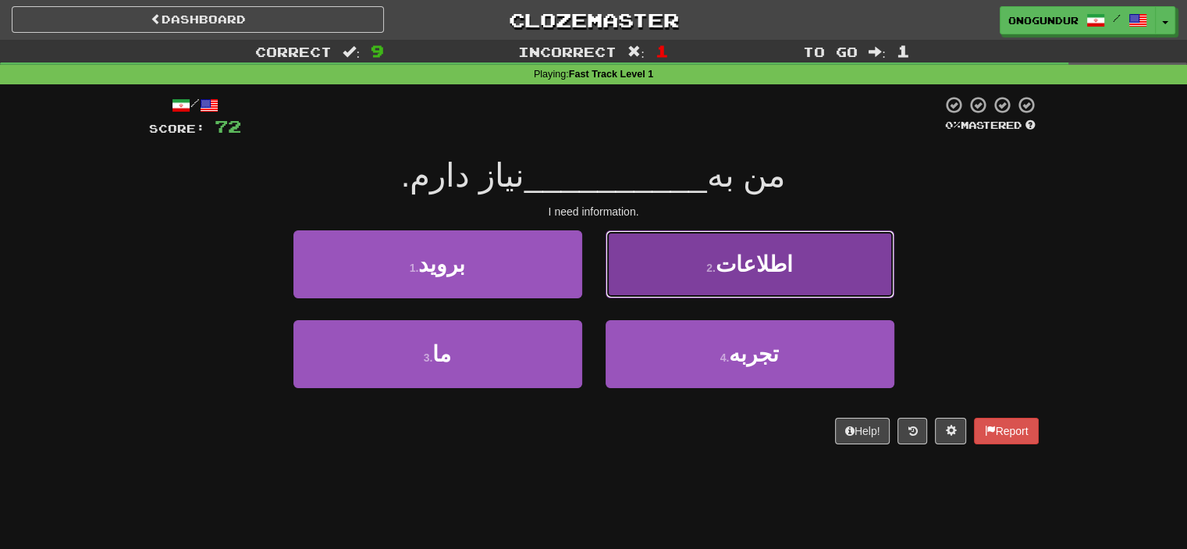
click at [655, 283] on button "2 . اطلاعات" at bounding box center [750, 264] width 289 height 68
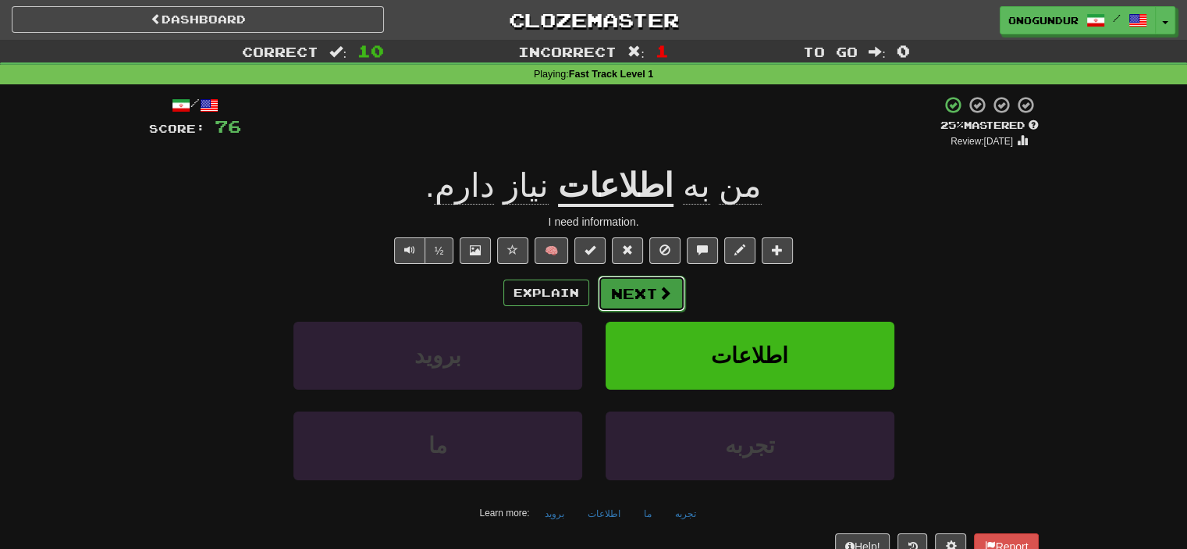
click at [606, 293] on button "Next" at bounding box center [641, 294] width 87 height 36
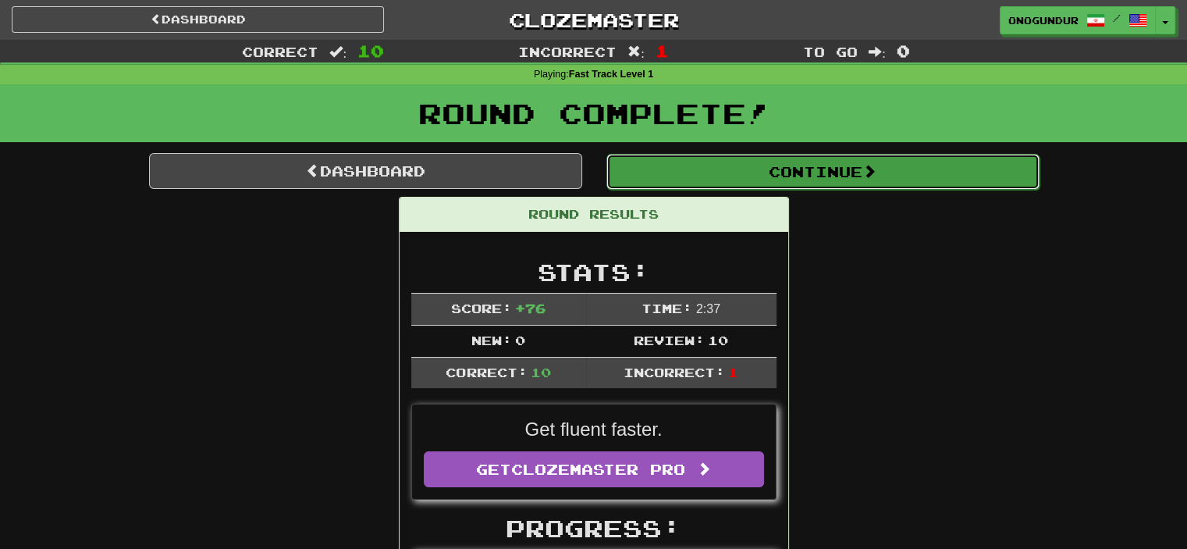
click at [876, 174] on span at bounding box center [869, 171] width 14 height 14
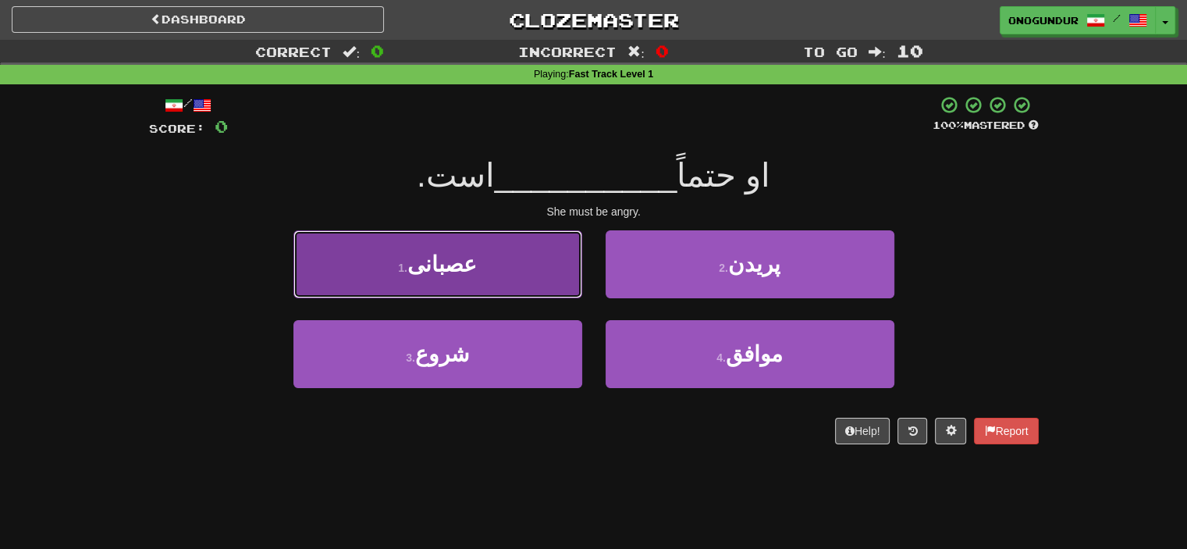
click at [489, 260] on button "1 . عصبانی" at bounding box center [437, 264] width 289 height 68
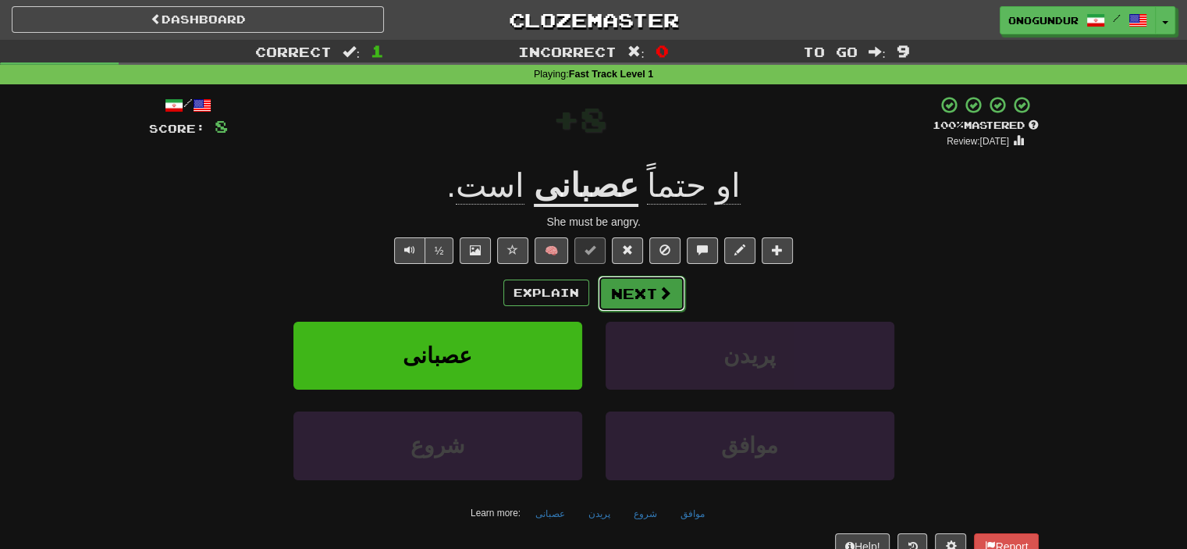
click at [642, 293] on button "Next" at bounding box center [641, 294] width 87 height 36
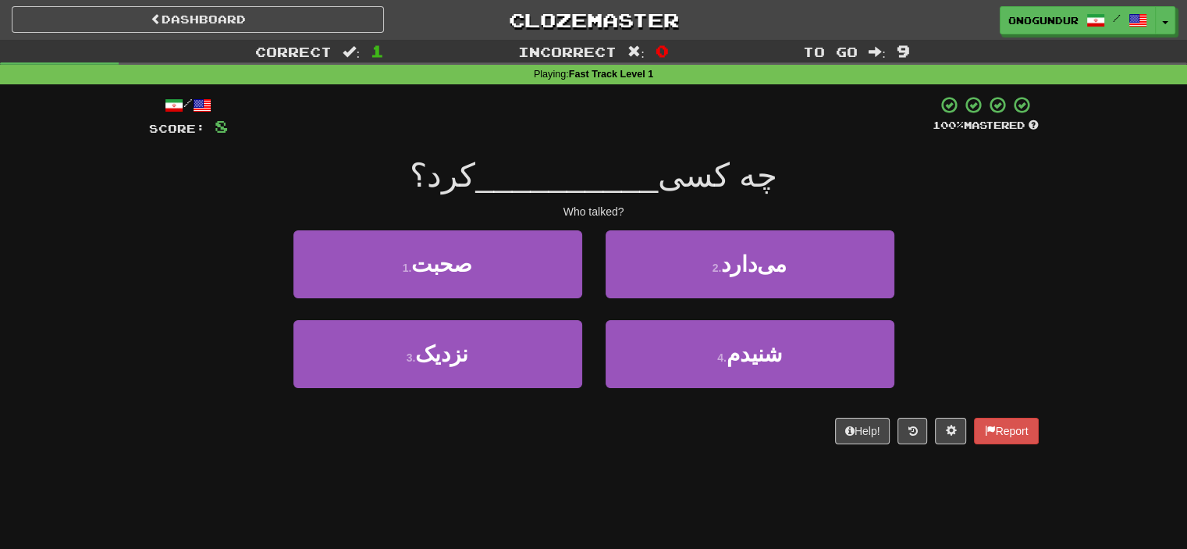
click at [996, 259] on div "1 . صحبت 2 . می‌دارد" at bounding box center [594, 275] width 937 height 90
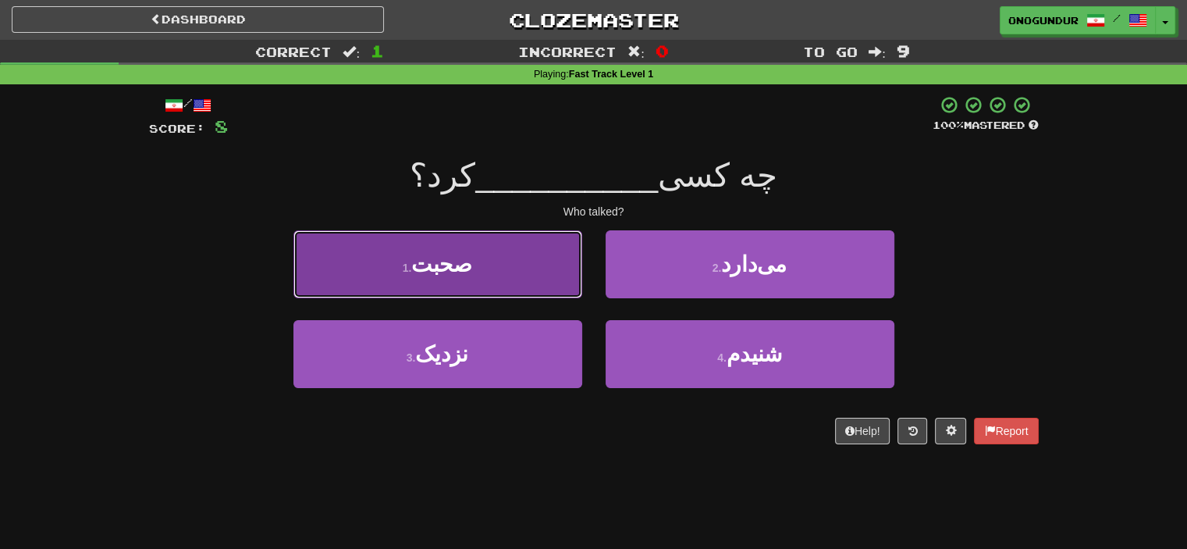
click at [456, 280] on button "1 . صحبت" at bounding box center [437, 264] width 289 height 68
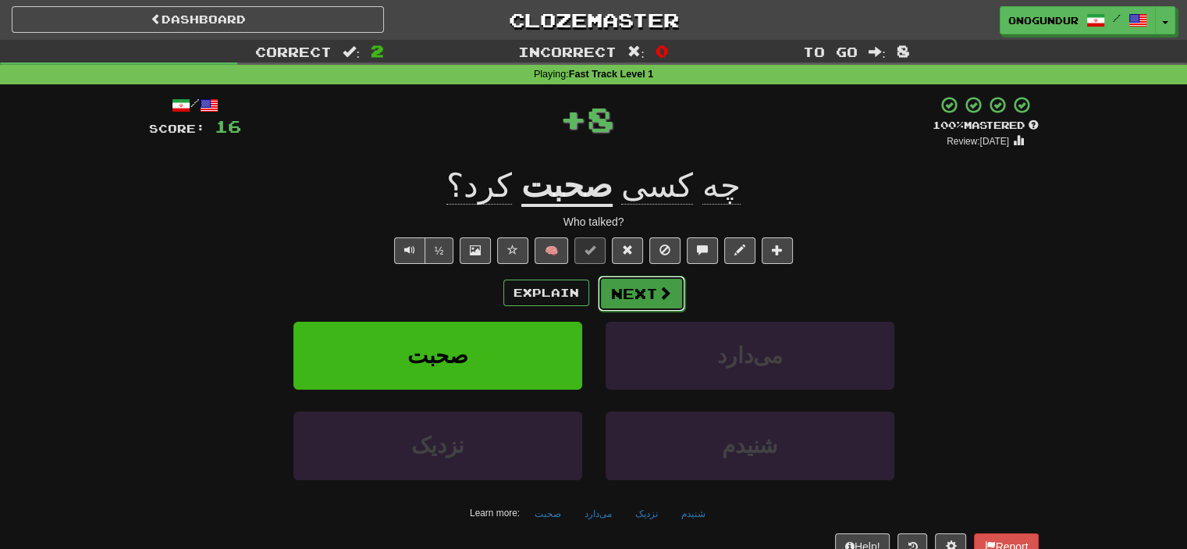
click at [646, 300] on button "Next" at bounding box center [641, 294] width 87 height 36
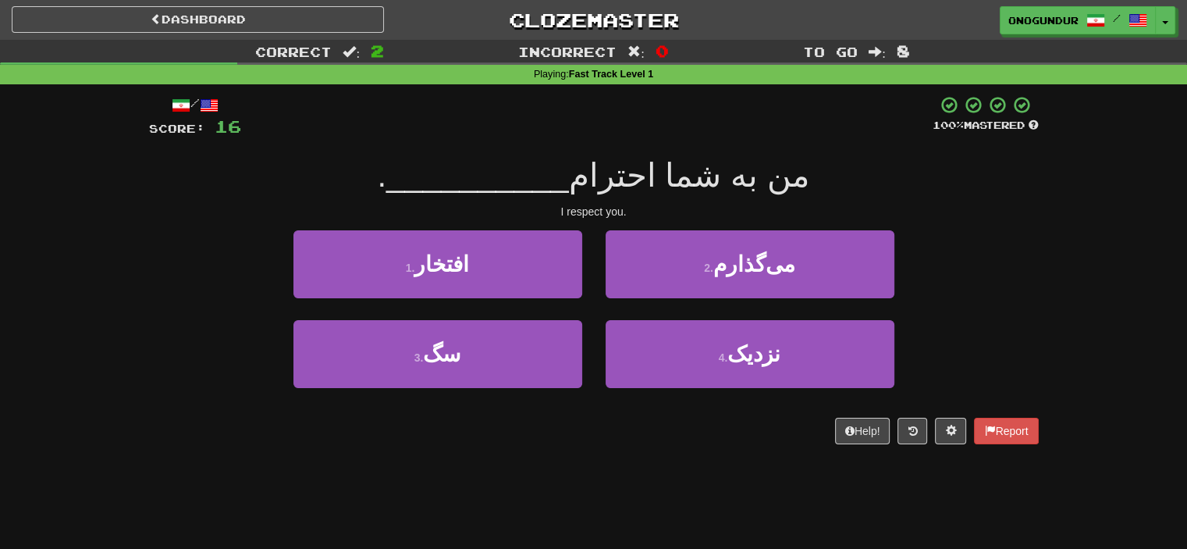
click at [1105, 194] on div "Correct : 2 Incorrect : 0 To go : 8 Playing : Fast Track Level 1 / Score: 16 10…" at bounding box center [593, 253] width 1187 height 426
drag, startPoint x: 727, startPoint y: 269, endPoint x: 642, endPoint y: 270, distance: 84.3
click at [713, 266] on button "2 . می‌گذارم" at bounding box center [750, 264] width 289 height 68
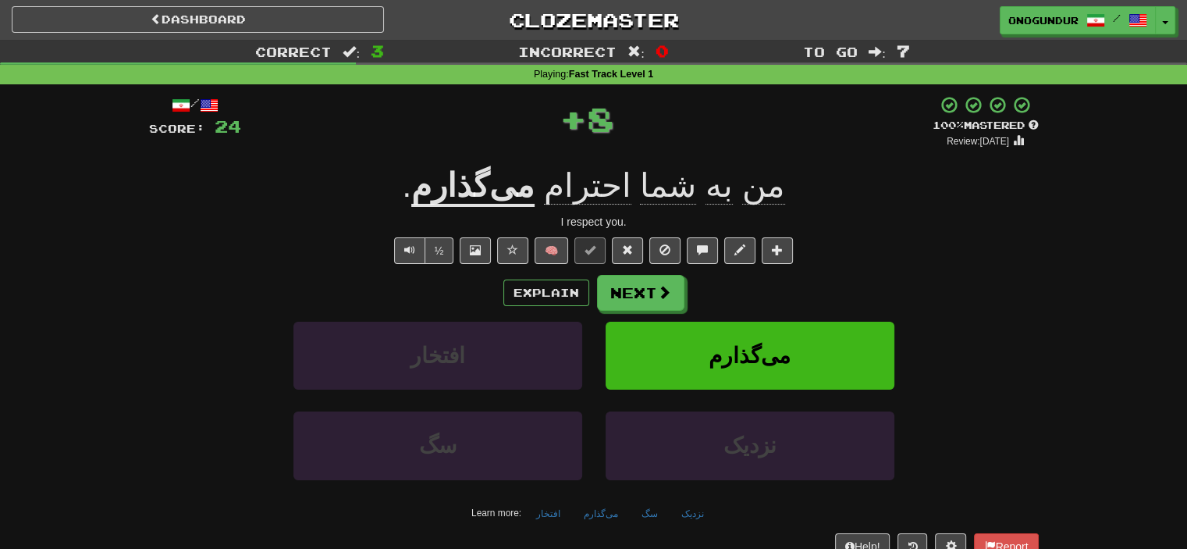
click at [590, 293] on div "Explain Next" at bounding box center [594, 293] width 890 height 36
click at [618, 296] on button "Next" at bounding box center [641, 294] width 87 height 36
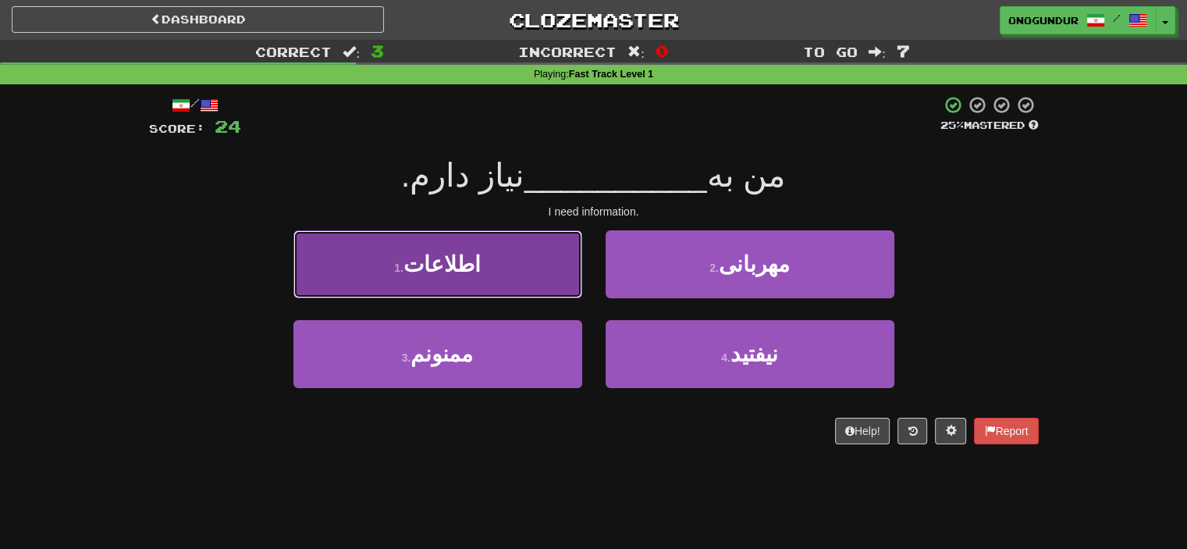
click at [478, 258] on button "1 . اطلاعات" at bounding box center [437, 264] width 289 height 68
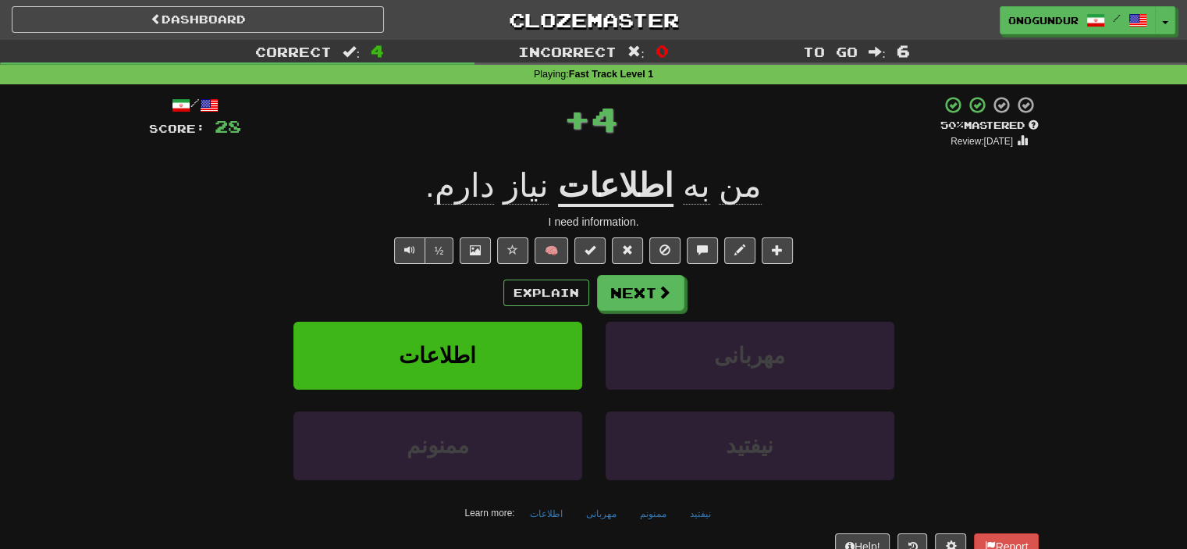
click at [628, 268] on div "/ Score: 28 + 4 50 % Mastered Review: 2025-09-30 من به اطلاعات نیاز دارم . I ne…" at bounding box center [594, 327] width 890 height 464
click at [631, 286] on button "Next" at bounding box center [641, 294] width 87 height 36
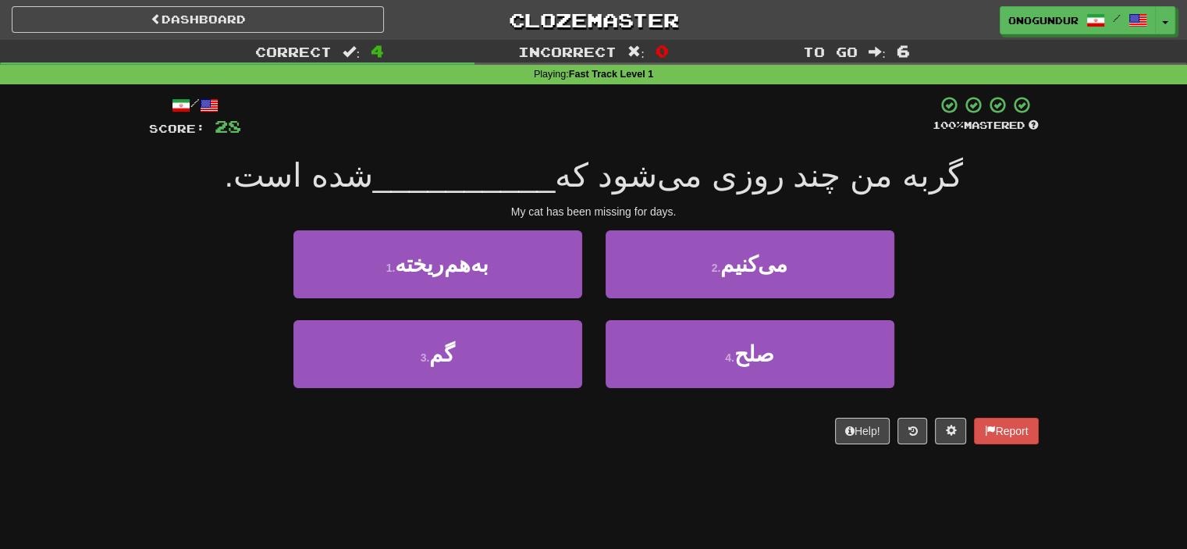
click at [1057, 215] on div "Correct : 4 Incorrect : 0 To go : 6 Playing : Fast Track Level 1 / Score: 28 10…" at bounding box center [593, 253] width 1187 height 426
drag, startPoint x: 912, startPoint y: 168, endPoint x: 812, endPoint y: 176, distance: 100.2
click at [812, 176] on div "گربه من چند روزی می‌شود که __________ شده است." at bounding box center [594, 176] width 890 height 43
click at [1046, 243] on div "/ Score: 28 100 % Mastered گربه من چند روزی می‌شود که __________ شده است. My ca…" at bounding box center [593, 275] width 913 height 382
click at [599, 446] on div "/ Score: 28 100 % Mastered گربه من چند روزی می‌شود که __________ شده است. My ca…" at bounding box center [594, 275] width 890 height 382
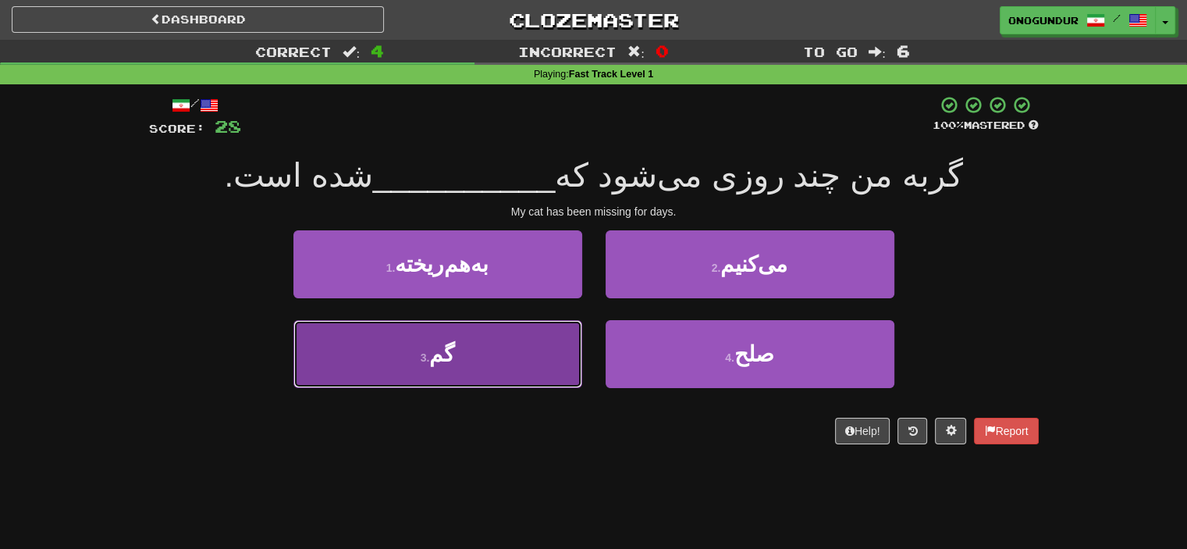
click at [548, 347] on button "3 . گم" at bounding box center [437, 354] width 289 height 68
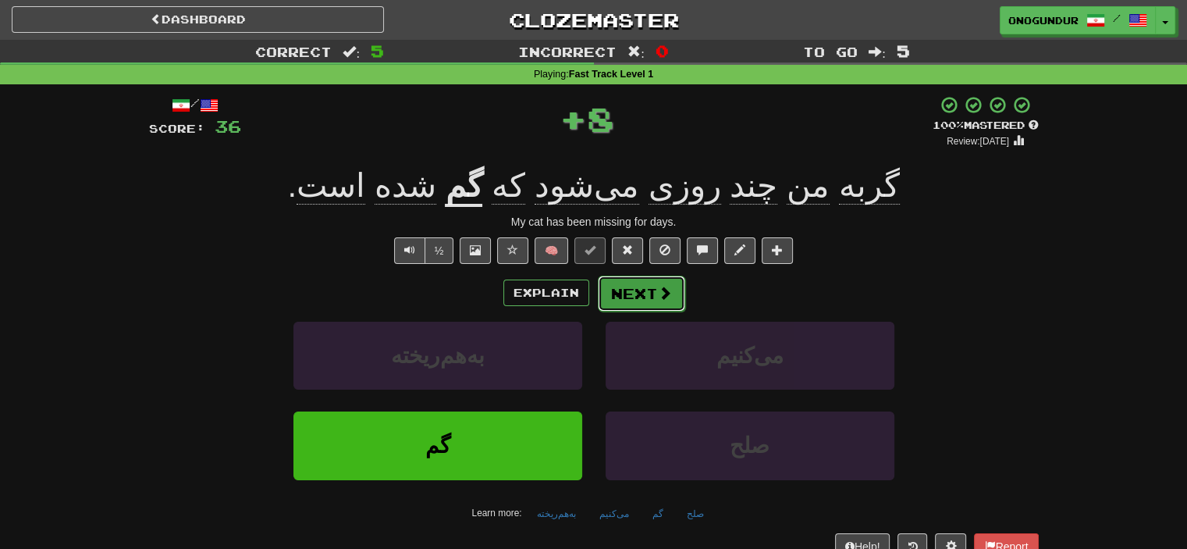
click at [662, 286] on span at bounding box center [665, 293] width 14 height 14
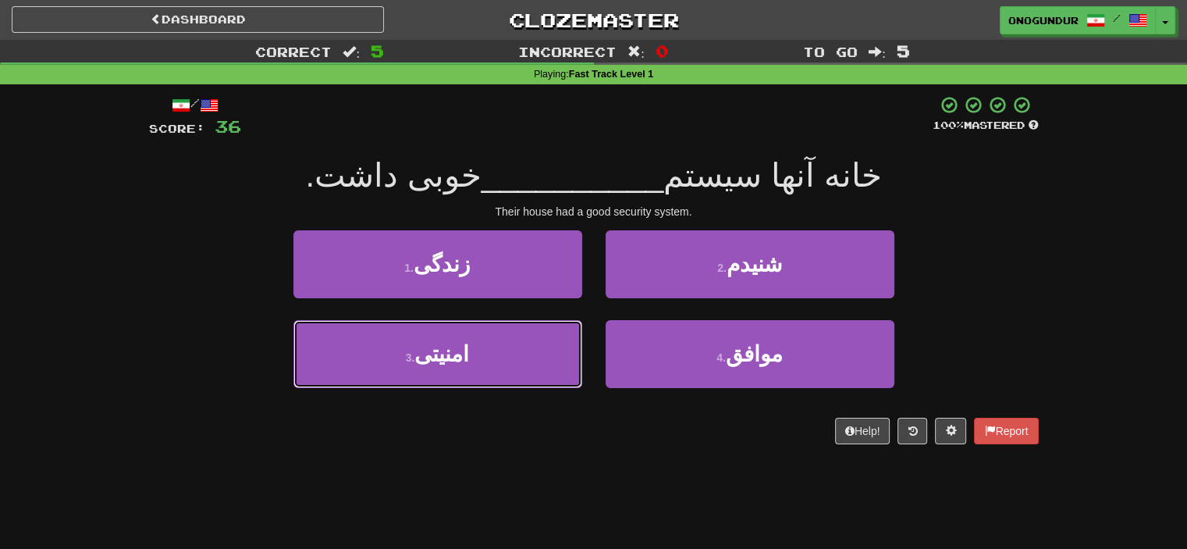
drag, startPoint x: 499, startPoint y: 371, endPoint x: 604, endPoint y: 322, distance: 115.2
click at [509, 365] on button "3 . امنیتی" at bounding box center [437, 354] width 289 height 68
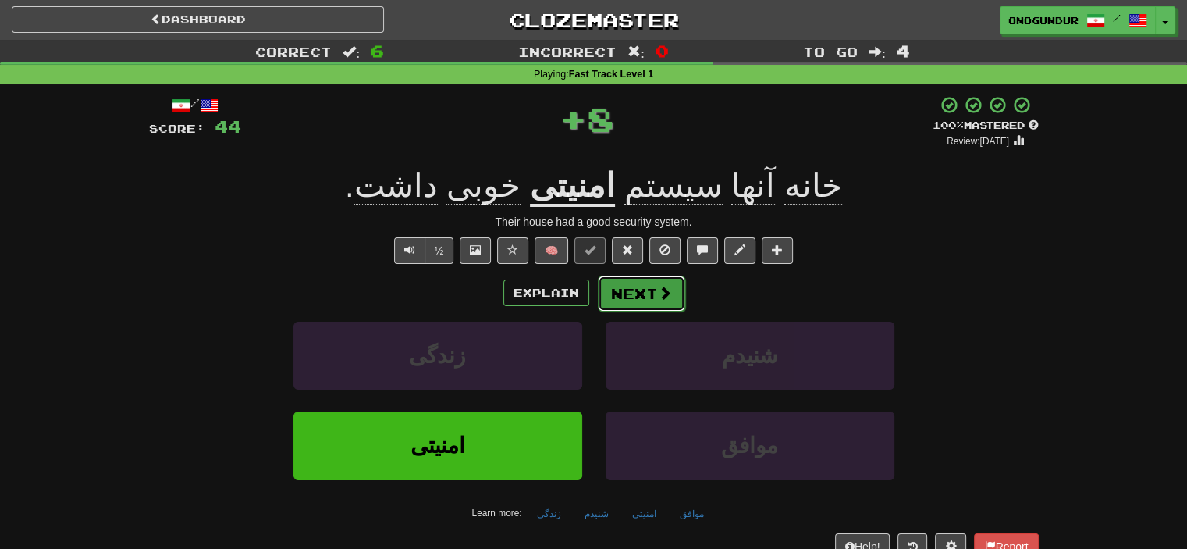
click at [658, 290] on span at bounding box center [665, 293] width 14 height 14
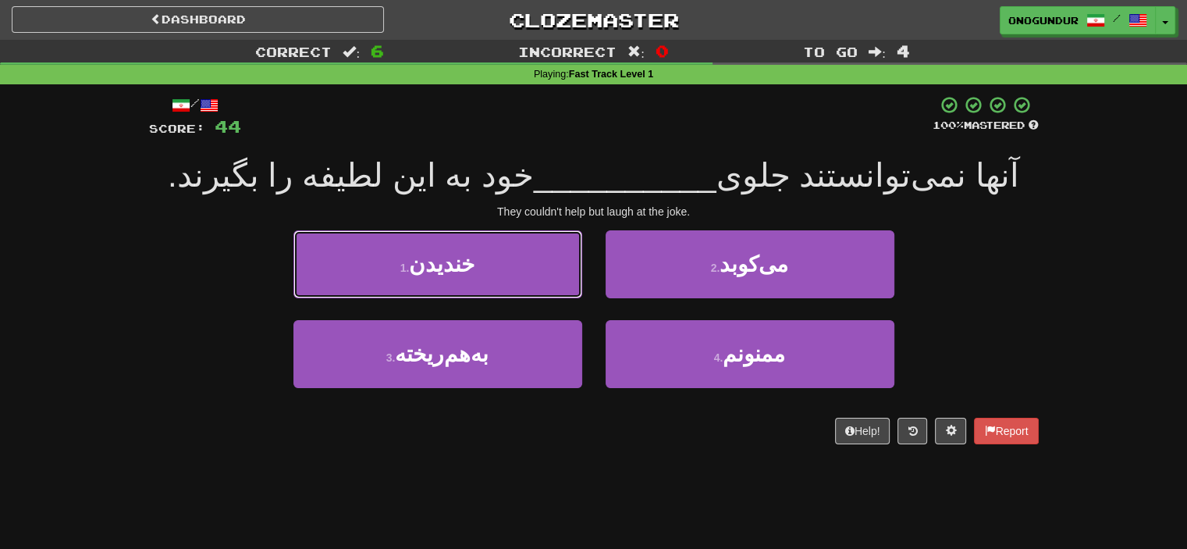
click at [388, 272] on button "1 . خندیدن" at bounding box center [437, 264] width 289 height 68
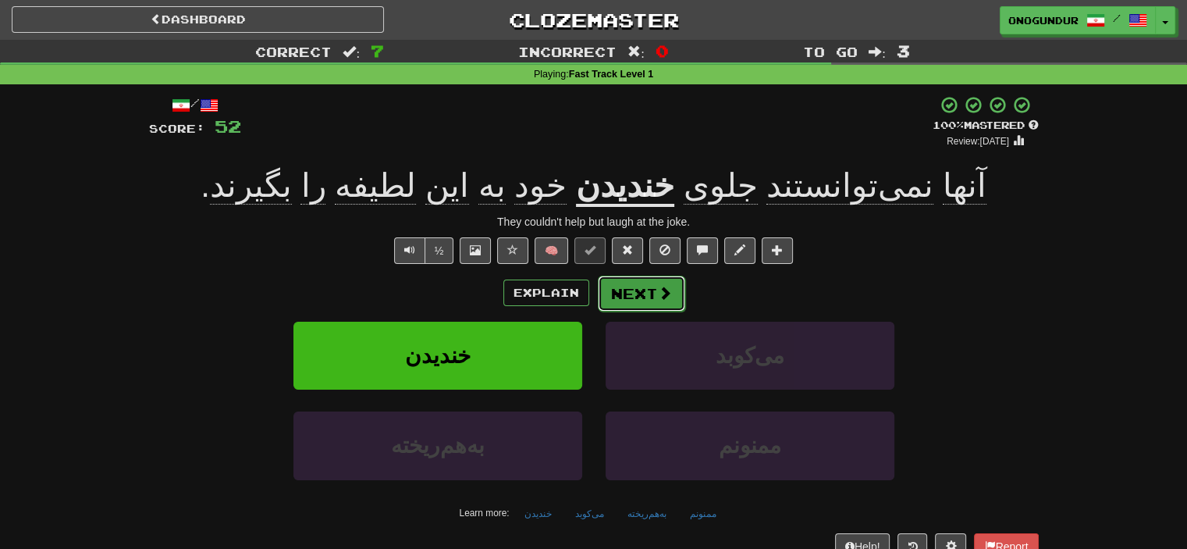
click at [673, 290] on button "Next" at bounding box center [641, 294] width 87 height 36
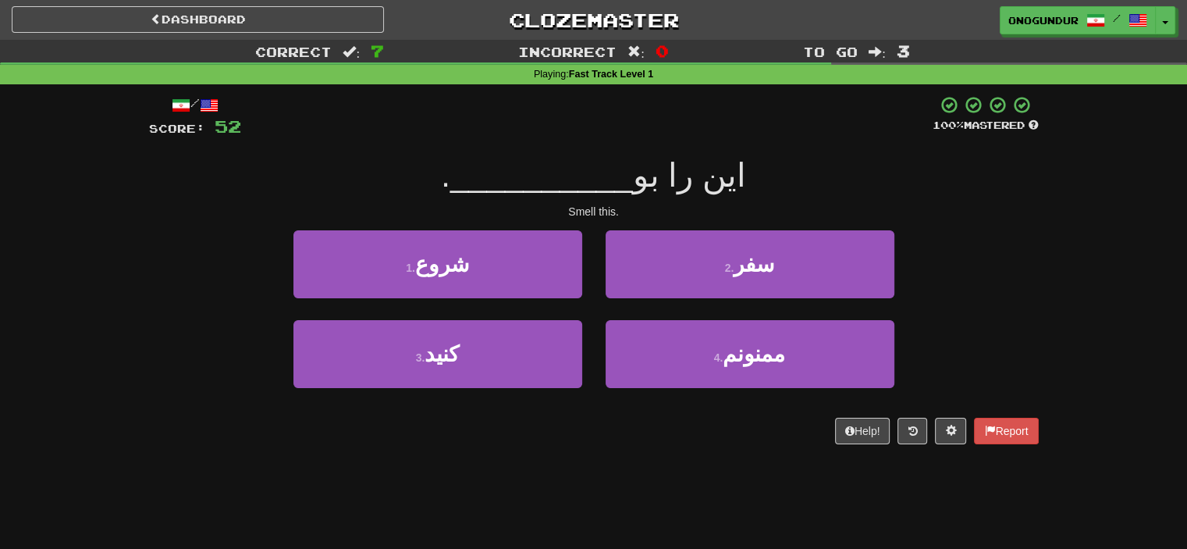
drag, startPoint x: 1042, startPoint y: 253, endPoint x: 972, endPoint y: 236, distance: 71.4
click at [1036, 250] on div "/ Score: 52 100 % Mastered این را بو __________ . Smell this. 1 . شروع 2 . سفر …" at bounding box center [593, 275] width 913 height 382
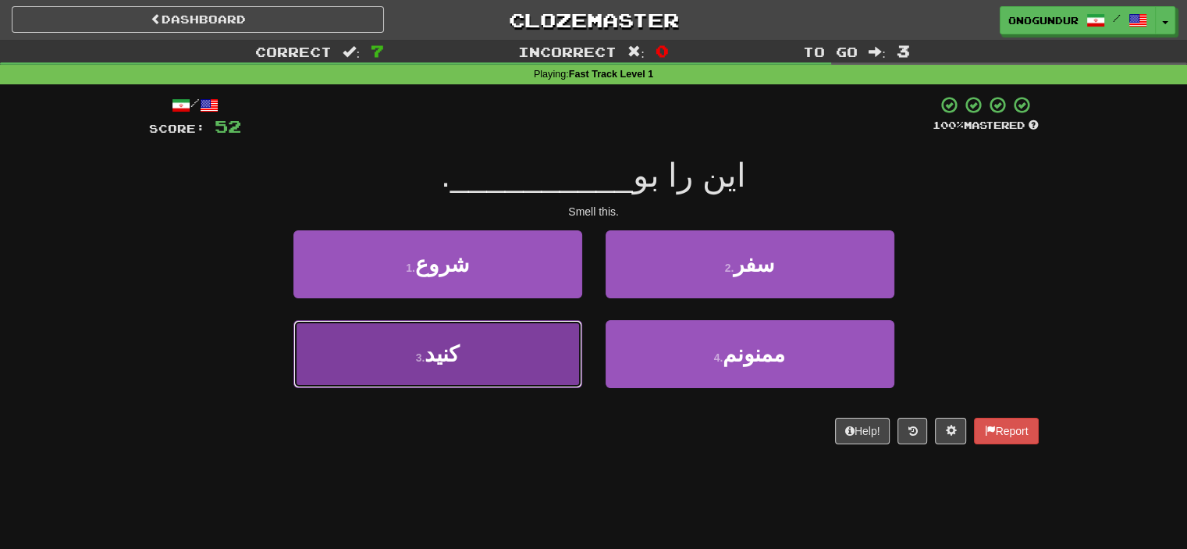
click at [489, 371] on button "3 . کنید" at bounding box center [437, 354] width 289 height 68
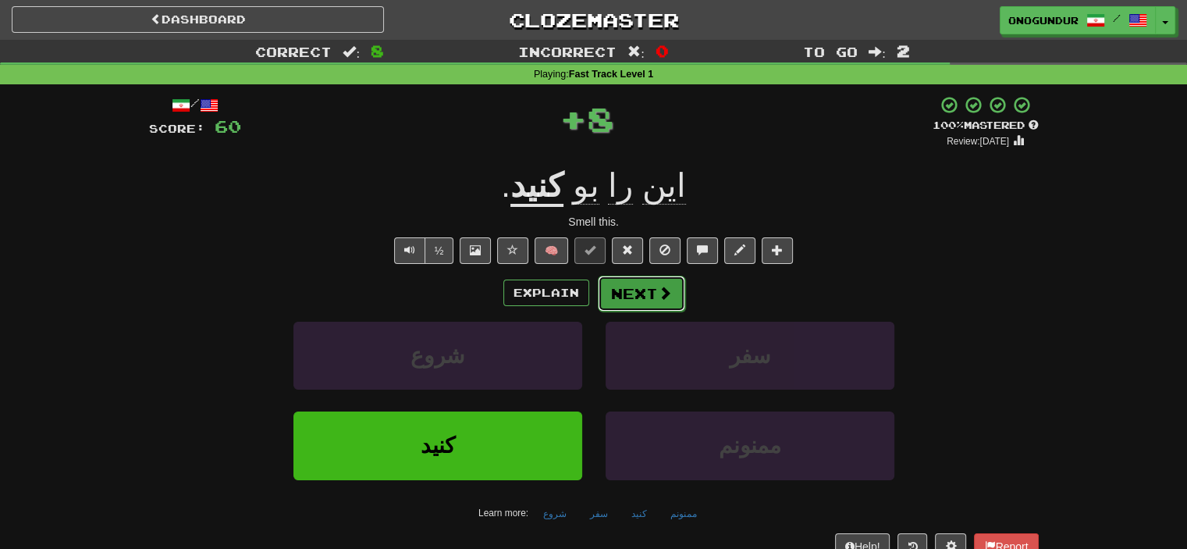
click at [659, 308] on button "Next" at bounding box center [641, 294] width 87 height 36
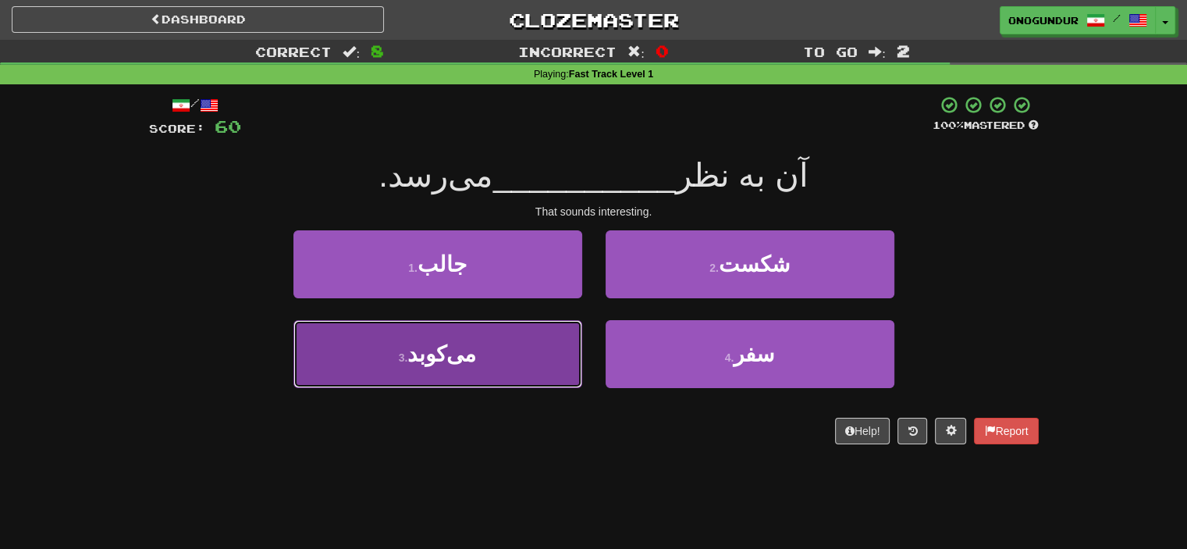
click at [499, 347] on button "3 . می‌کوبد" at bounding box center [437, 354] width 289 height 68
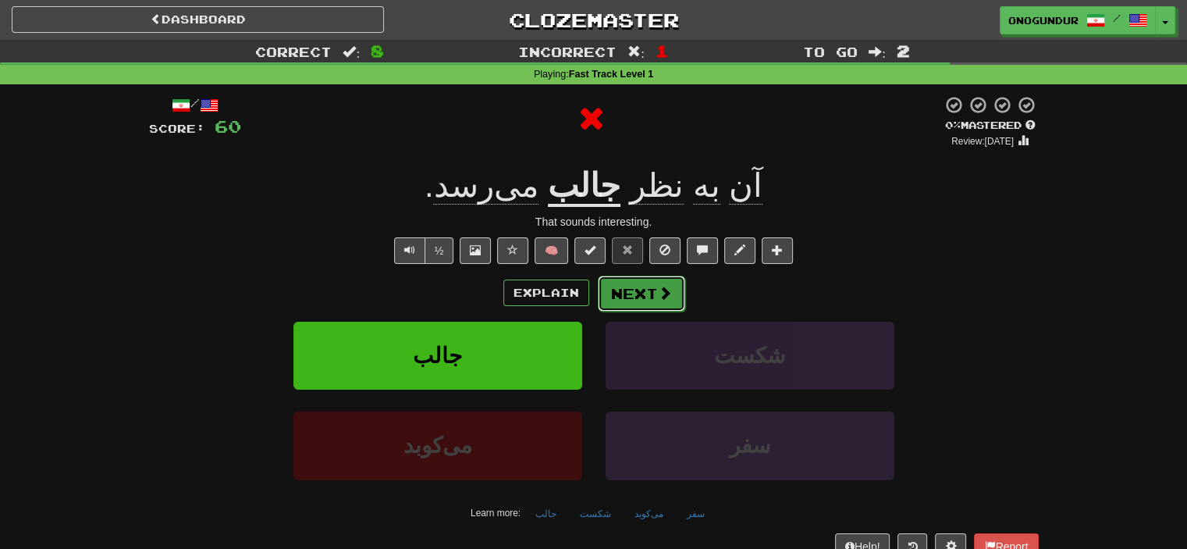
click at [624, 298] on button "Next" at bounding box center [641, 294] width 87 height 36
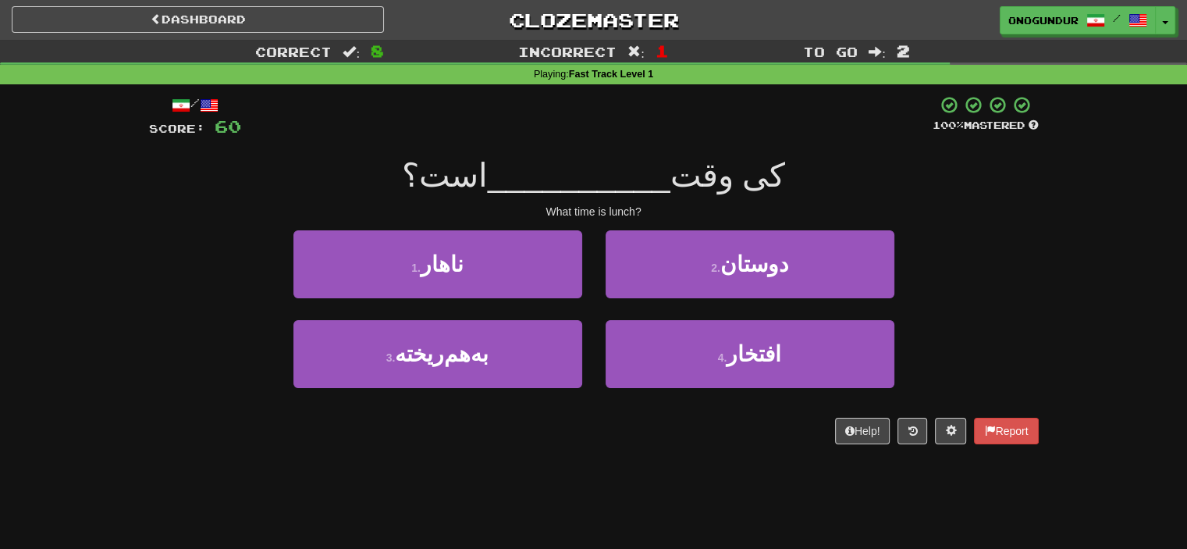
click at [119, 279] on div "Correct : 8 Incorrect : 1 To go : 2 Playing : Fast Track Level 1 / Score: 60 10…" at bounding box center [593, 253] width 1187 height 426
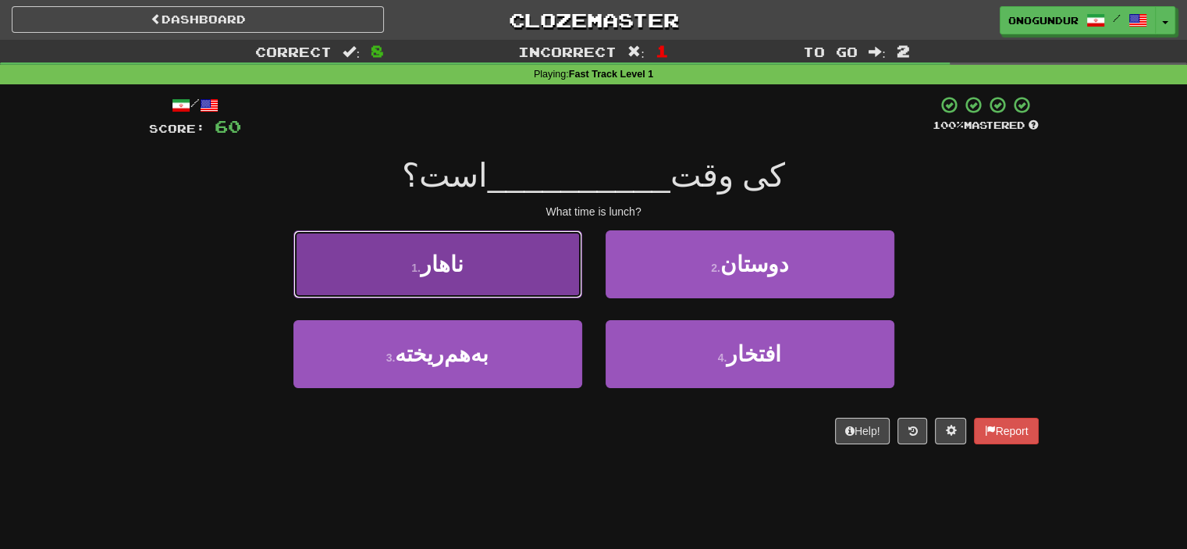
click at [447, 265] on span "ناهار" at bounding box center [442, 264] width 43 height 24
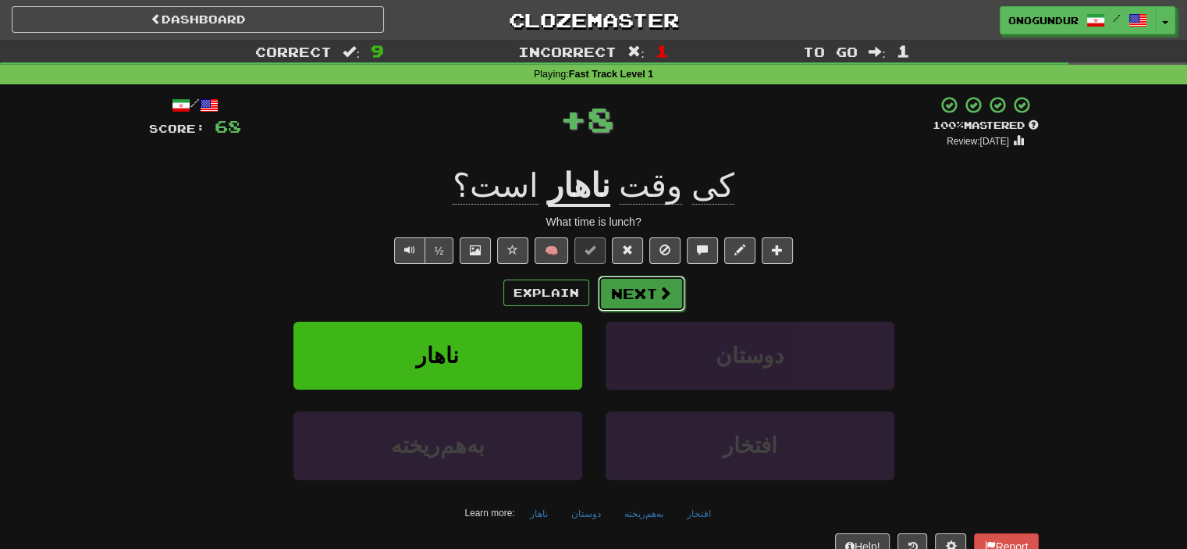
click at [611, 290] on button "Next" at bounding box center [641, 294] width 87 height 36
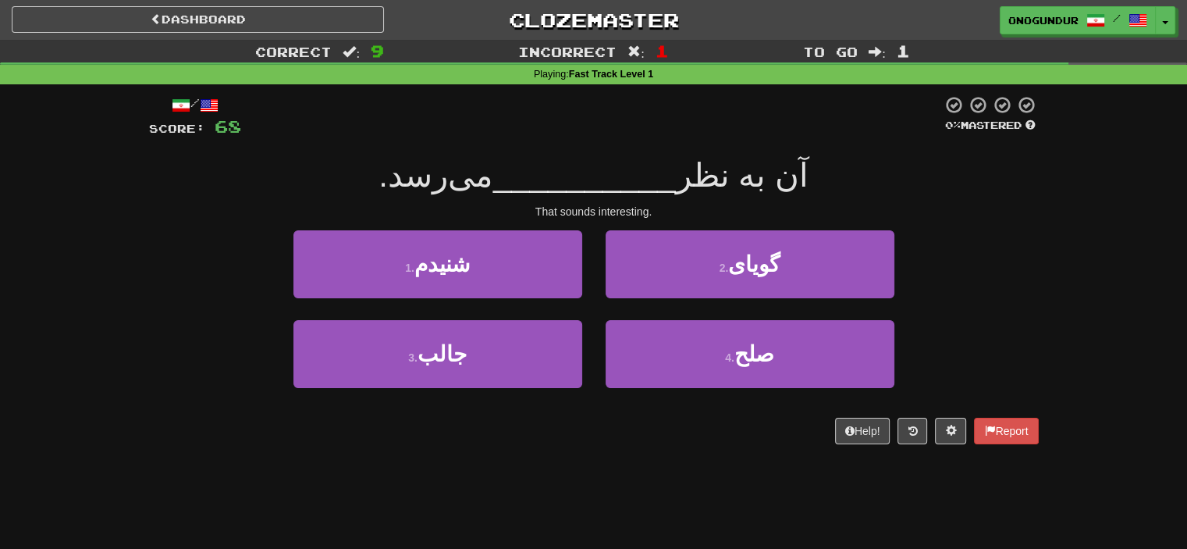
click at [633, 455] on div "/ Score: 68 0 % Mastered آن به نظر __________ می‌رسد. That sounds interesting. …" at bounding box center [594, 275] width 890 height 382
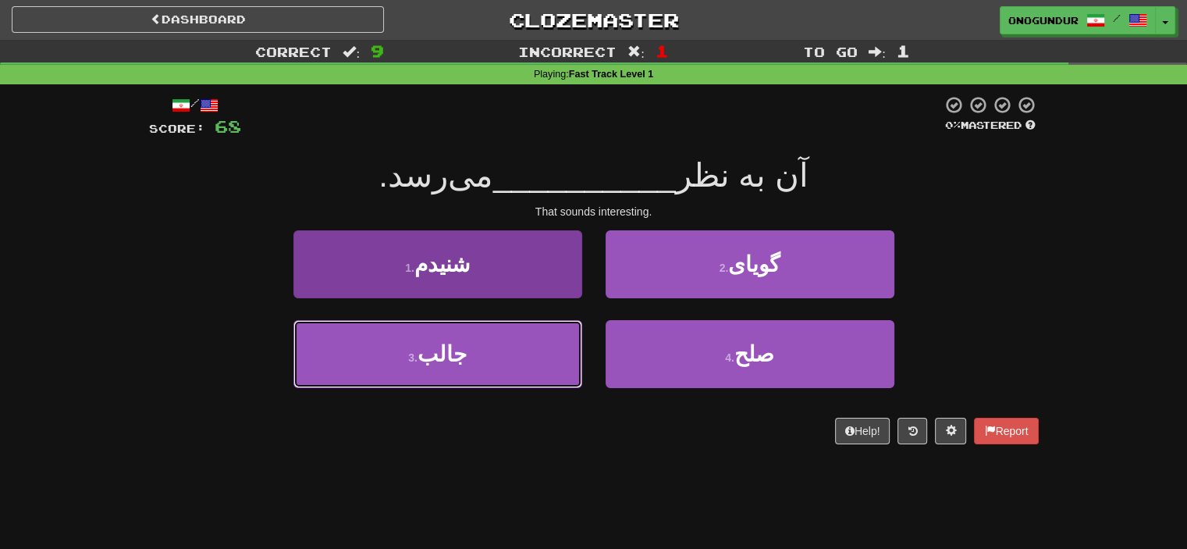
drag, startPoint x: 520, startPoint y: 371, endPoint x: 556, endPoint y: 368, distance: 36.8
click at [521, 373] on button "3 . جالب" at bounding box center [437, 354] width 289 height 68
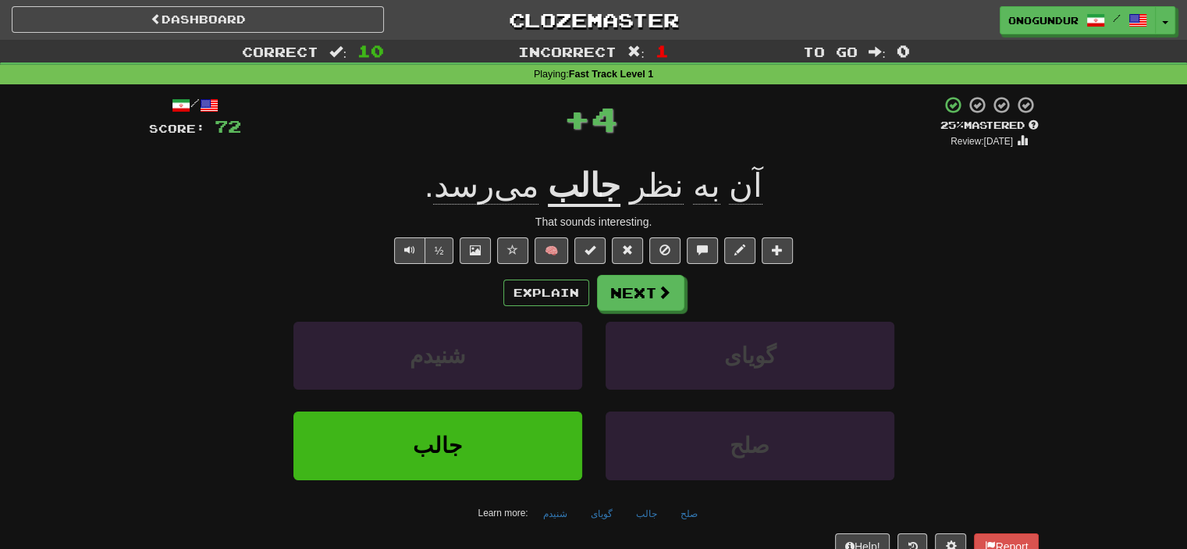
click at [693, 313] on div "Explain Next شنیدم گویای جالب صلح Learn more: شنیدم گویای جالب صلح" at bounding box center [594, 400] width 890 height 251
click at [663, 304] on button "Next" at bounding box center [641, 294] width 87 height 36
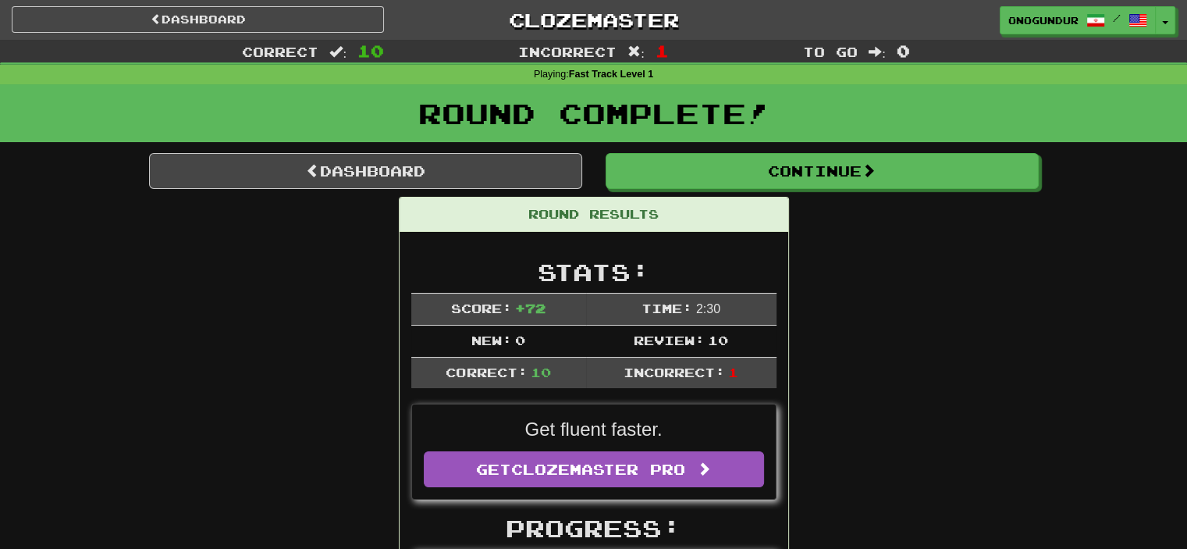
click at [851, 144] on div "Round Complete!" at bounding box center [593, 118] width 1187 height 69
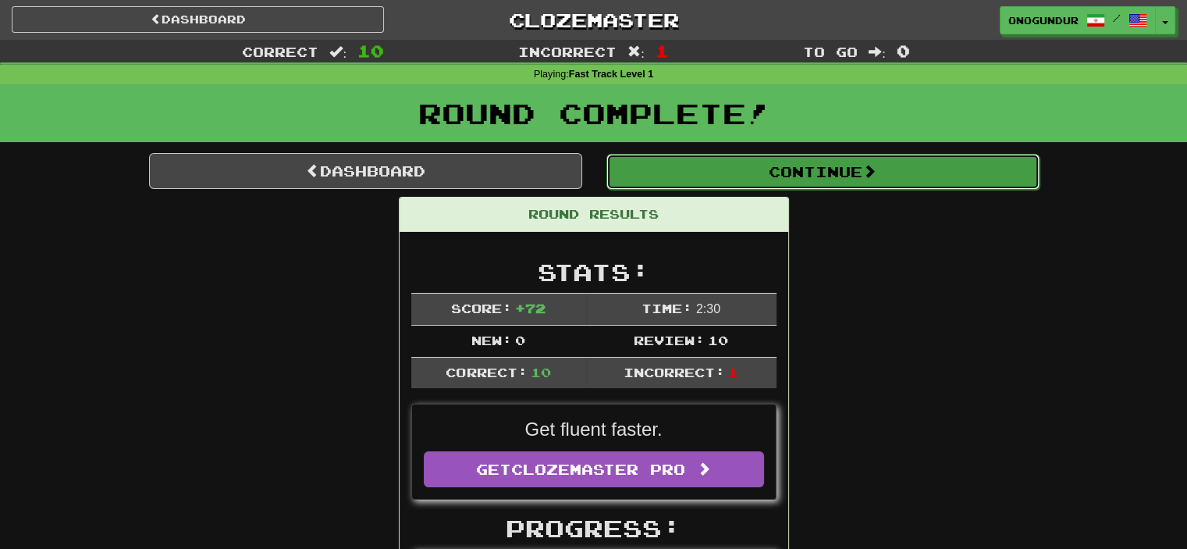
drag, startPoint x: 842, startPoint y: 171, endPoint x: 821, endPoint y: 222, distance: 54.9
click at [841, 174] on button "Continue" at bounding box center [822, 171] width 433 height 36
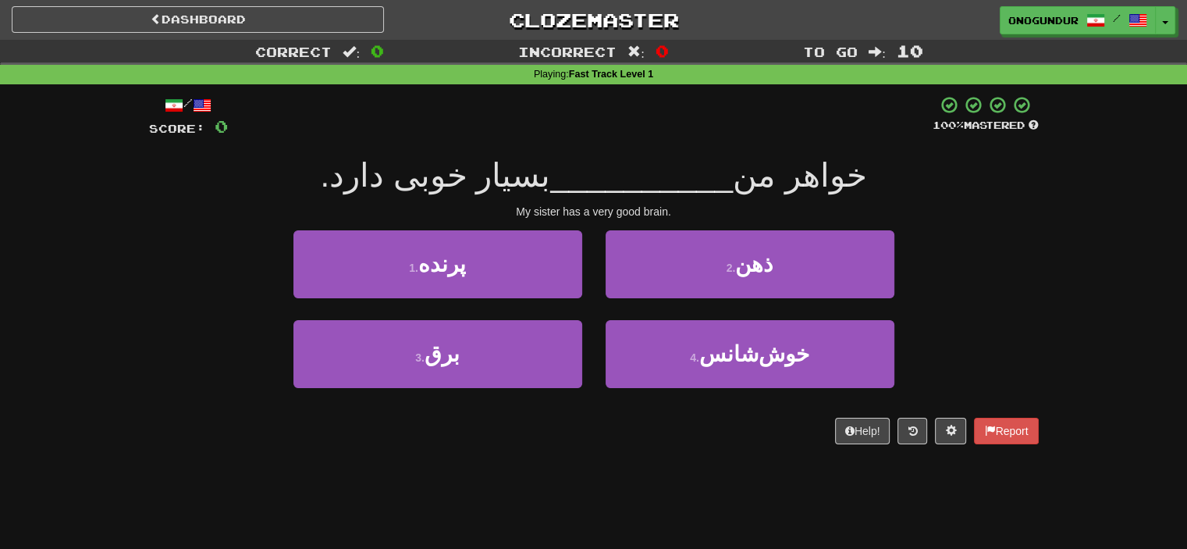
click at [647, 480] on div "Dashboard Clozemaster onogundur / Toggle Dropdown Dashboard Leaderboard Activit…" at bounding box center [593, 274] width 1187 height 549
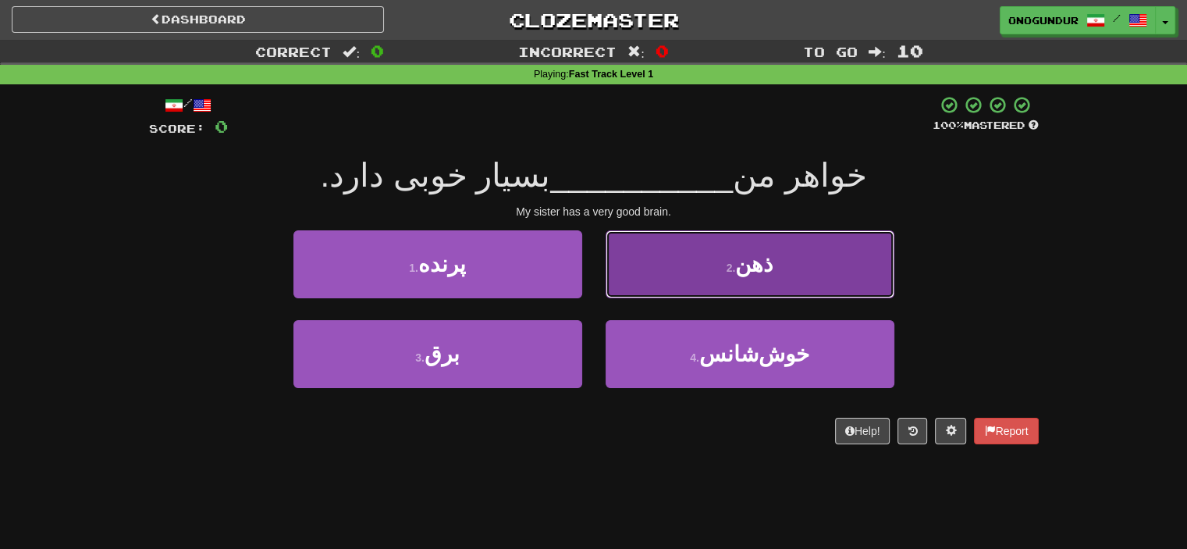
drag, startPoint x: 790, startPoint y: 259, endPoint x: 720, endPoint y: 256, distance: 69.5
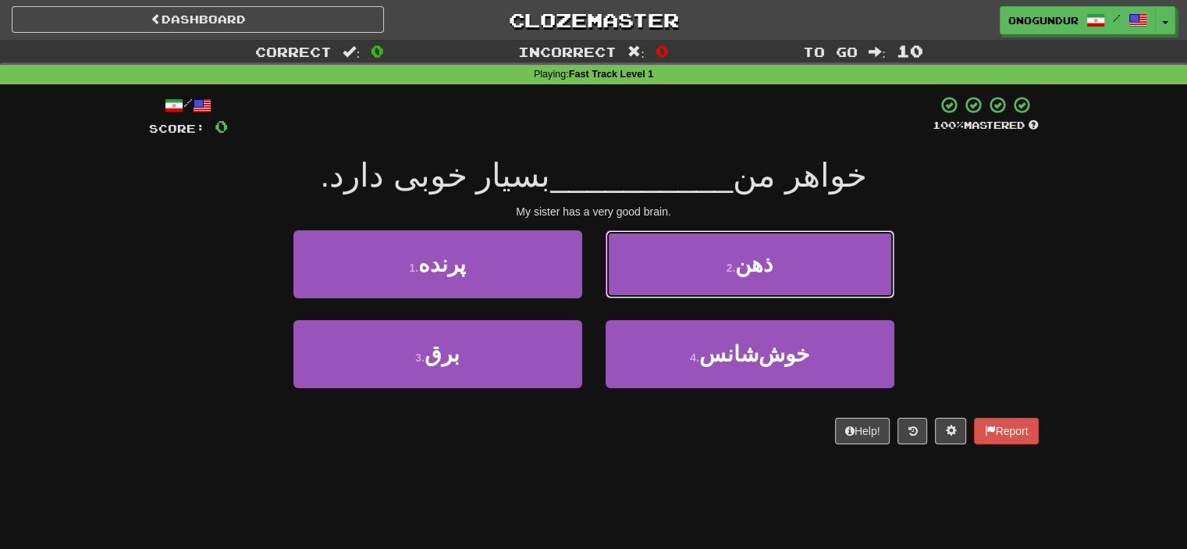
click at [775, 256] on button "2 . ذهن" at bounding box center [750, 264] width 289 height 68
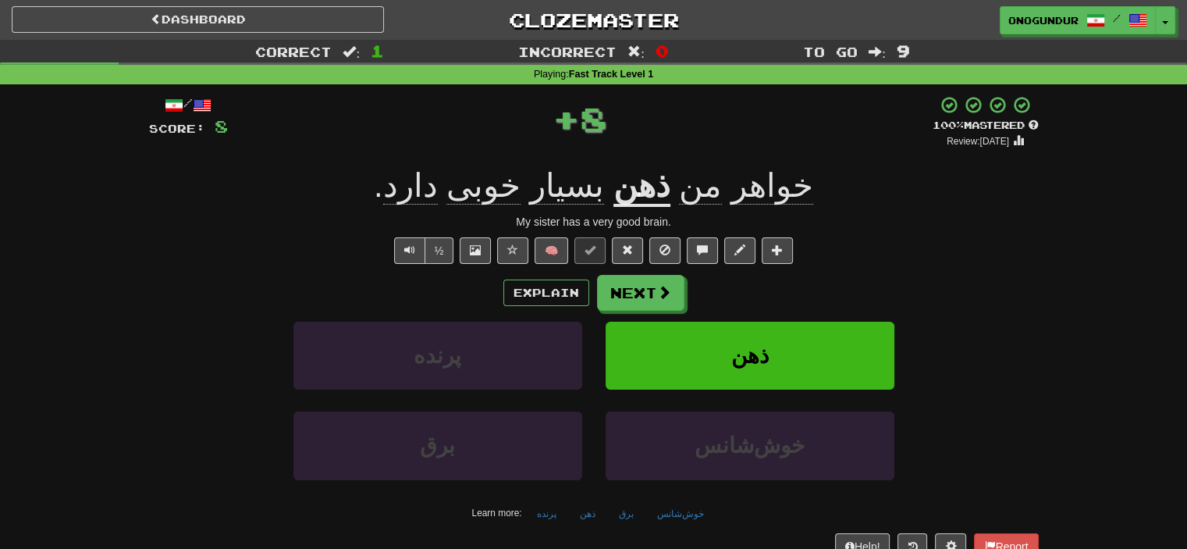
click at [627, 278] on button "Next" at bounding box center [640, 293] width 87 height 36
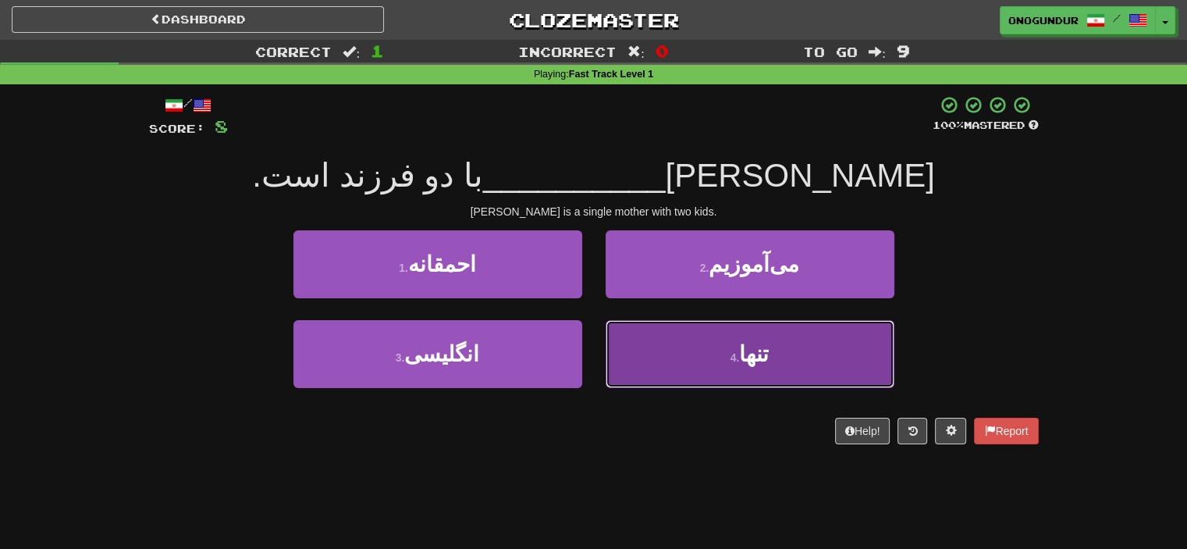
click at [642, 356] on button "4 . تنها" at bounding box center [750, 354] width 289 height 68
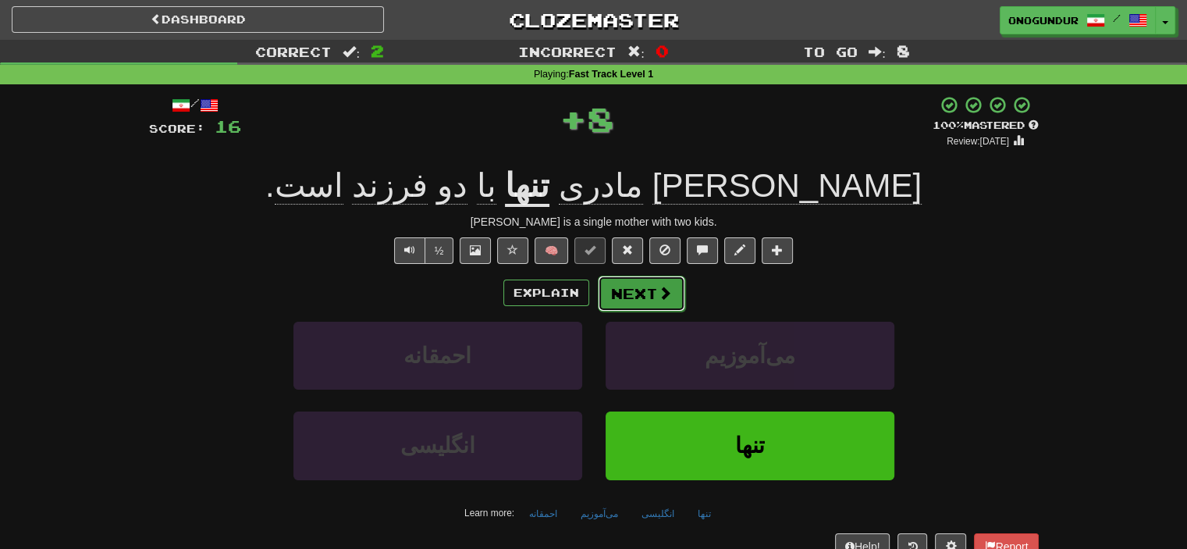
click at [647, 290] on button "Next" at bounding box center [641, 294] width 87 height 36
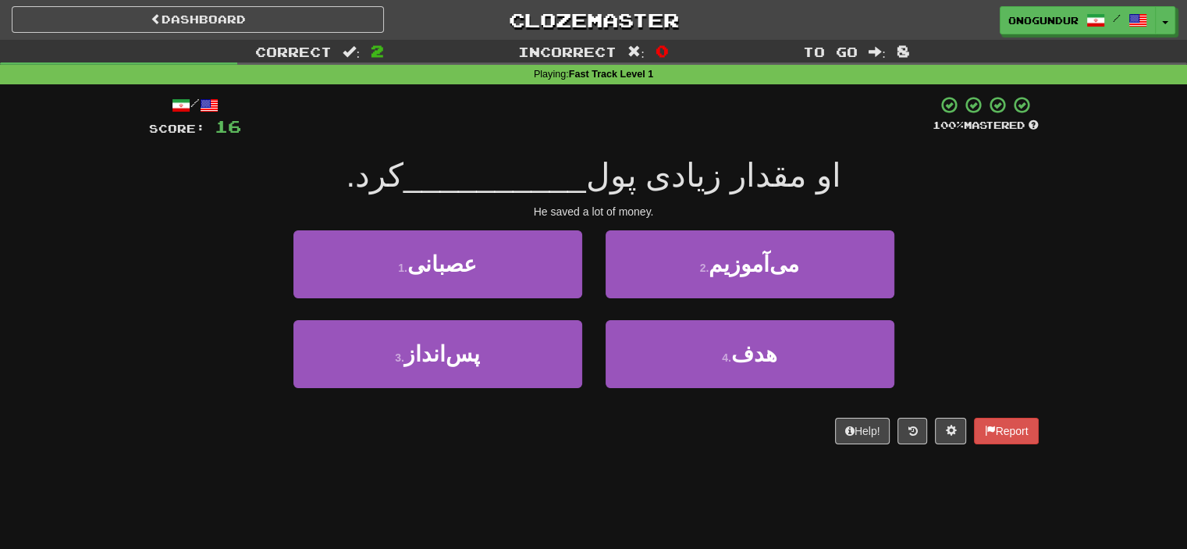
click at [668, 455] on div "/ Score: 16 100 % Mastered او مقدار زیادی پول __________ کرد. He saved a lot of…" at bounding box center [594, 275] width 890 height 382
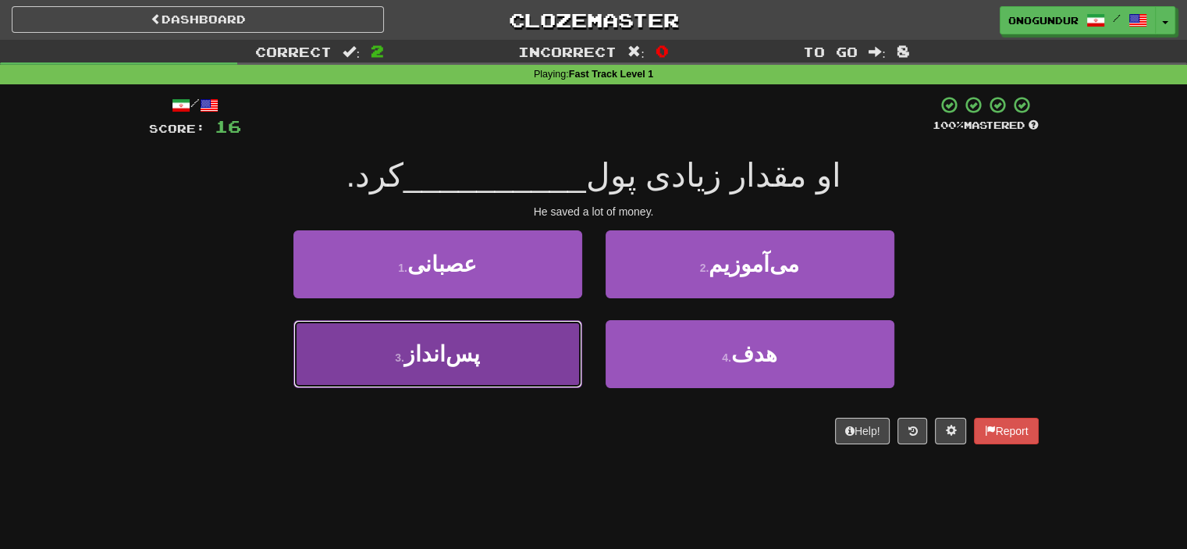
click at [524, 355] on button "3 . پس‌انداز" at bounding box center [437, 354] width 289 height 68
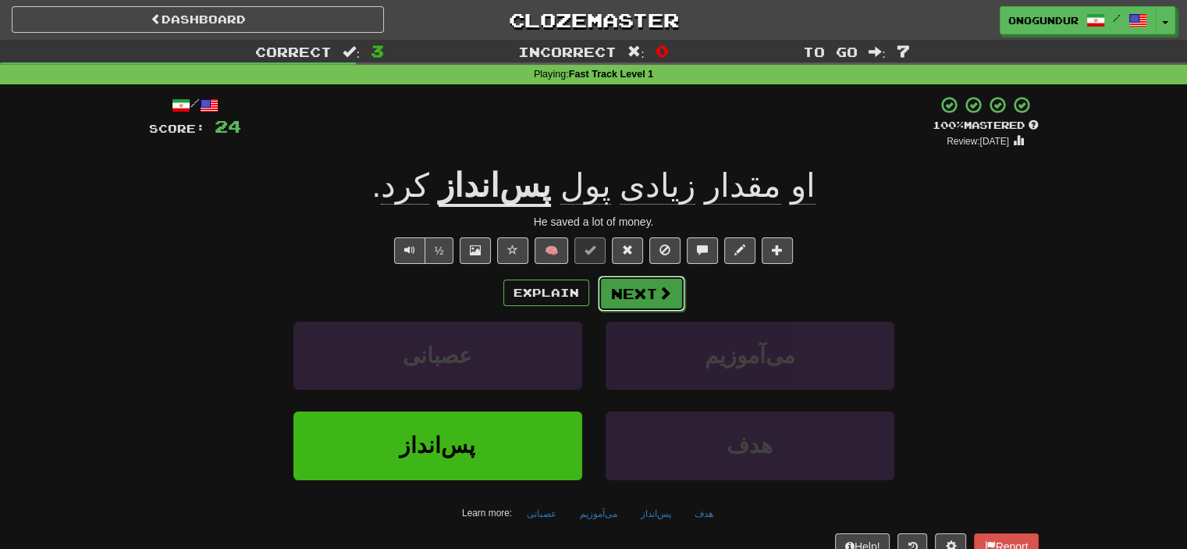
click at [638, 283] on button "Next" at bounding box center [641, 294] width 87 height 36
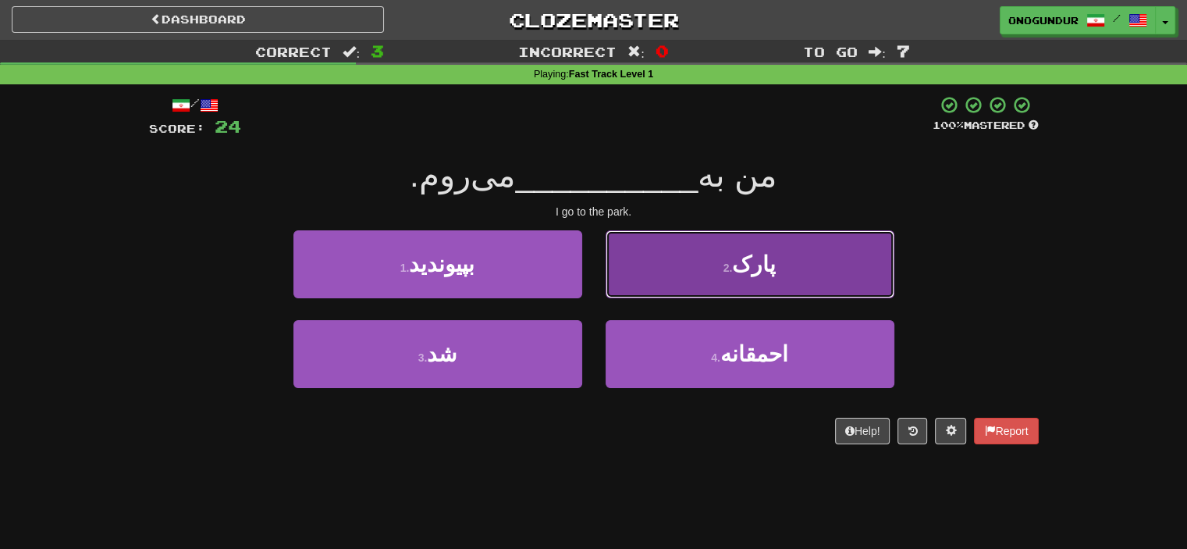
click at [837, 288] on button "2 . پارک" at bounding box center [750, 264] width 289 height 68
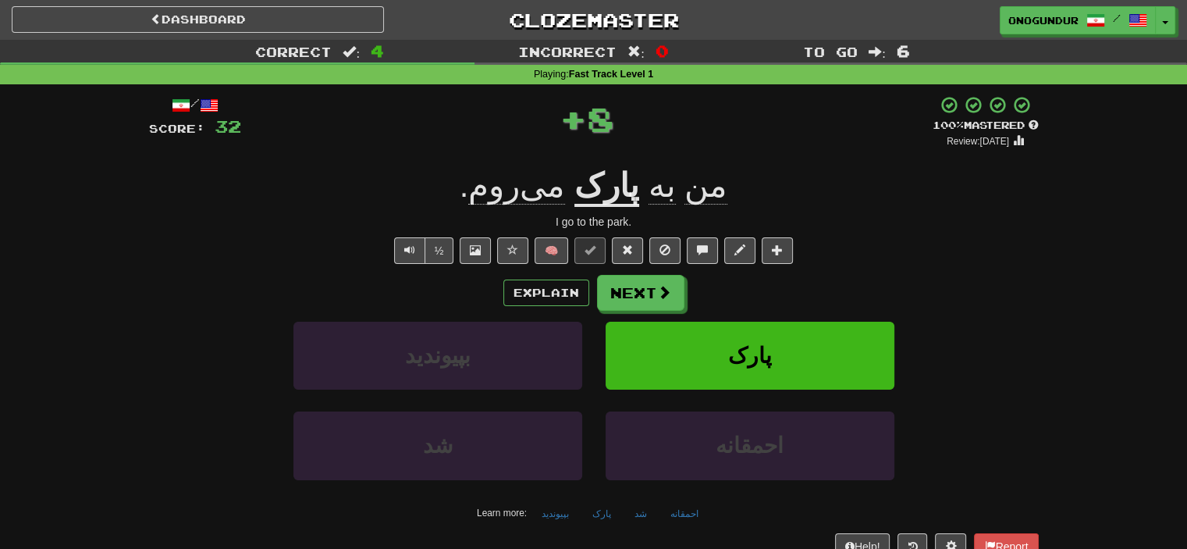
click at [684, 299] on div "Explain Next" at bounding box center [594, 293] width 890 height 36
click at [678, 298] on button "Next" at bounding box center [641, 294] width 87 height 36
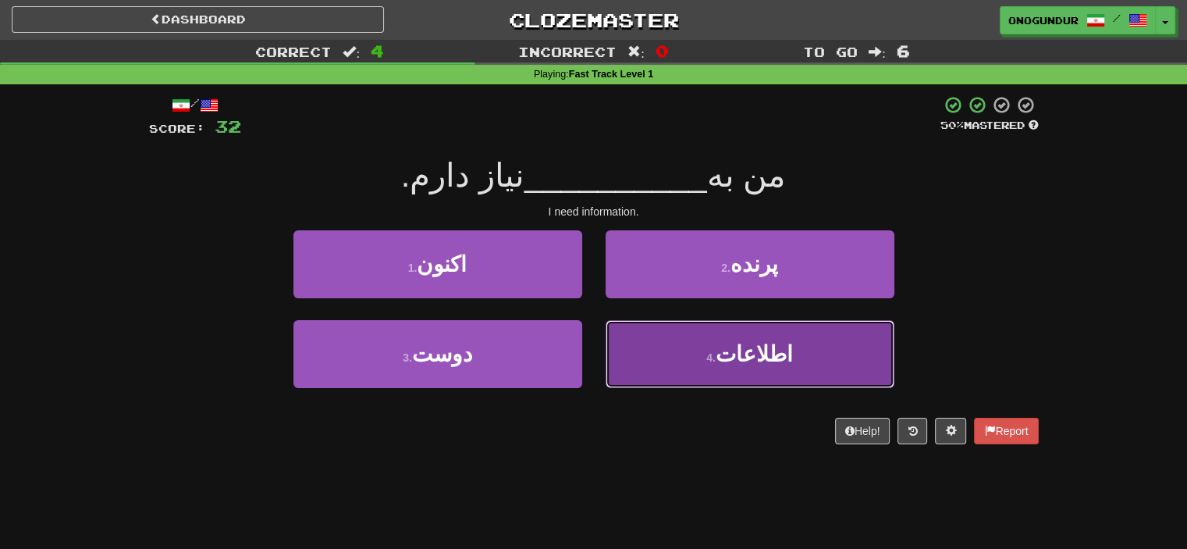
click at [685, 375] on button "4 . اطلاعات" at bounding box center [750, 354] width 289 height 68
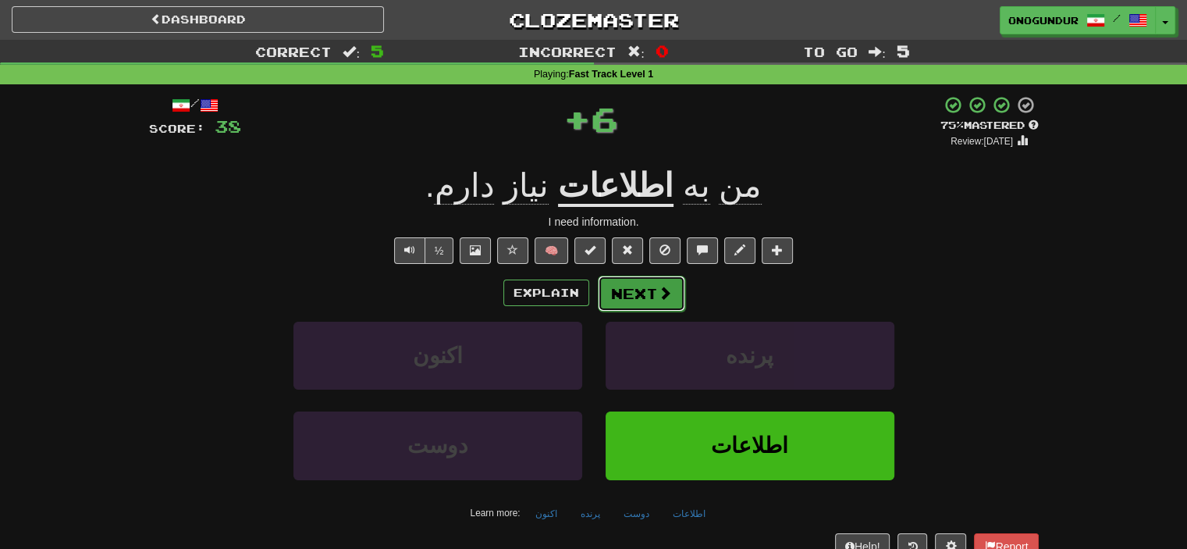
click at [651, 298] on button "Next" at bounding box center [641, 294] width 87 height 36
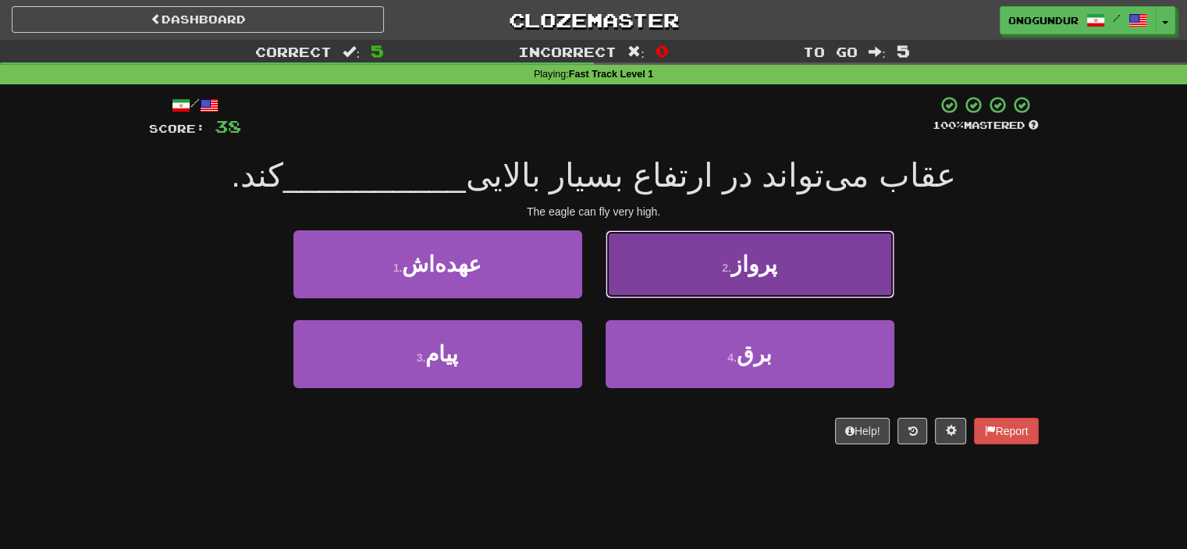
click at [687, 266] on button "2 . پرواز" at bounding box center [750, 264] width 289 height 68
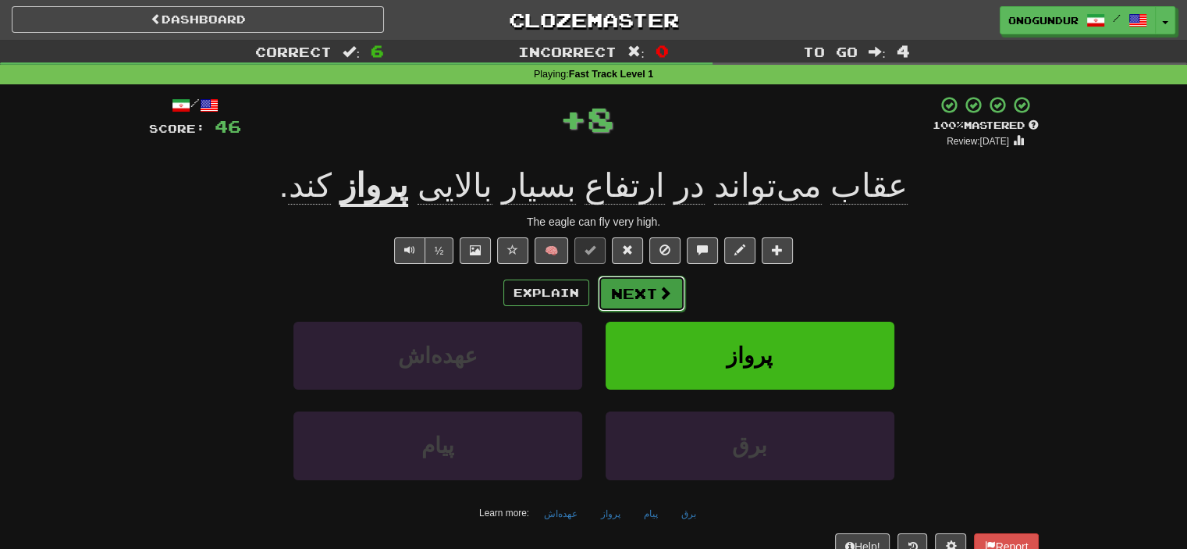
click at [680, 297] on button "Next" at bounding box center [641, 294] width 87 height 36
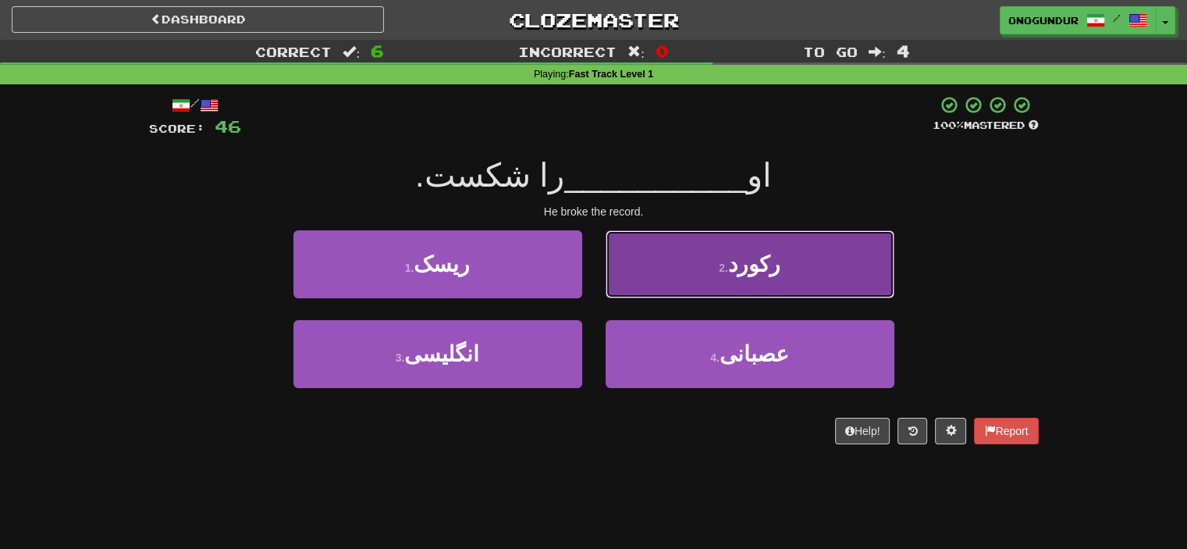
drag, startPoint x: 674, startPoint y: 276, endPoint x: 667, endPoint y: 282, distance: 9.4
click at [667, 282] on button "2 . رکورد" at bounding box center [750, 264] width 289 height 68
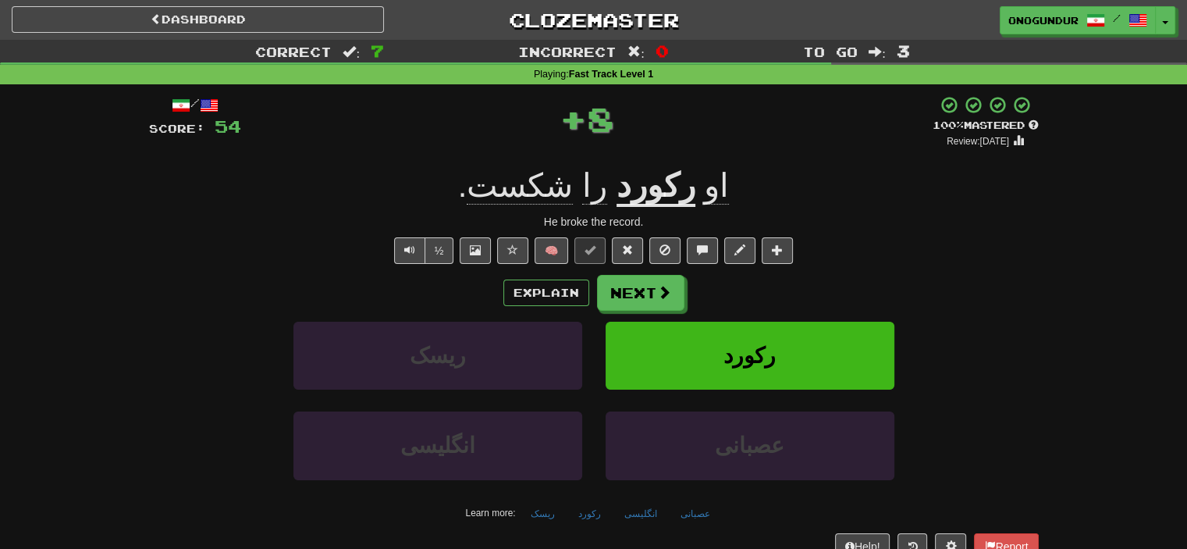
click at [640, 293] on button "Next" at bounding box center [640, 293] width 87 height 36
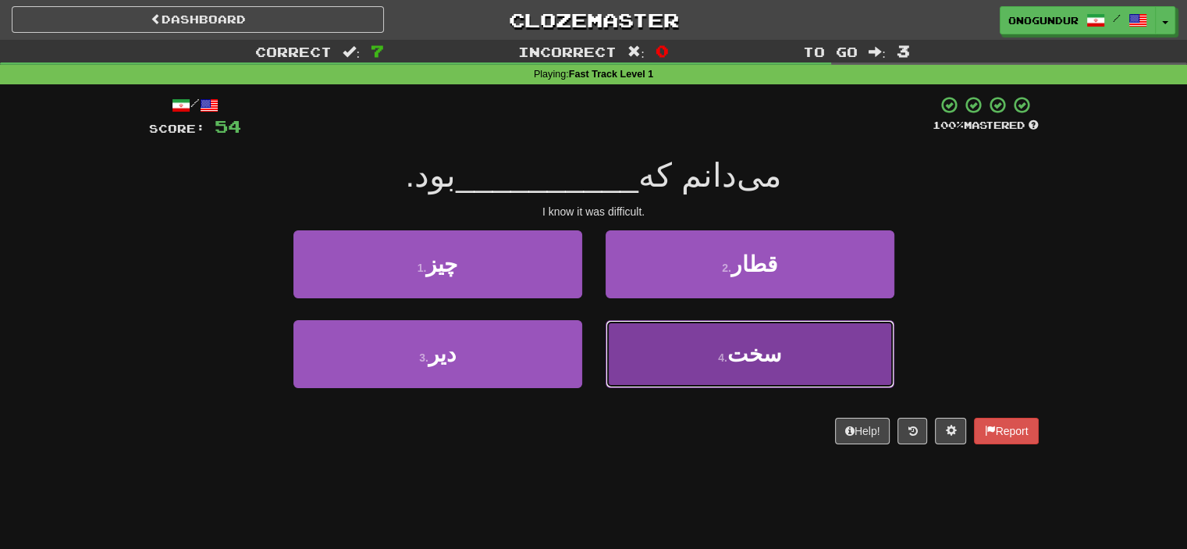
click at [646, 352] on button "4 . سخت" at bounding box center [750, 354] width 289 height 68
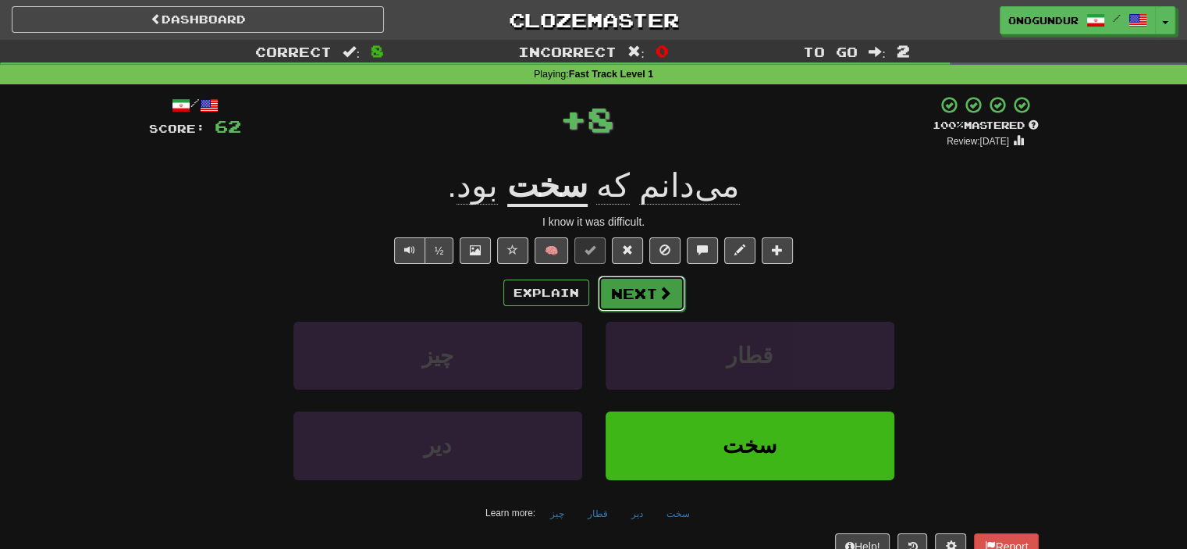
click at [638, 303] on button "Next" at bounding box center [641, 294] width 87 height 36
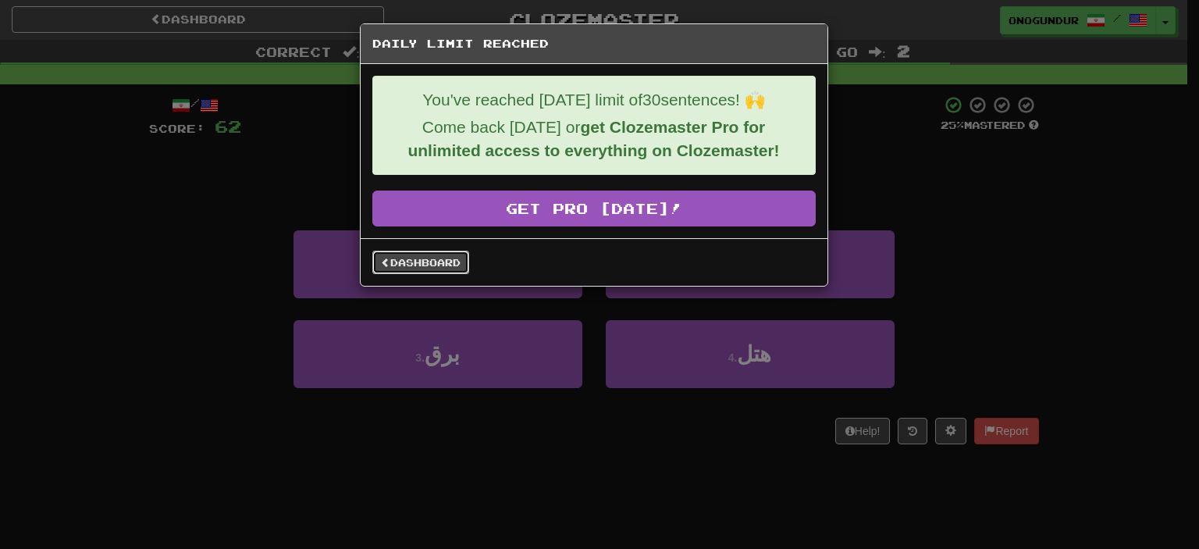
click at [456, 258] on link "Dashboard" at bounding box center [420, 262] width 97 height 23
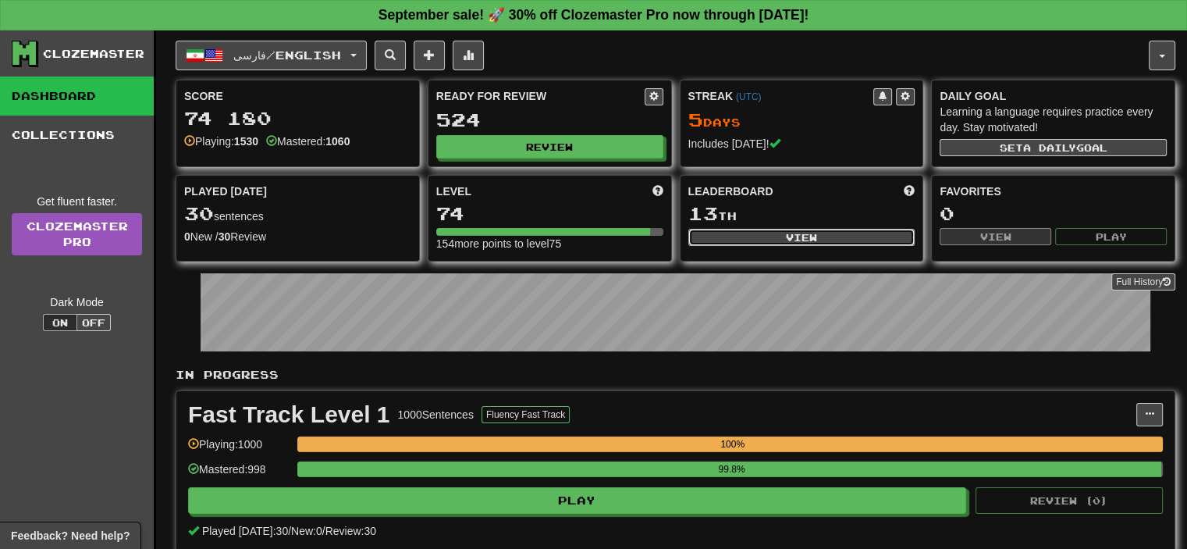
click at [732, 237] on button "View" at bounding box center [801, 237] width 227 height 17
select select "**********"
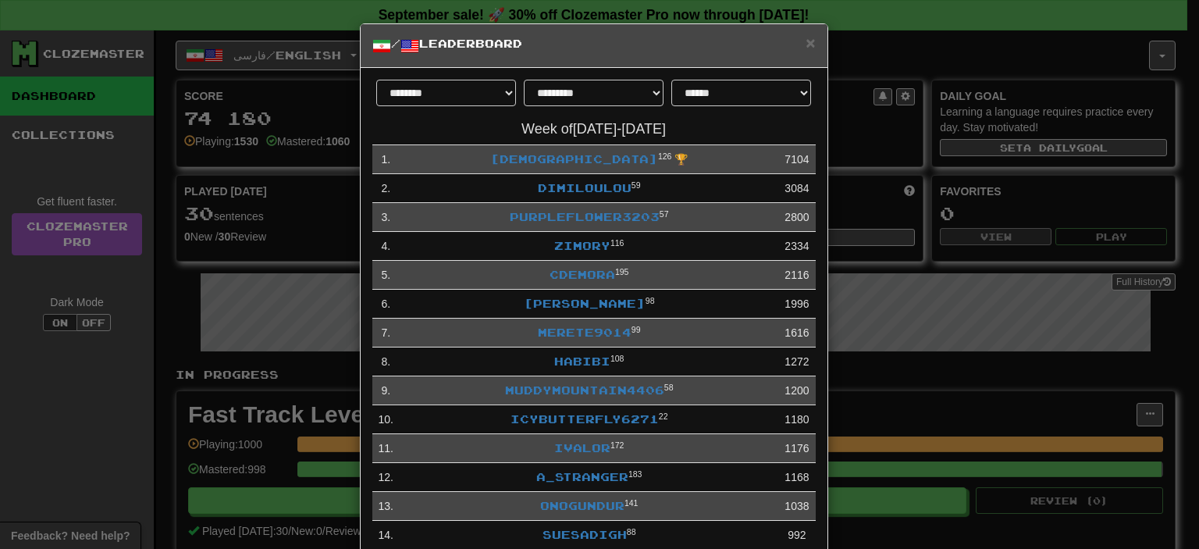
click at [803, 43] on div "× / Leaderboard" at bounding box center [594, 46] width 467 height 44
click at [807, 37] on span "×" at bounding box center [809, 43] width 9 height 18
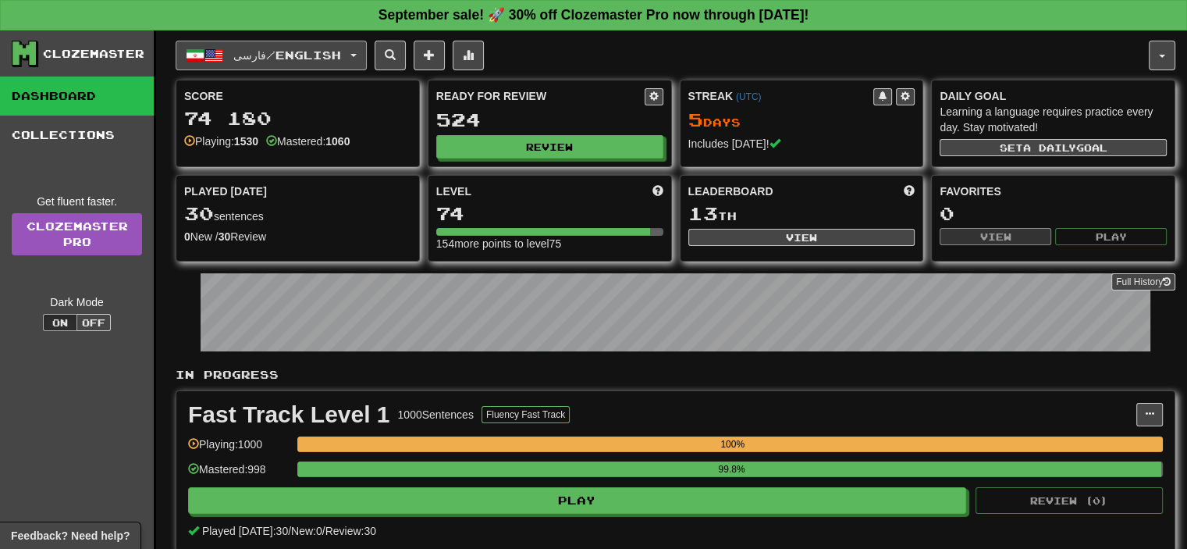
click at [290, 61] on span "فارسی / English" at bounding box center [287, 54] width 108 height 13
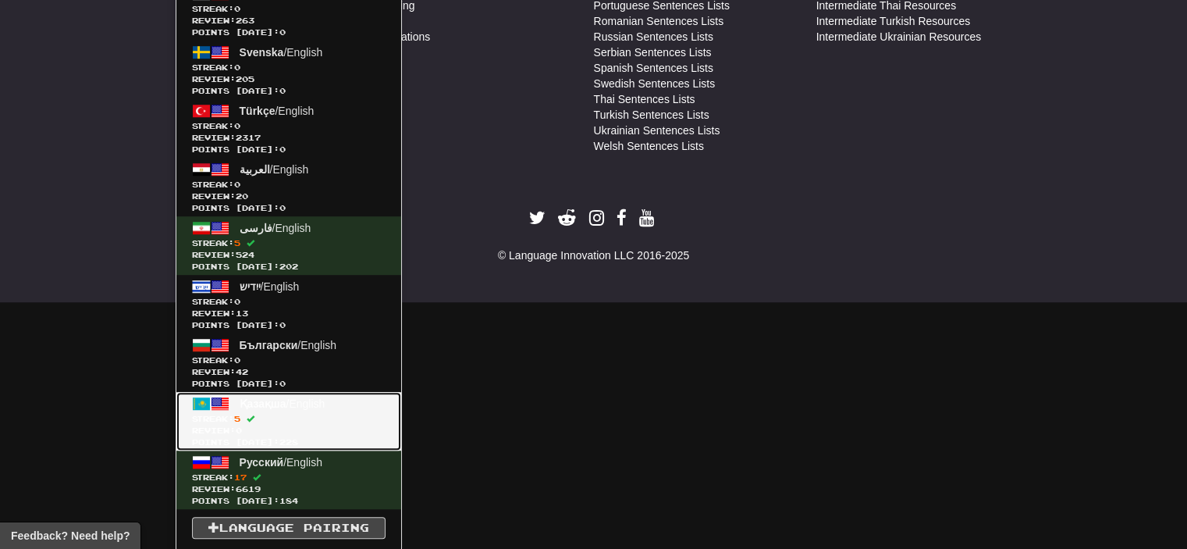
click at [293, 418] on span "Streak: 5" at bounding box center [289, 419] width 194 height 12
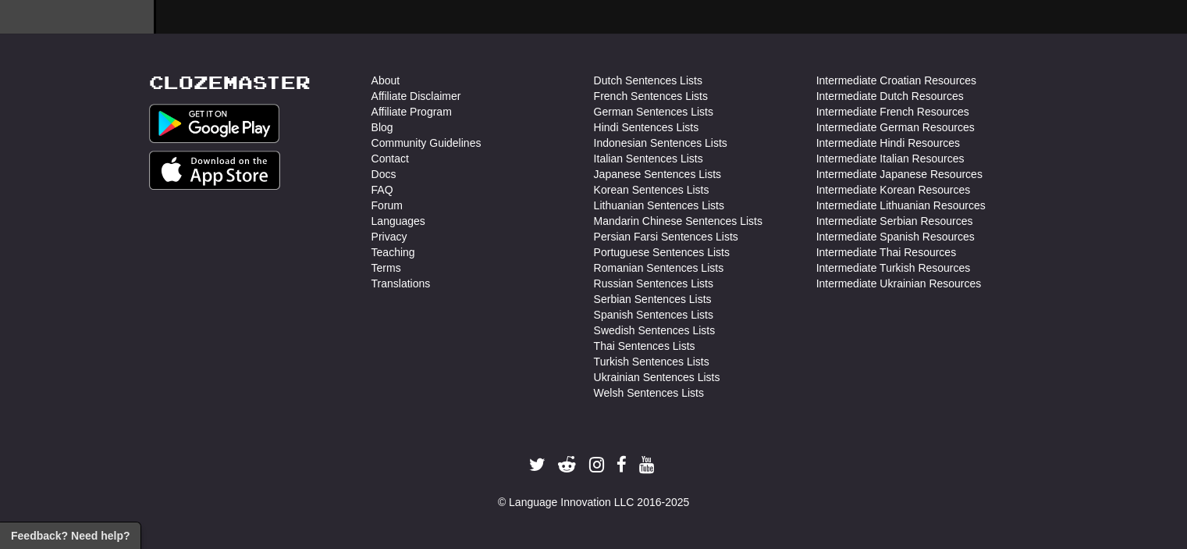
scroll to position [780, 0]
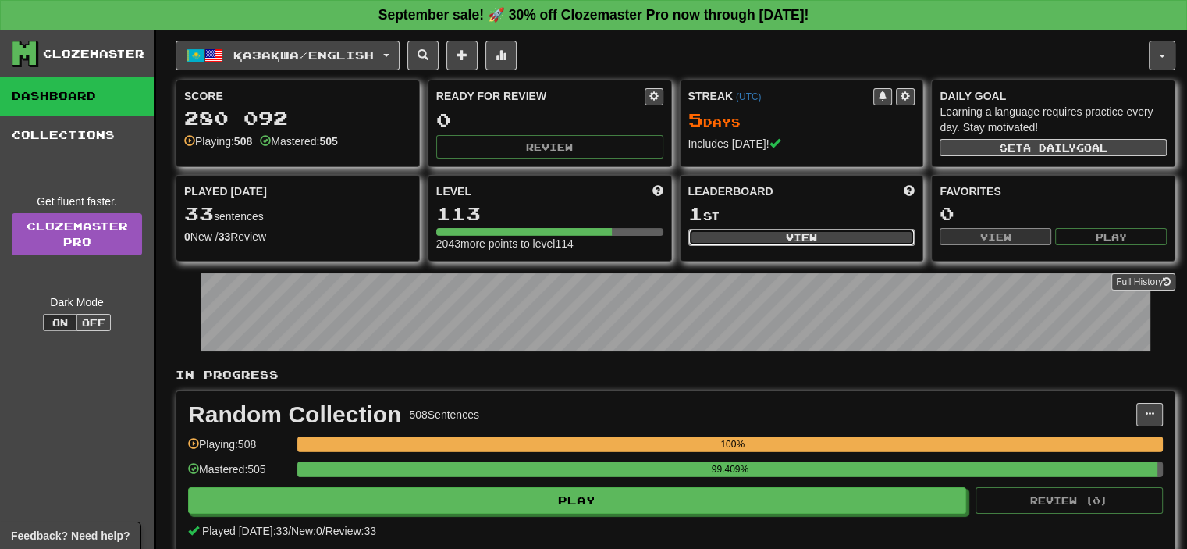
click at [785, 233] on button "View" at bounding box center [801, 237] width 227 height 17
select select "**********"
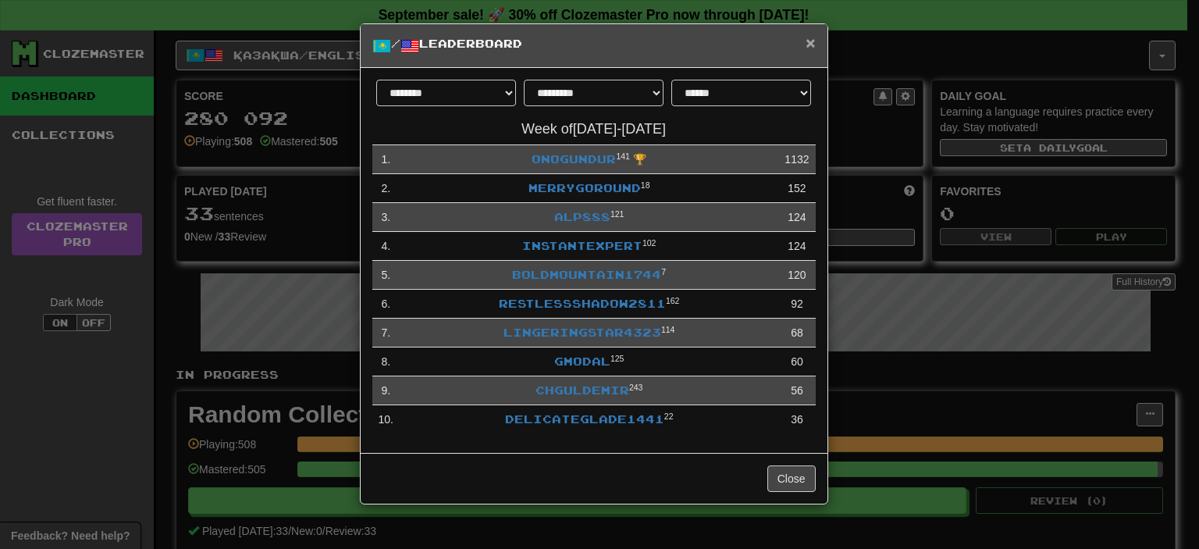
click at [812, 43] on span "×" at bounding box center [809, 43] width 9 height 18
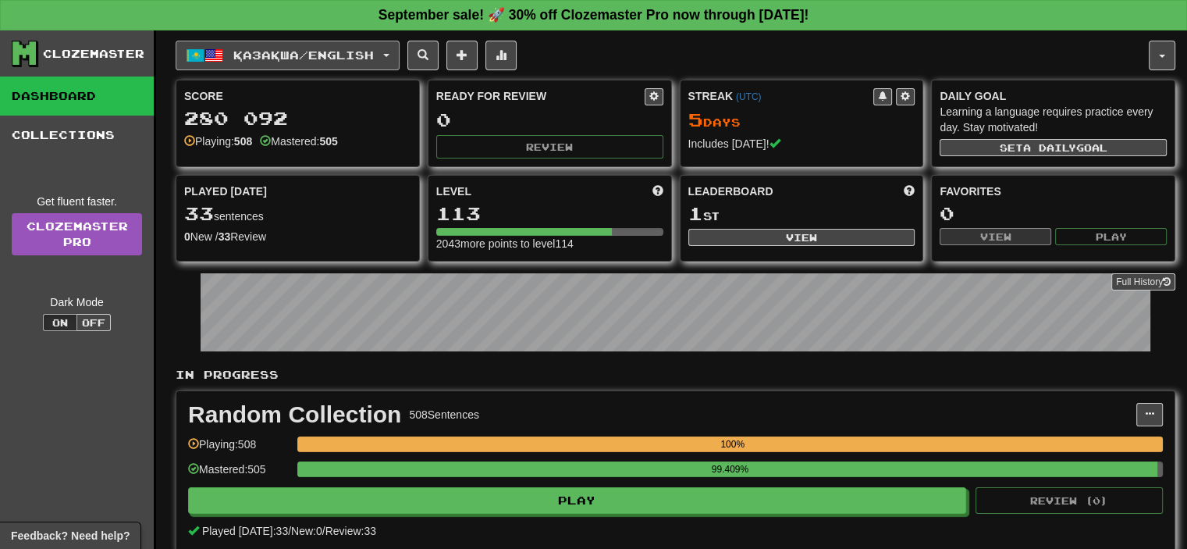
click at [400, 59] on button "Қазақша / English" at bounding box center [288, 56] width 224 height 30
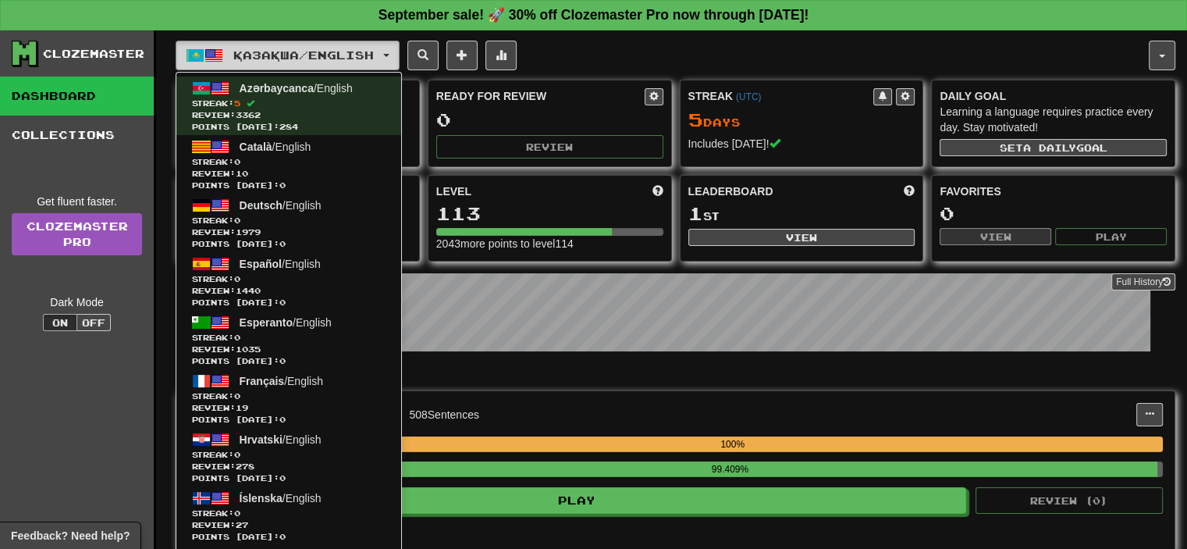
click at [396, 57] on button "Қазақша / English" at bounding box center [288, 56] width 224 height 30
